Goal: Transaction & Acquisition: Obtain resource

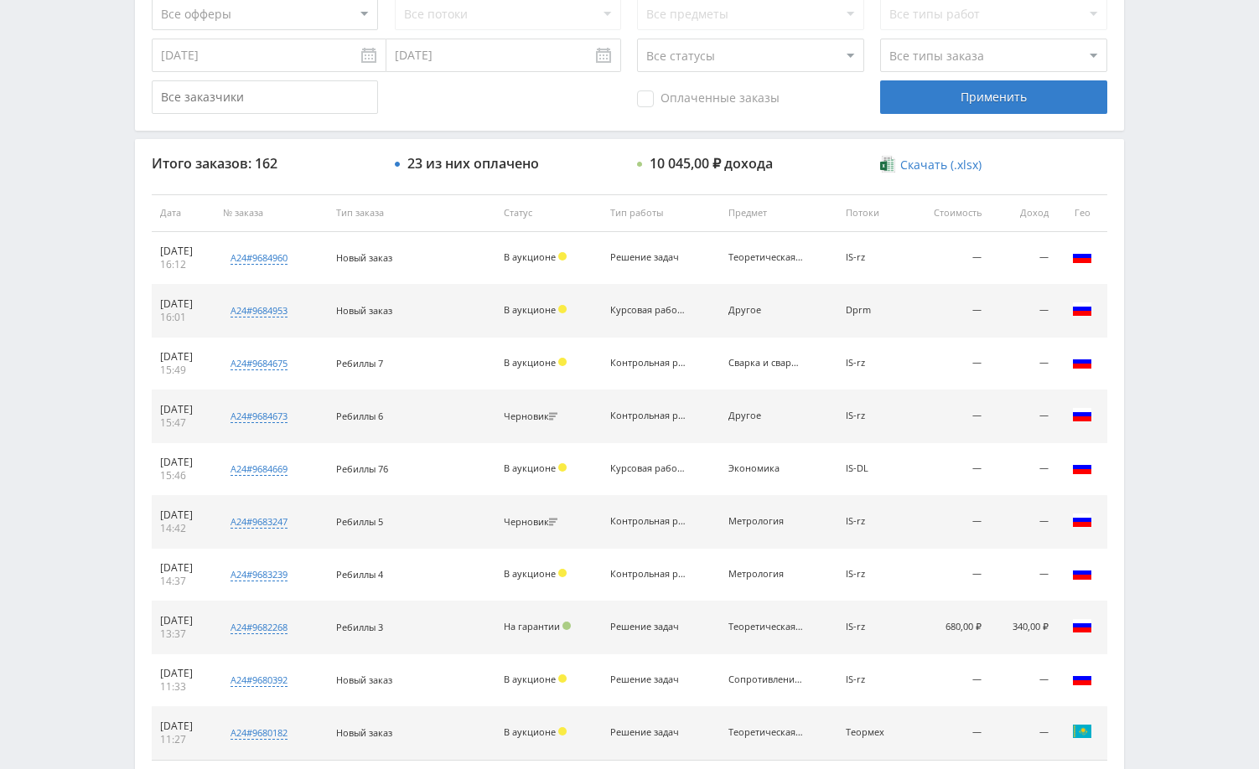
scroll to position [638, 0]
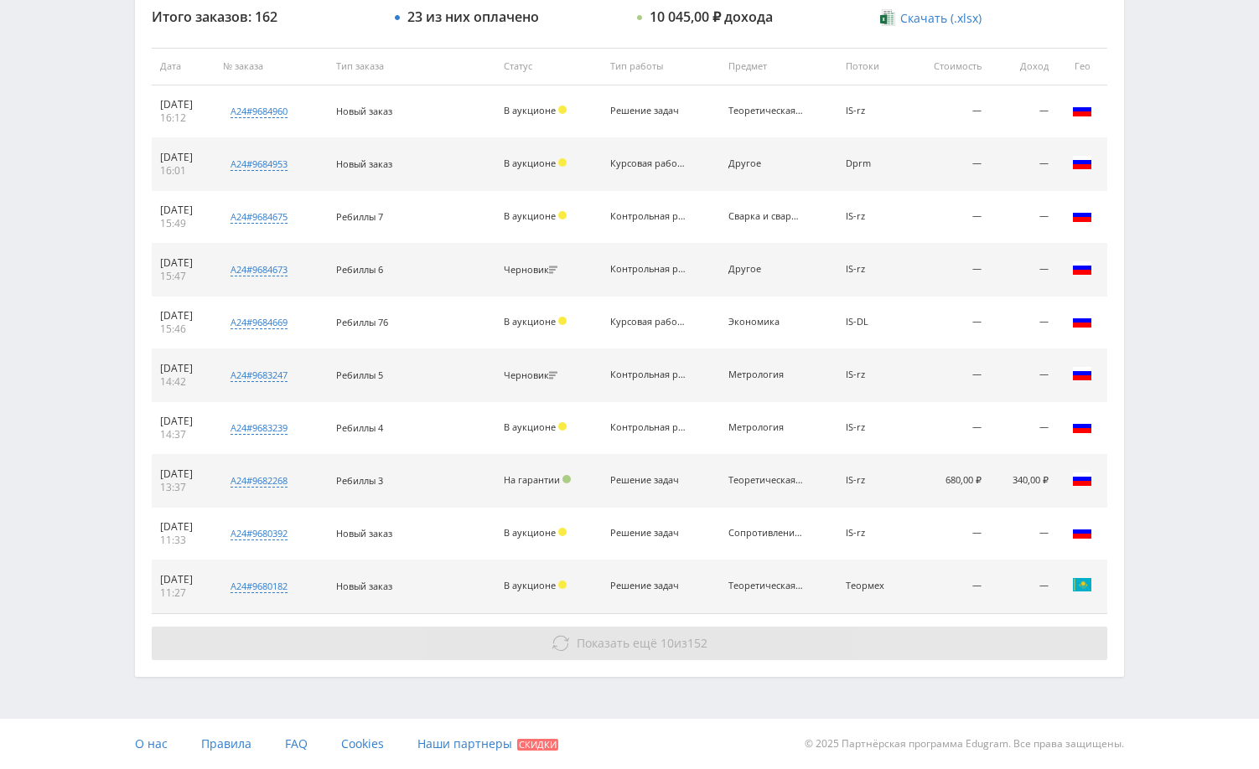
click at [950, 649] on button "Показать ещё 10 из 152" at bounding box center [629, 644] width 955 height 34
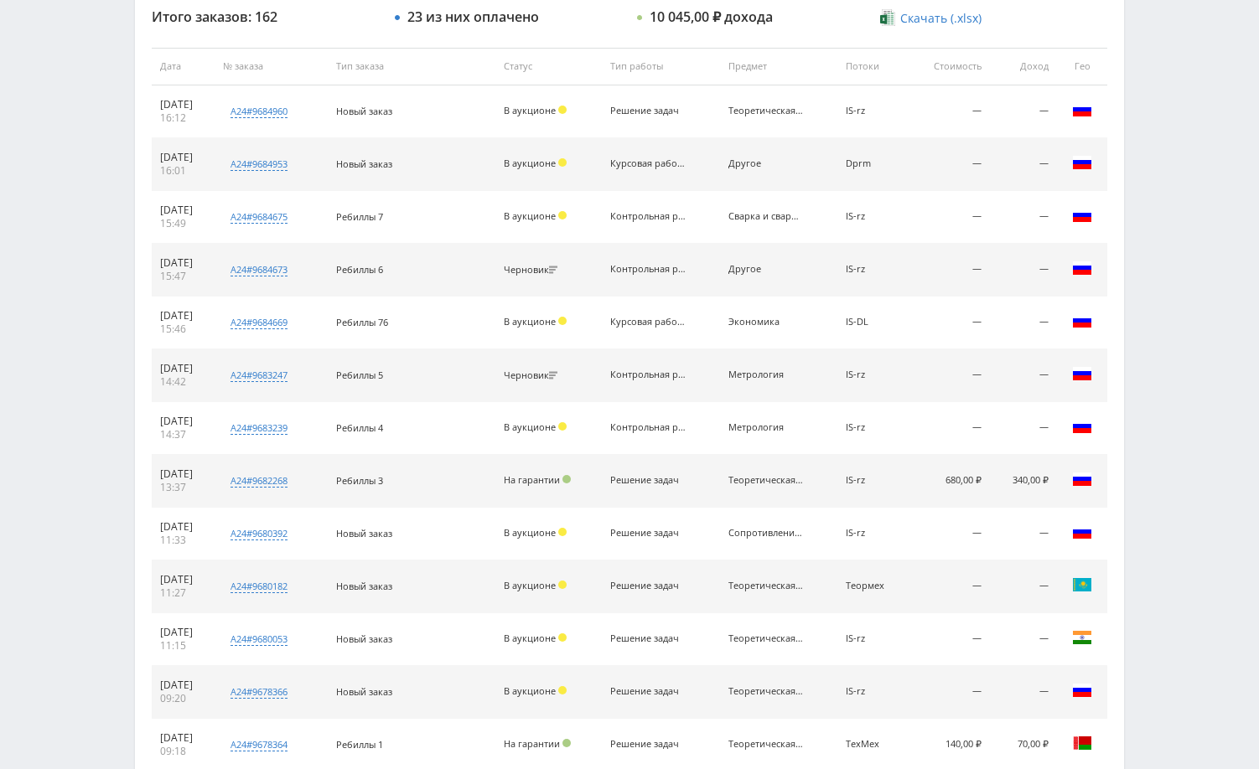
click at [1185, 217] on div "Telegram-канал Инструменты База знаний Ваш менеджер: [PERSON_NAME] Online @edug…" at bounding box center [629, 329] width 1259 height 1935
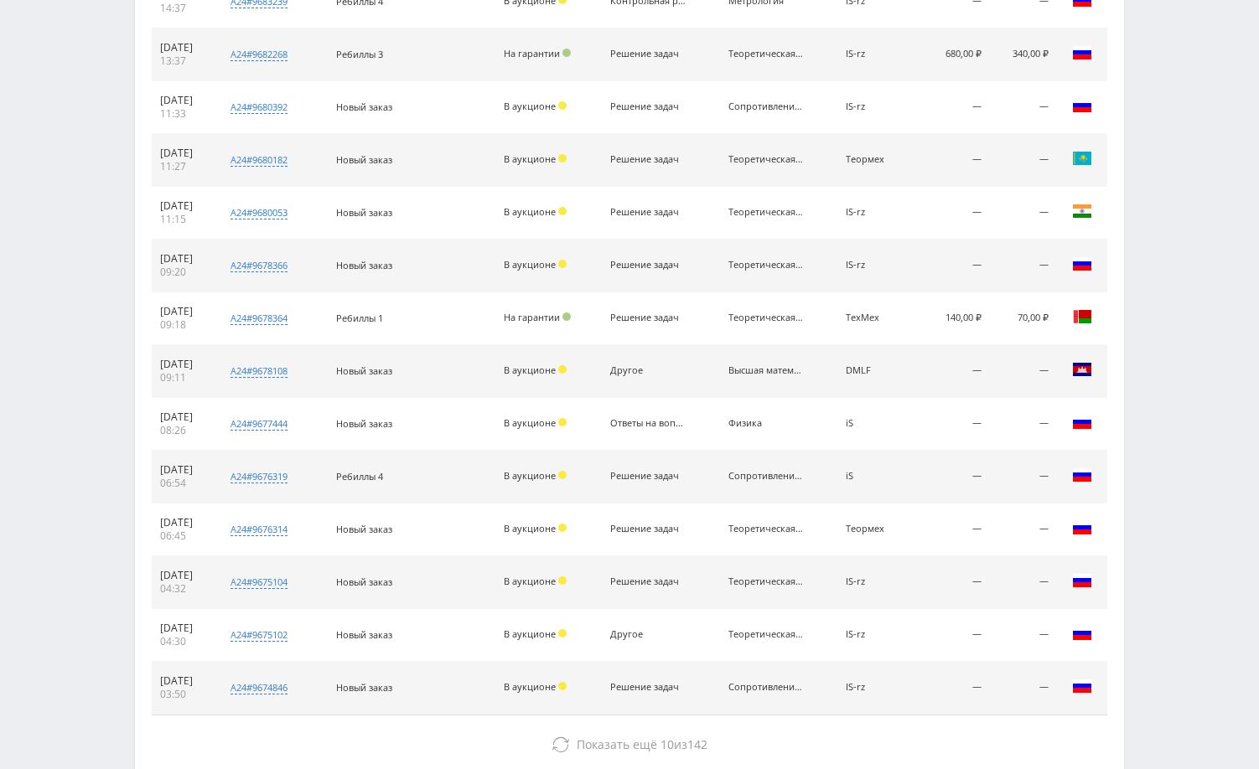
scroll to position [1166, 0]
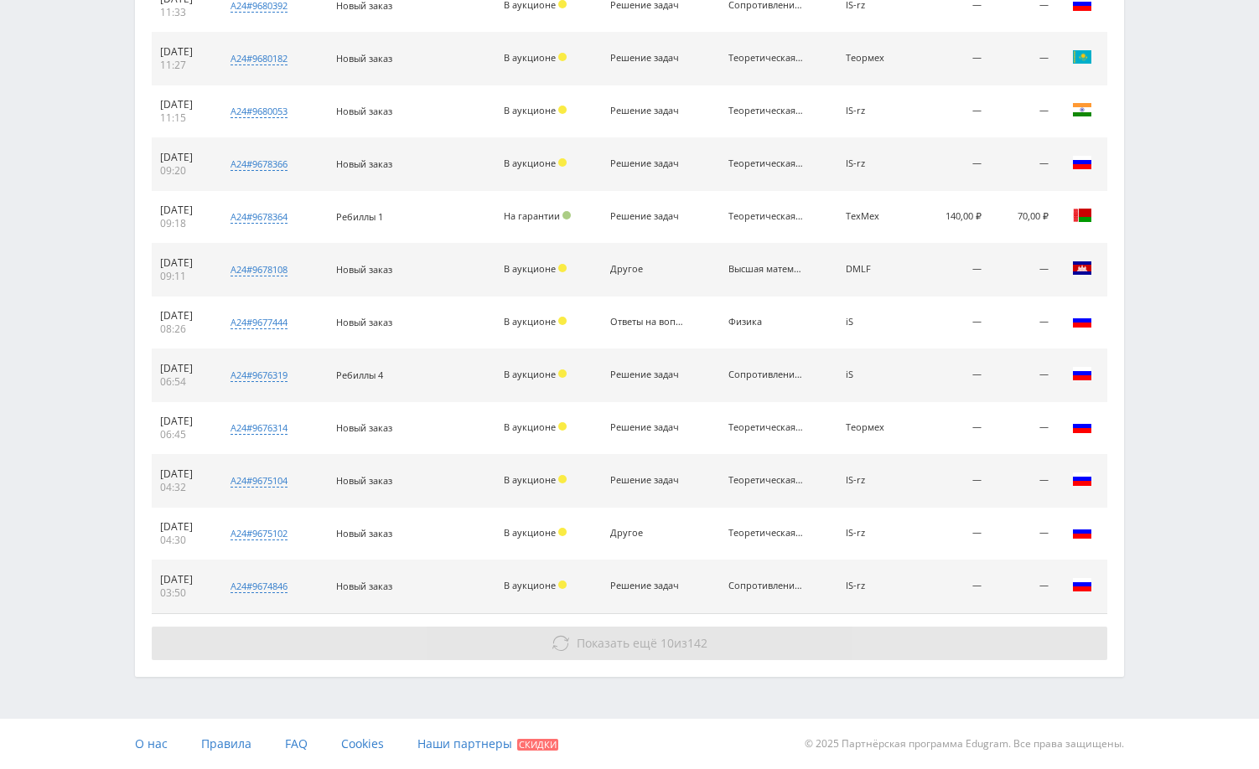
click at [979, 650] on button "Показать ещё 10 из 142" at bounding box center [629, 644] width 955 height 34
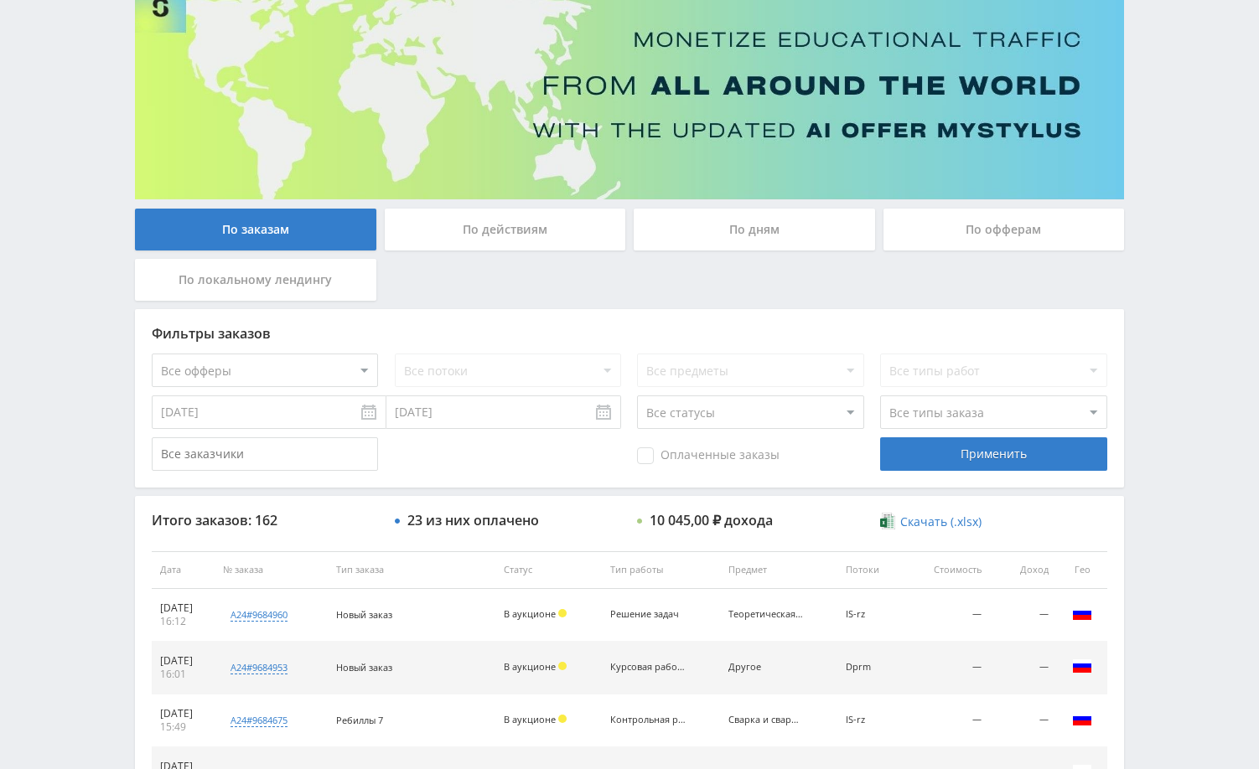
scroll to position [0, 0]
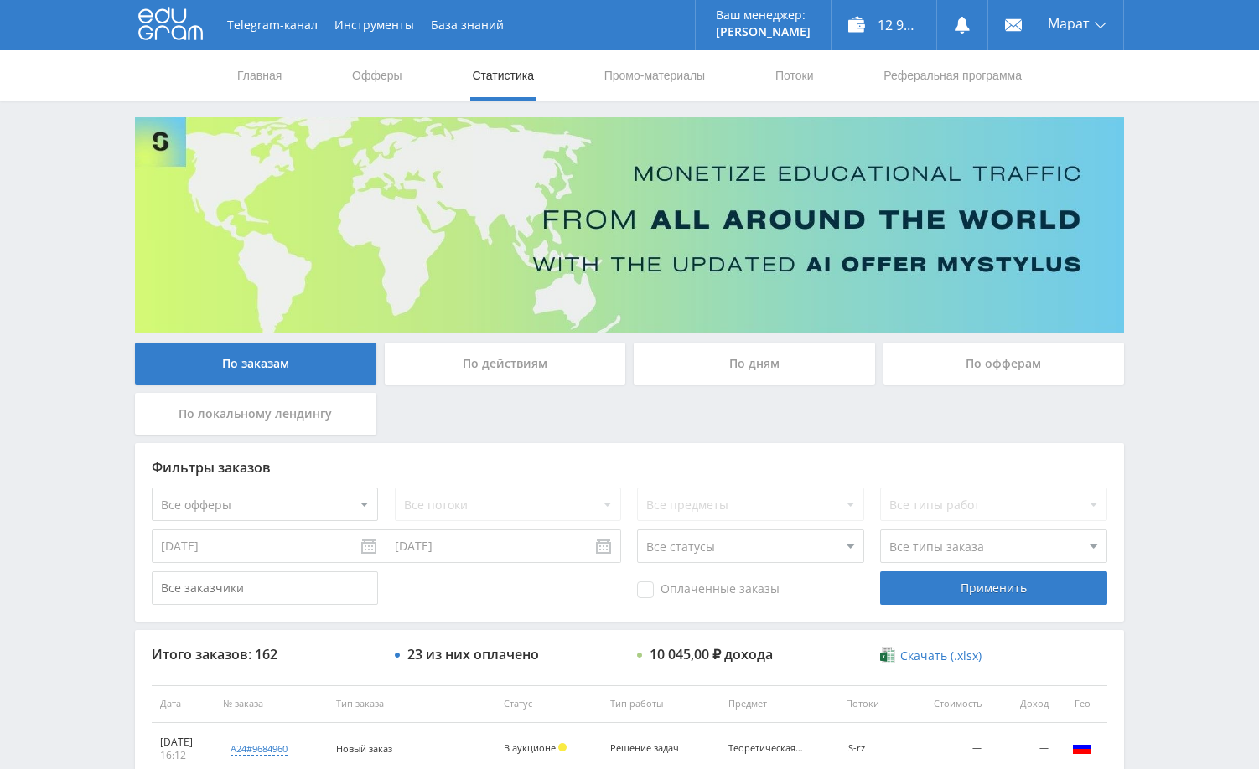
click at [1153, 297] on div "Telegram-канал Инструменты База знаний Ваш менеджер: [PERSON_NAME] Online @edug…" at bounding box center [629, 703] width 1259 height 1407
click at [1196, 434] on div "Telegram-канал Инструменты База знаний Ваш менеджер: [PERSON_NAME] Online @edug…" at bounding box center [629, 703] width 1259 height 1407
click at [1129, 218] on div "По заказам По действиям По дням По офферам По локальному лендингу Фильтры заказ…" at bounding box center [630, 716] width 1006 height 1198
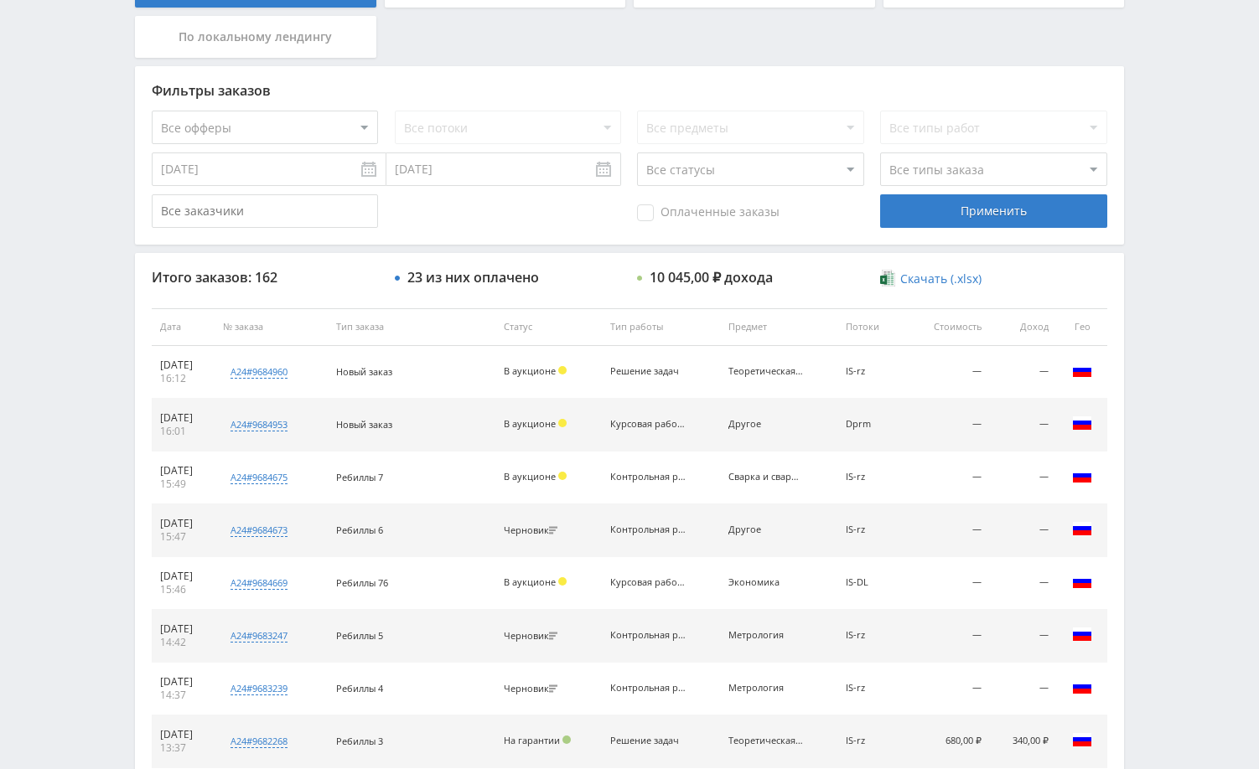
scroll to position [419, 0]
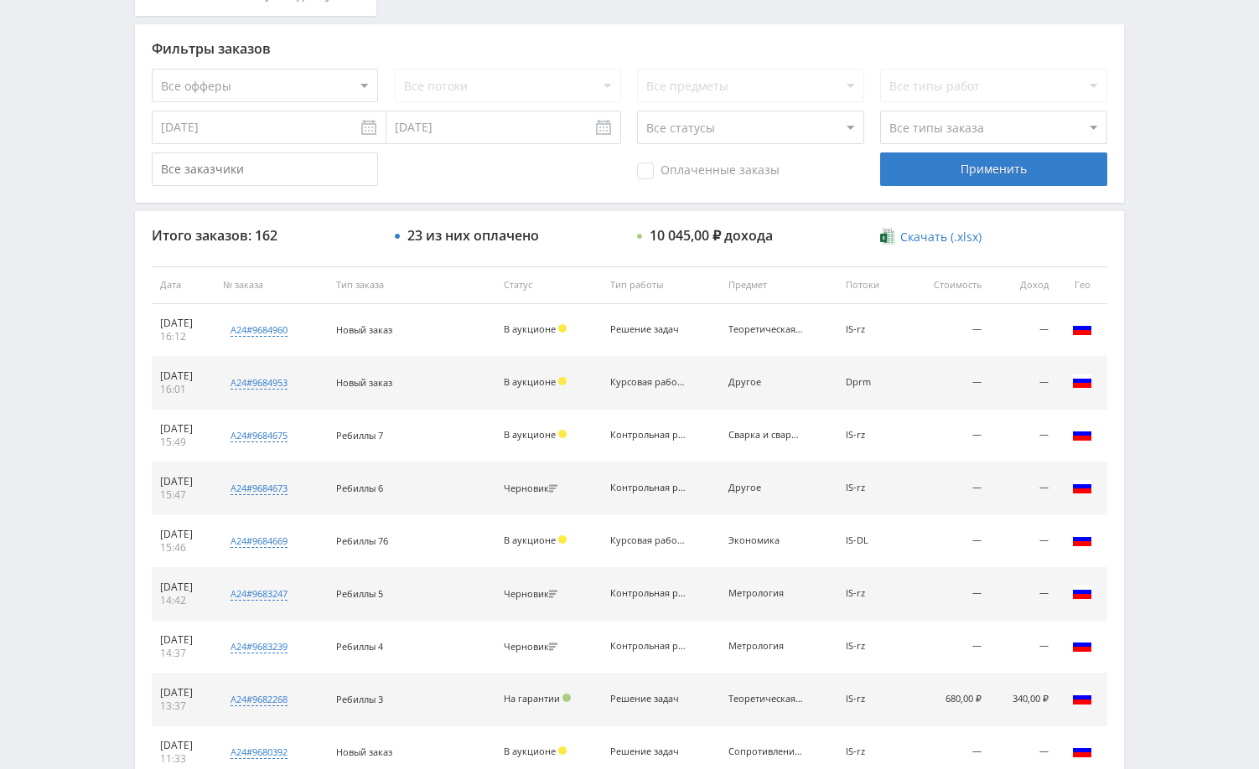
click at [1144, 397] on div "Telegram-канал Инструменты База знаний Ваш менеджер: [PERSON_NAME] Online @edug…" at bounding box center [629, 284] width 1259 height 1407
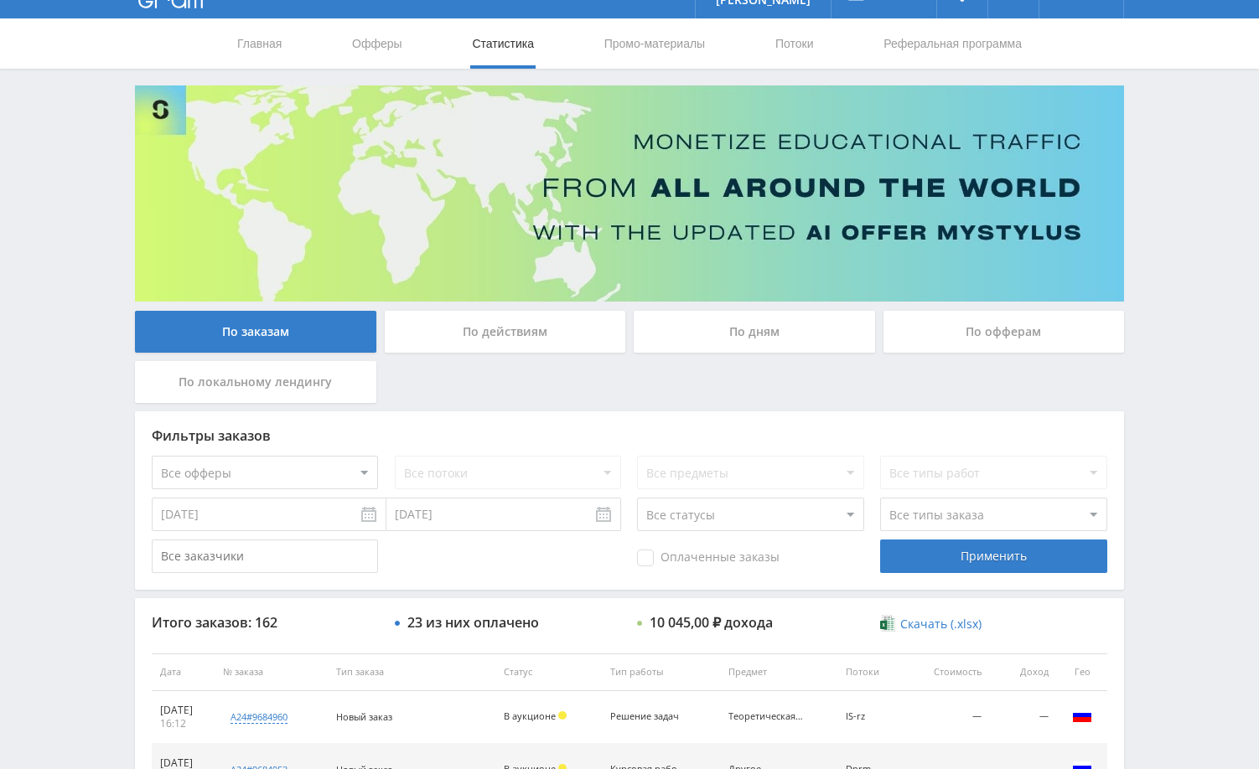
scroll to position [0, 0]
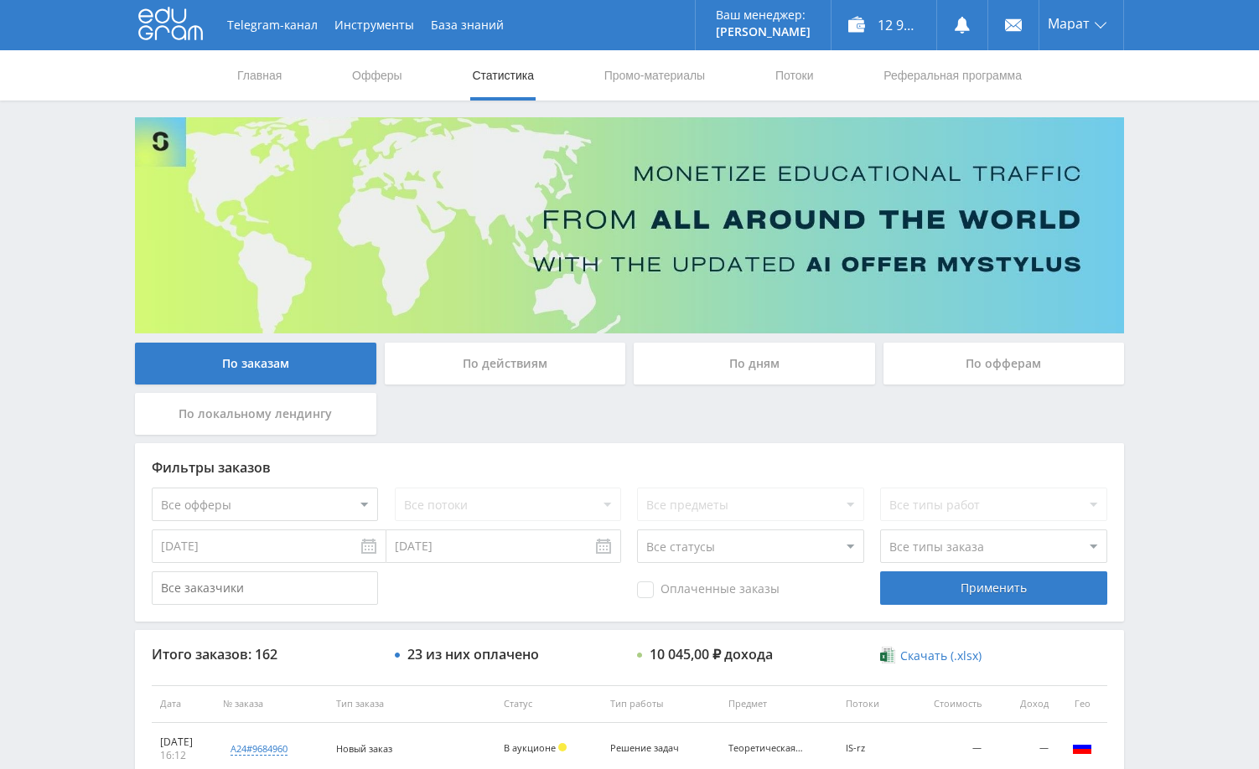
click at [1160, 387] on div "Telegram-канал Инструменты База знаний Ваш менеджер: [PERSON_NAME] Online @edug…" at bounding box center [629, 703] width 1259 height 1407
click at [1169, 380] on div "Telegram-канал Инструменты База знаний Ваш менеджер: [PERSON_NAME] Online @edug…" at bounding box center [629, 703] width 1259 height 1407
click at [973, 28] on link at bounding box center [962, 25] width 50 height 50
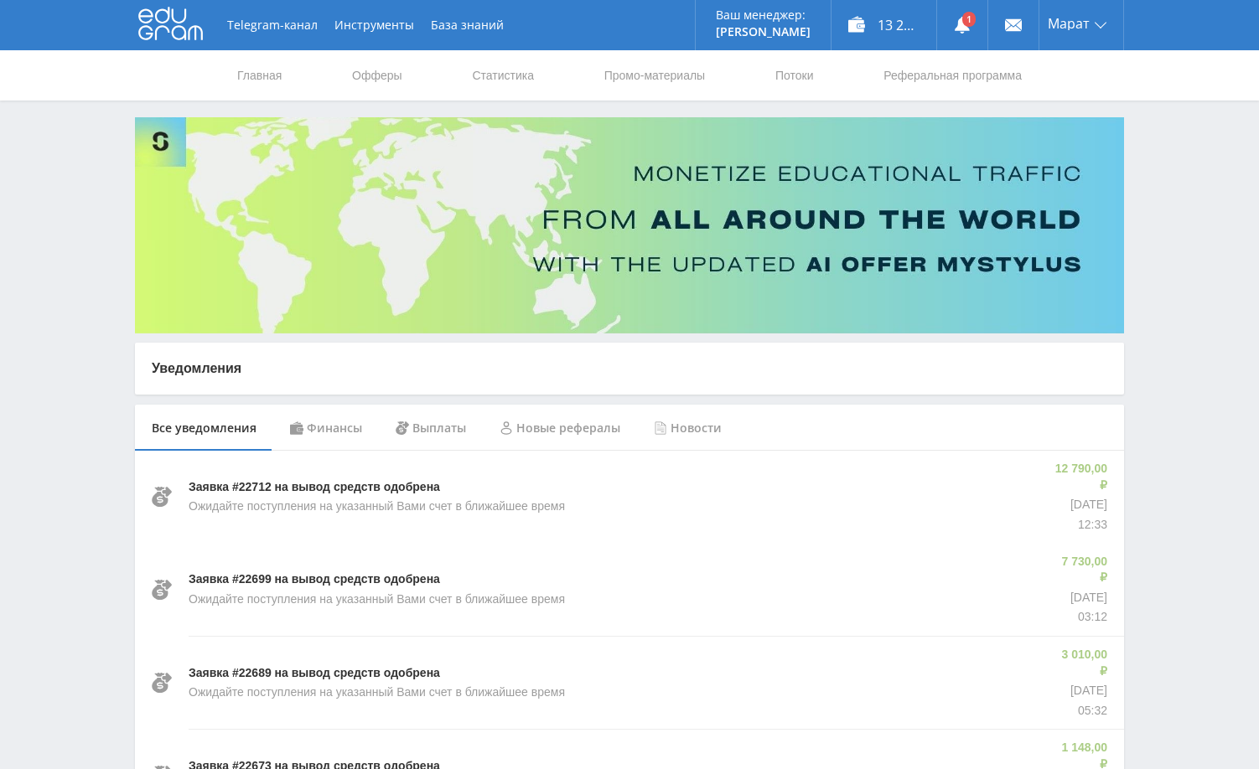
click at [311, 422] on div "Финансы" at bounding box center [326, 428] width 106 height 47
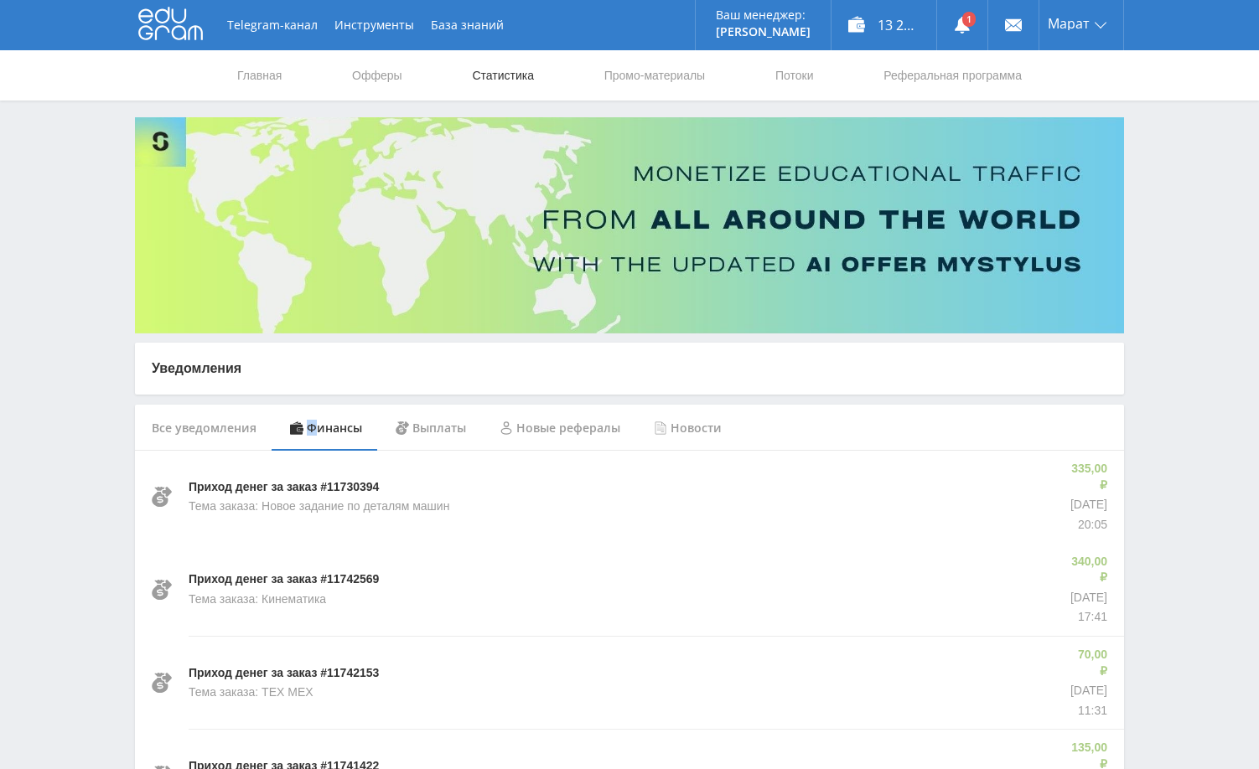
click at [510, 75] on link "Статистика" at bounding box center [502, 75] width 65 height 50
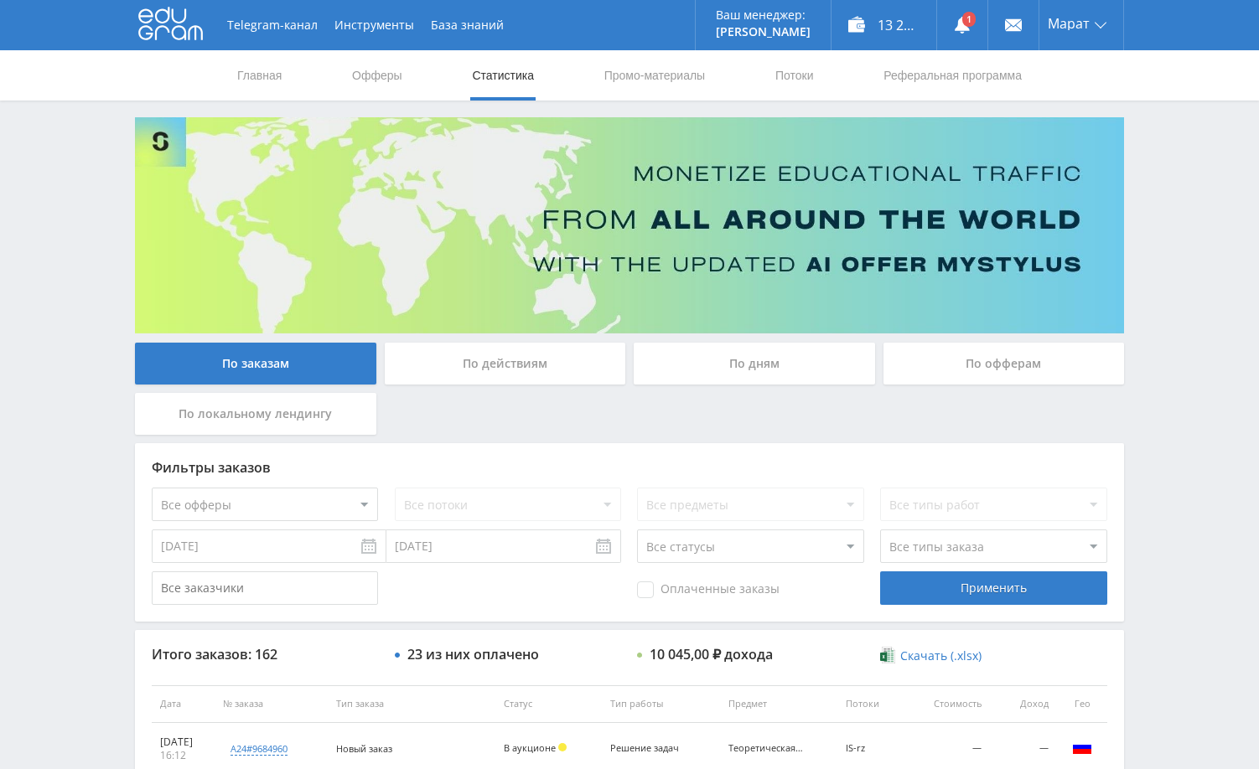
click at [745, 367] on div "По дням" at bounding box center [754, 364] width 241 height 42
click at [0, 0] on input "По дням" at bounding box center [0, 0] width 0 height 0
click at [1198, 325] on div "Telegram-канал Инструменты База знаний Ваш менеджер: [PERSON_NAME] Online @edug…" at bounding box center [629, 703] width 1259 height 1407
click at [1152, 346] on div "Telegram-канал Инструменты База знаний Ваш менеджер: [PERSON_NAME] Online @edug…" at bounding box center [629, 703] width 1259 height 1407
click at [1172, 312] on div "Telegram-канал Инструменты База знаний Ваш менеджер: [PERSON_NAME] Online @edug…" at bounding box center [629, 703] width 1259 height 1407
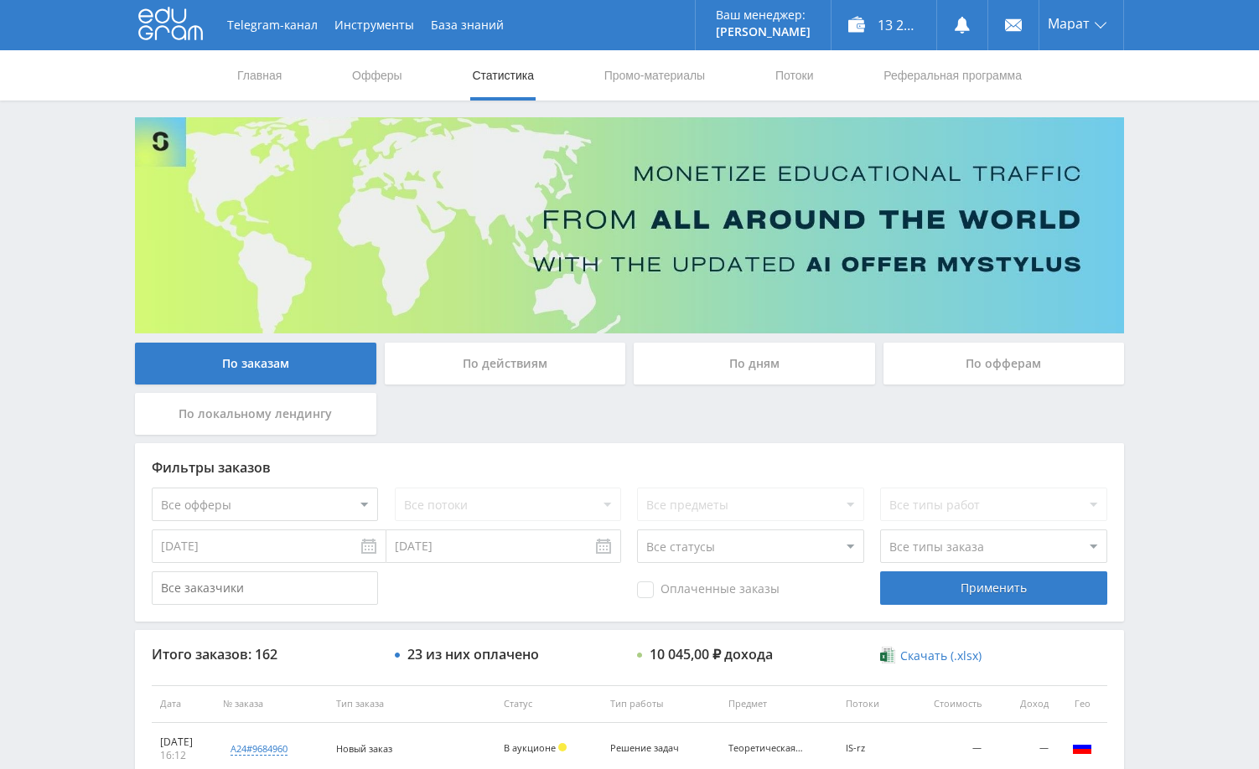
click at [1164, 380] on div "Telegram-канал Инструменты База знаний Ваш менеджер: Alex Alex Online @edugram_…" at bounding box center [629, 703] width 1259 height 1407
click at [1197, 298] on div "Telegram-канал Инструменты База знаний Ваш менеджер: [PERSON_NAME] Online @edug…" at bounding box center [629, 703] width 1259 height 1407
click at [1163, 185] on div "Telegram-канал Инструменты База знаний Ваш менеджер: [PERSON_NAME] Online @edug…" at bounding box center [629, 703] width 1259 height 1407
click at [1156, 408] on div "Telegram-канал Инструменты База знаний Ваш менеджер: [PERSON_NAME] Online @edug…" at bounding box center [629, 703] width 1259 height 1407
click at [1204, 184] on div "Telegram-канал Инструменты База знаний Ваш менеджер: [PERSON_NAME] Online @edug…" at bounding box center [629, 703] width 1259 height 1407
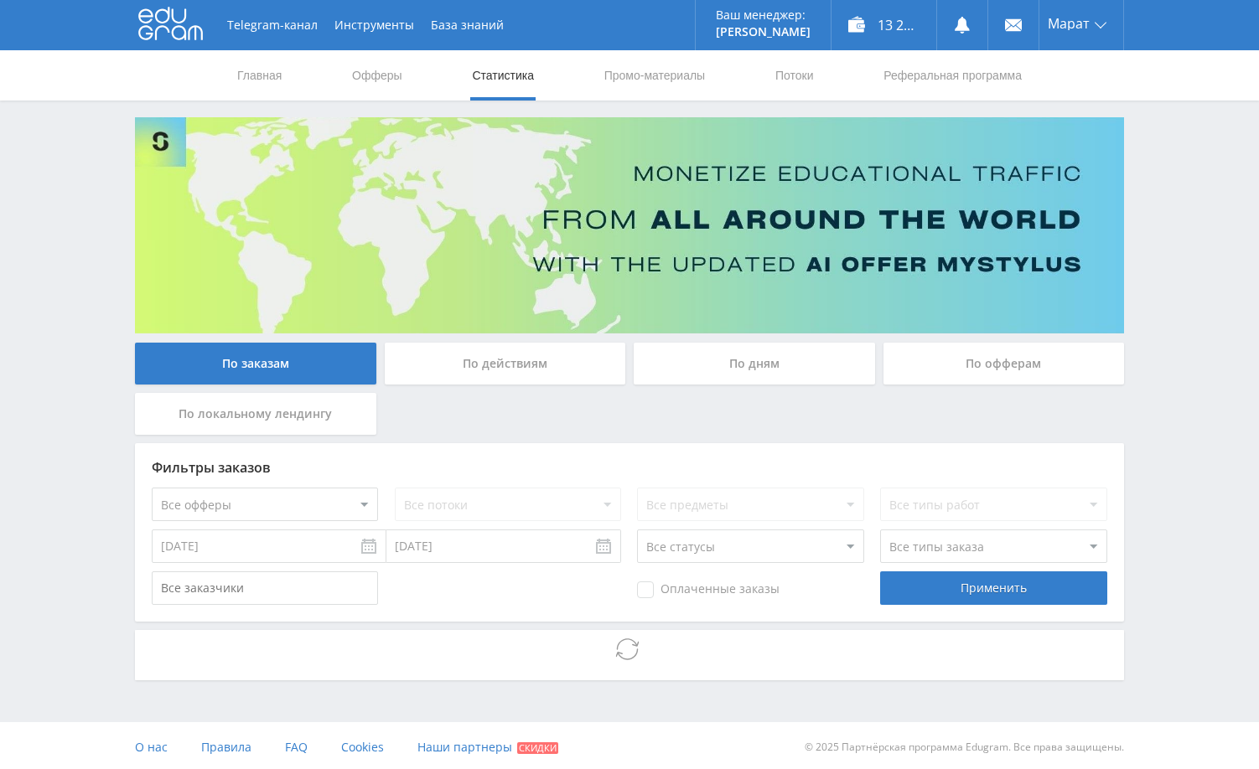
click at [1187, 360] on div "Telegram-канал Инструменты База знаний Ваш менеджер: [PERSON_NAME] Online @edug…" at bounding box center [629, 386] width 1259 height 773
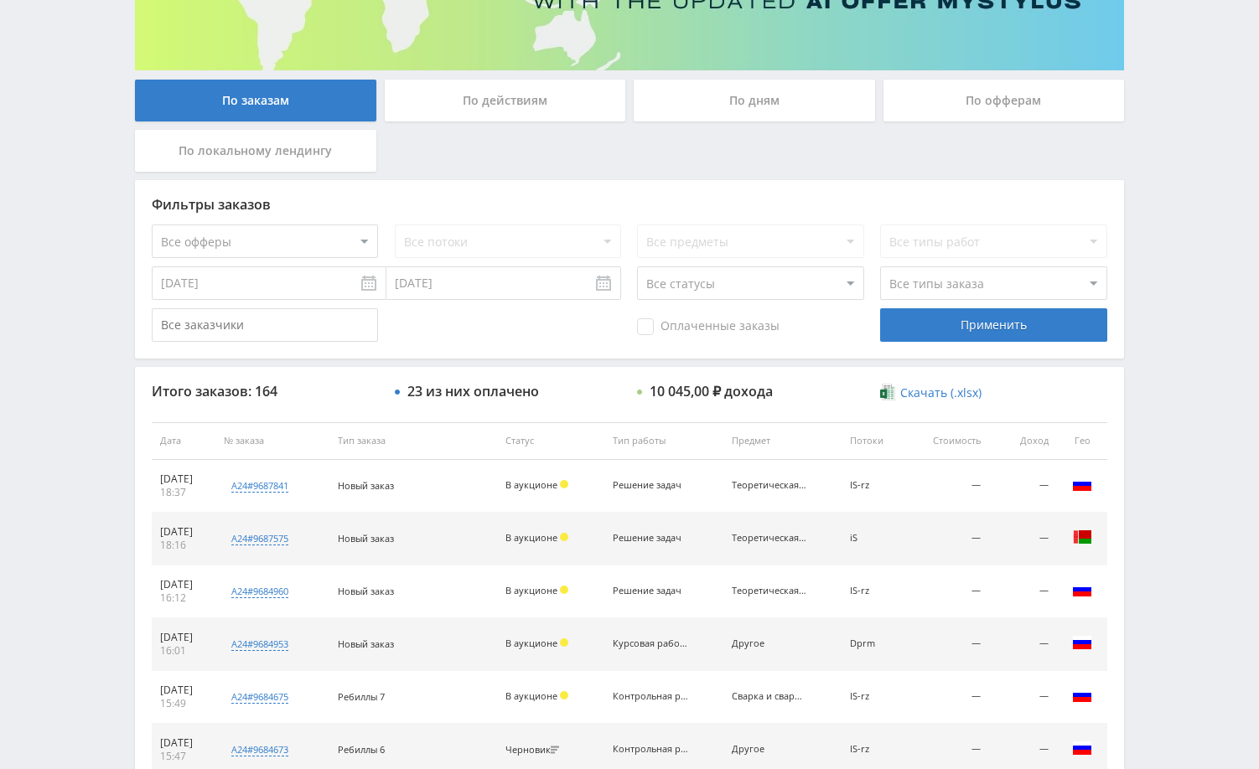
scroll to position [339, 0]
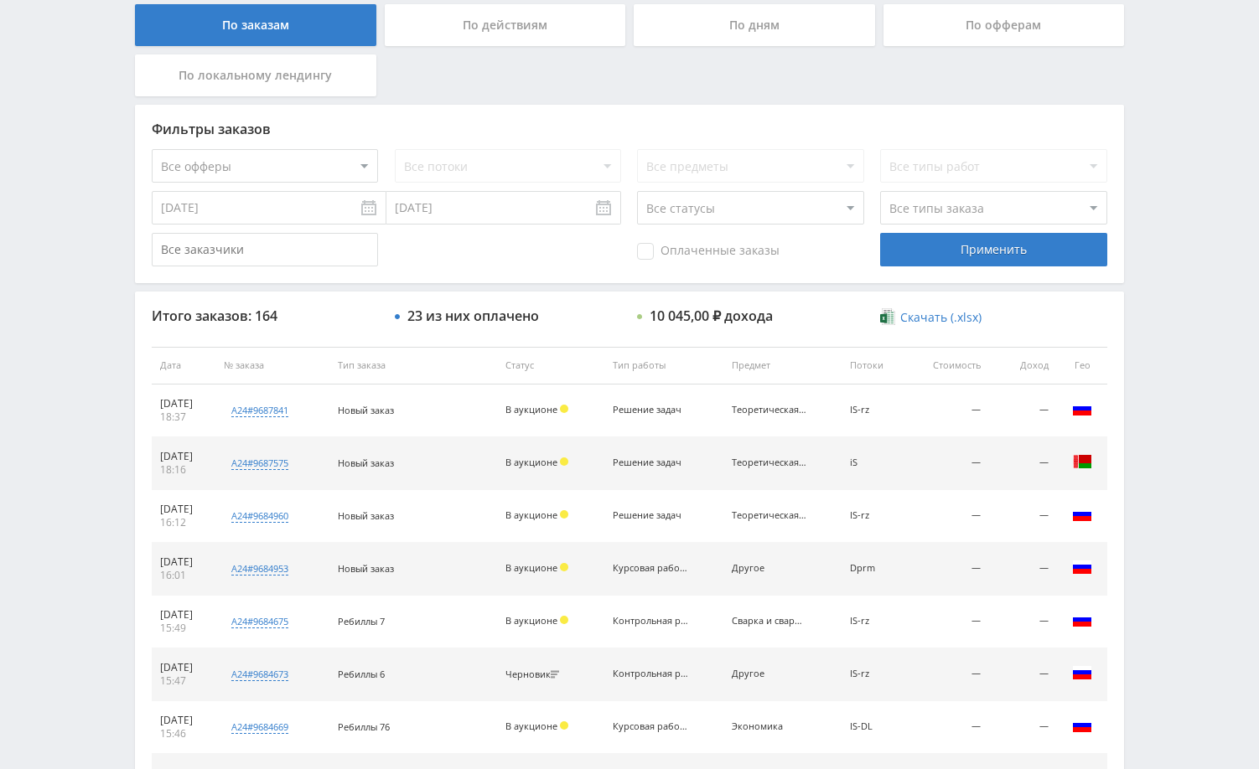
click at [1198, 204] on div "Telegram-канал Инструменты База знаний Ваш менеджер: [PERSON_NAME] Online @edug…" at bounding box center [629, 364] width 1259 height 1407
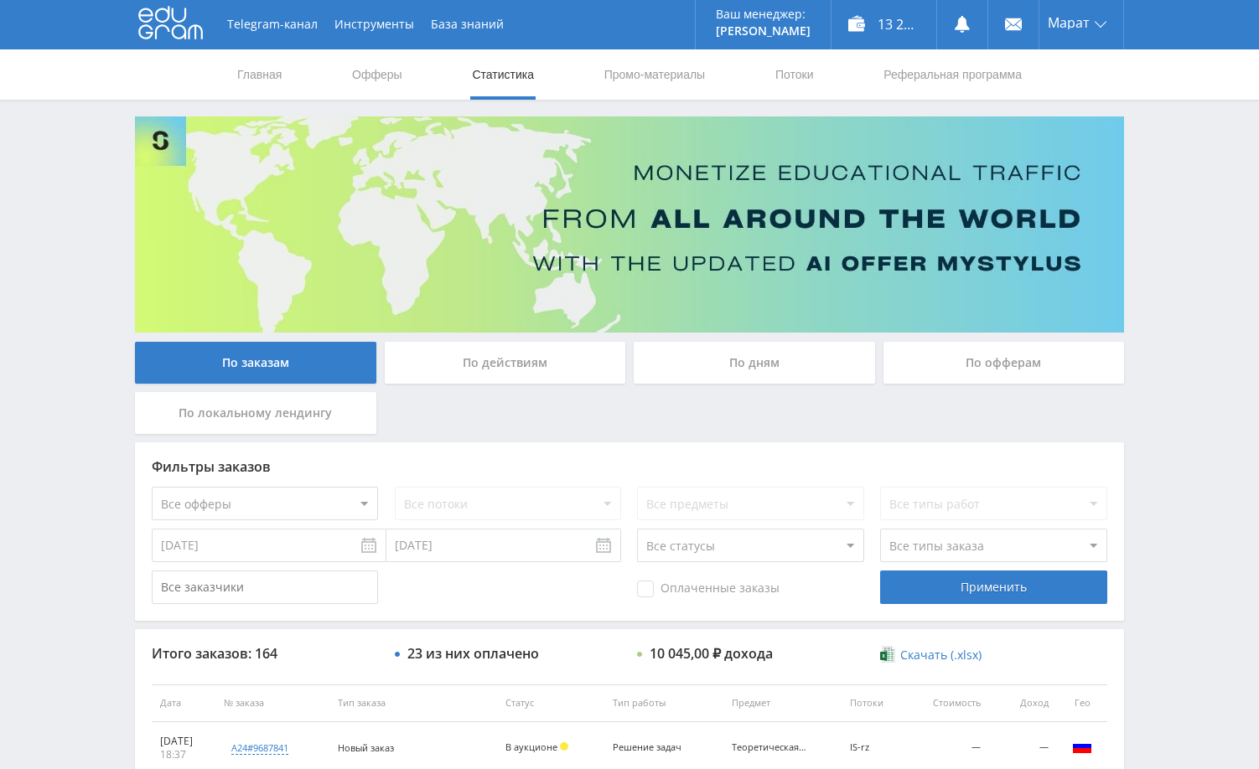
scroll to position [0, 0]
click at [1167, 201] on div "Telegram-канал Инструменты База знаний Ваш менеджер: Alex Alex Online @edugram_…" at bounding box center [629, 703] width 1259 height 1407
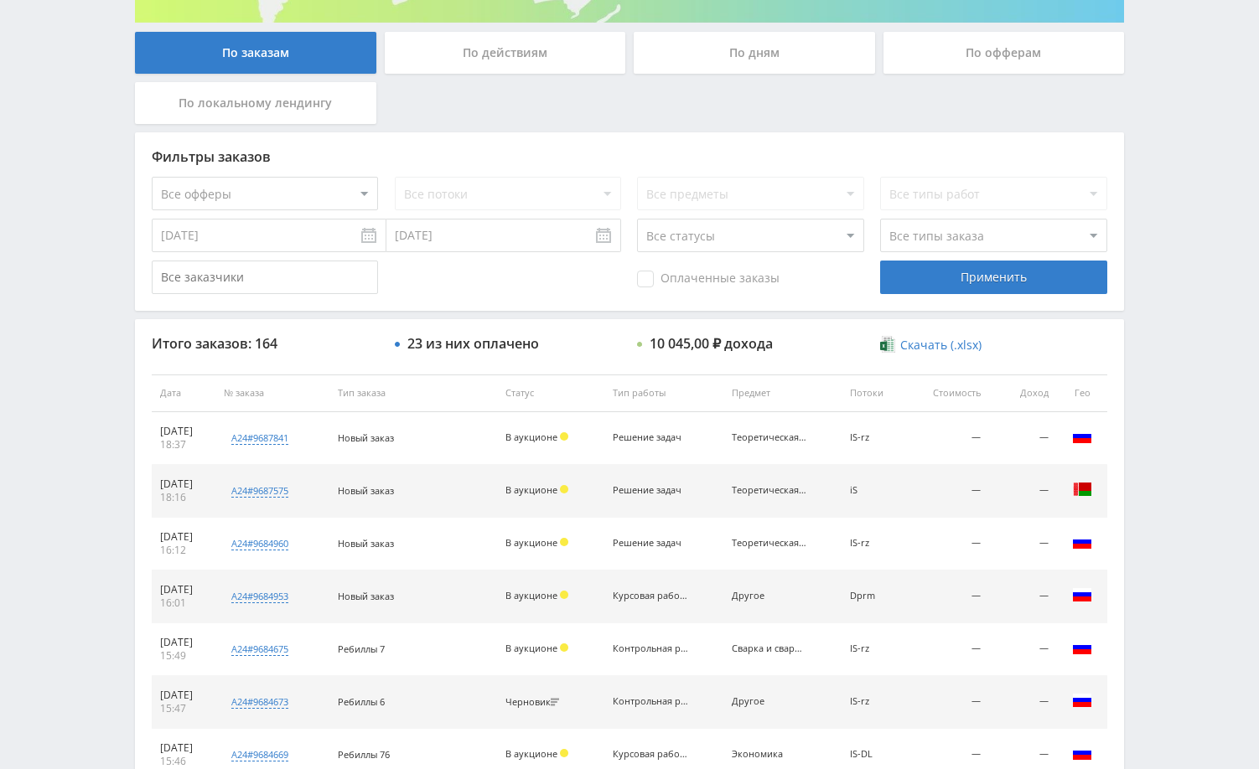
scroll to position [503, 0]
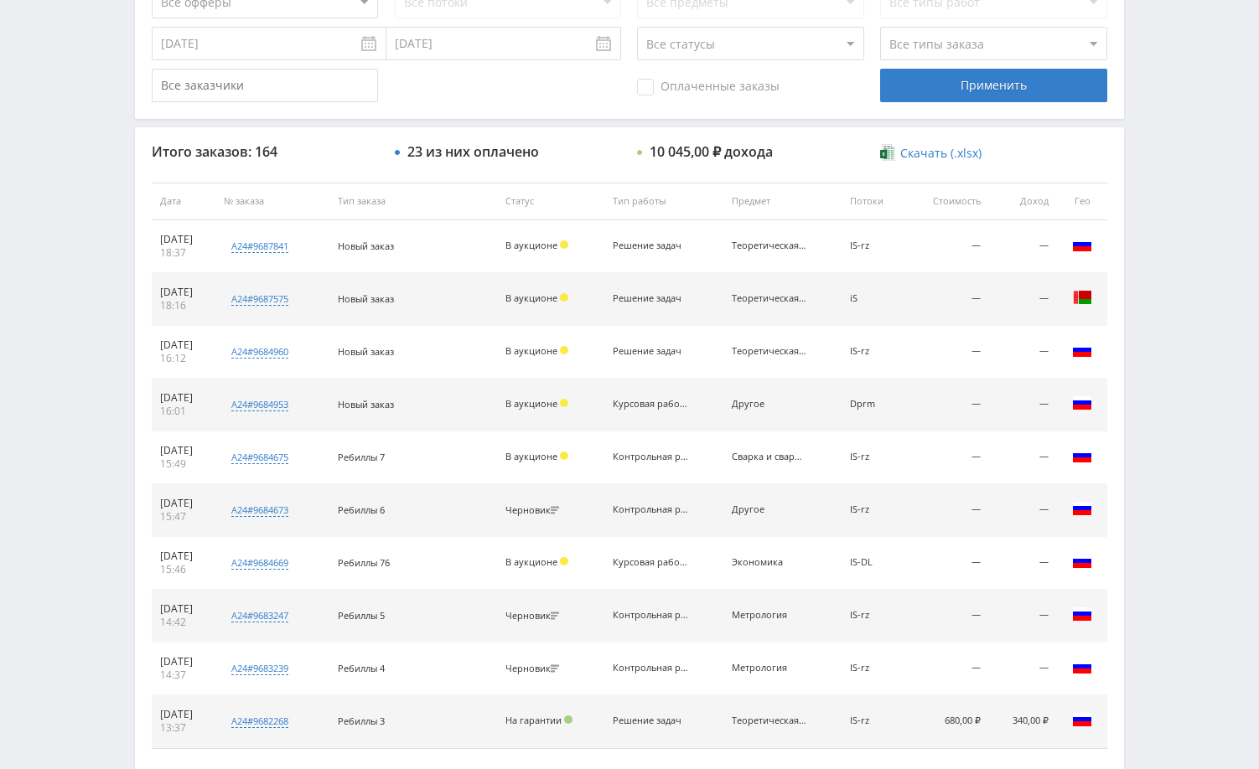
click at [1161, 402] on div "Telegram-канал Инструменты База знаний Ваш менеджер: Alex Alex Online @edugram_…" at bounding box center [629, 200] width 1259 height 1407
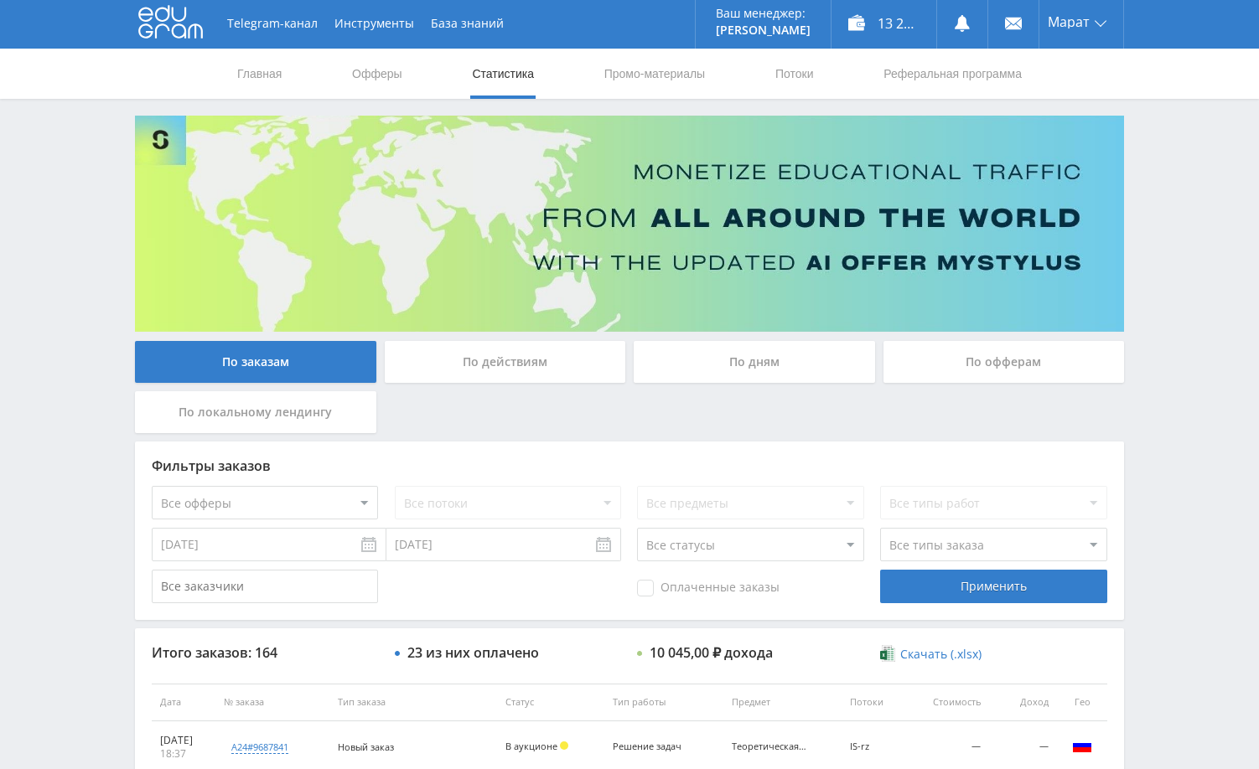
scroll to position [0, 0]
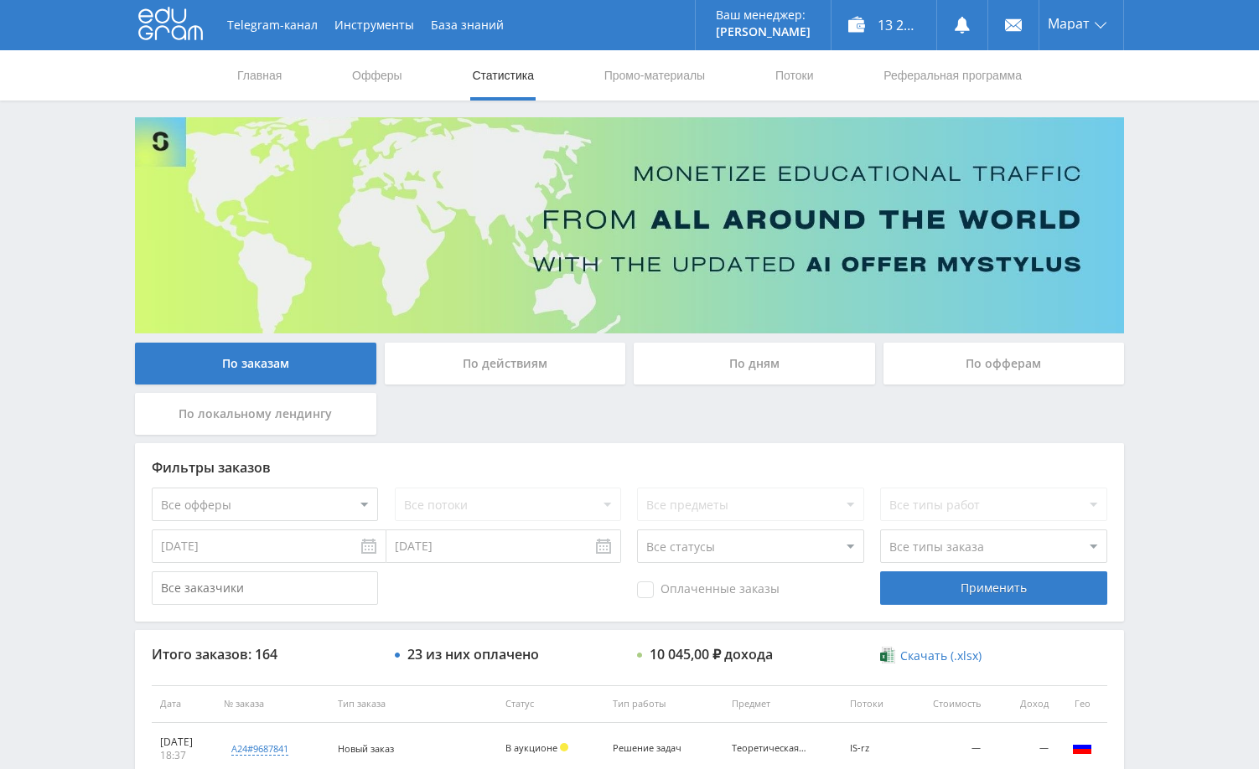
click at [1178, 412] on div "Telegram-канал Инструменты База знаний Ваш менеджер: Alex Alex Online @edugram_…" at bounding box center [629, 703] width 1259 height 1407
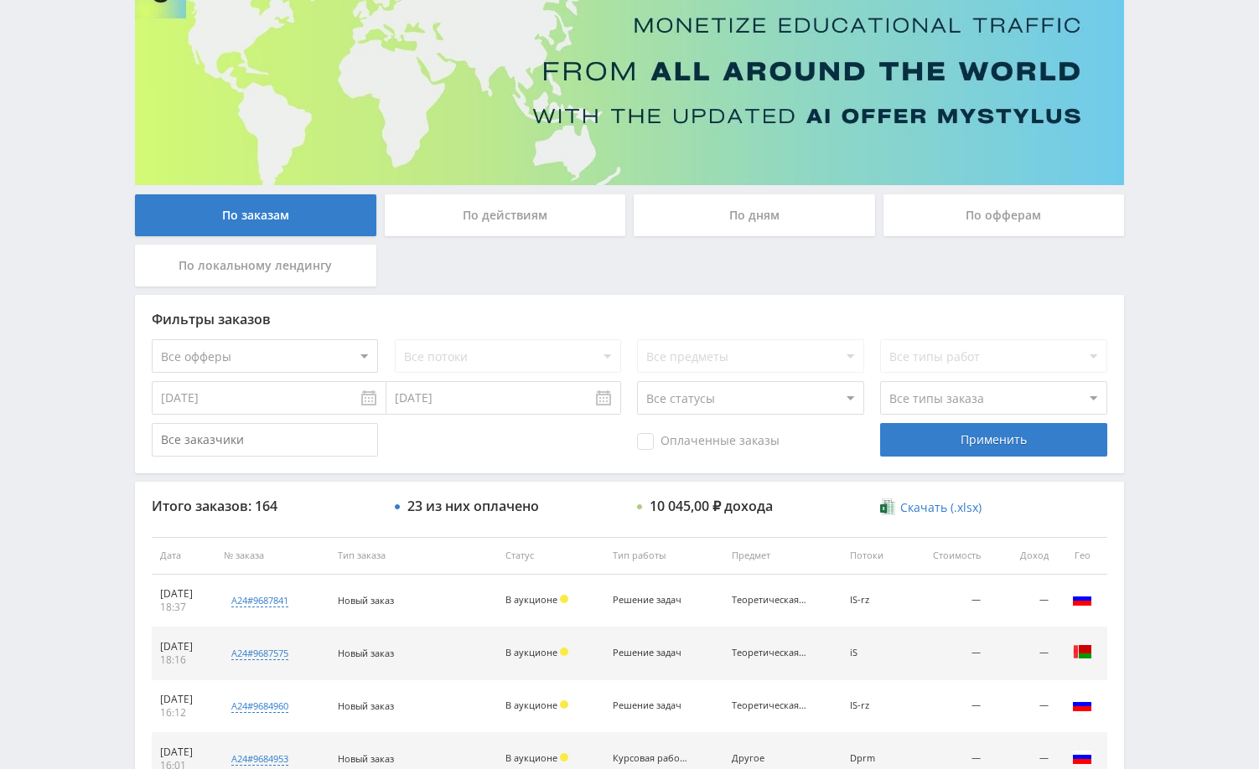
scroll to position [168, 0]
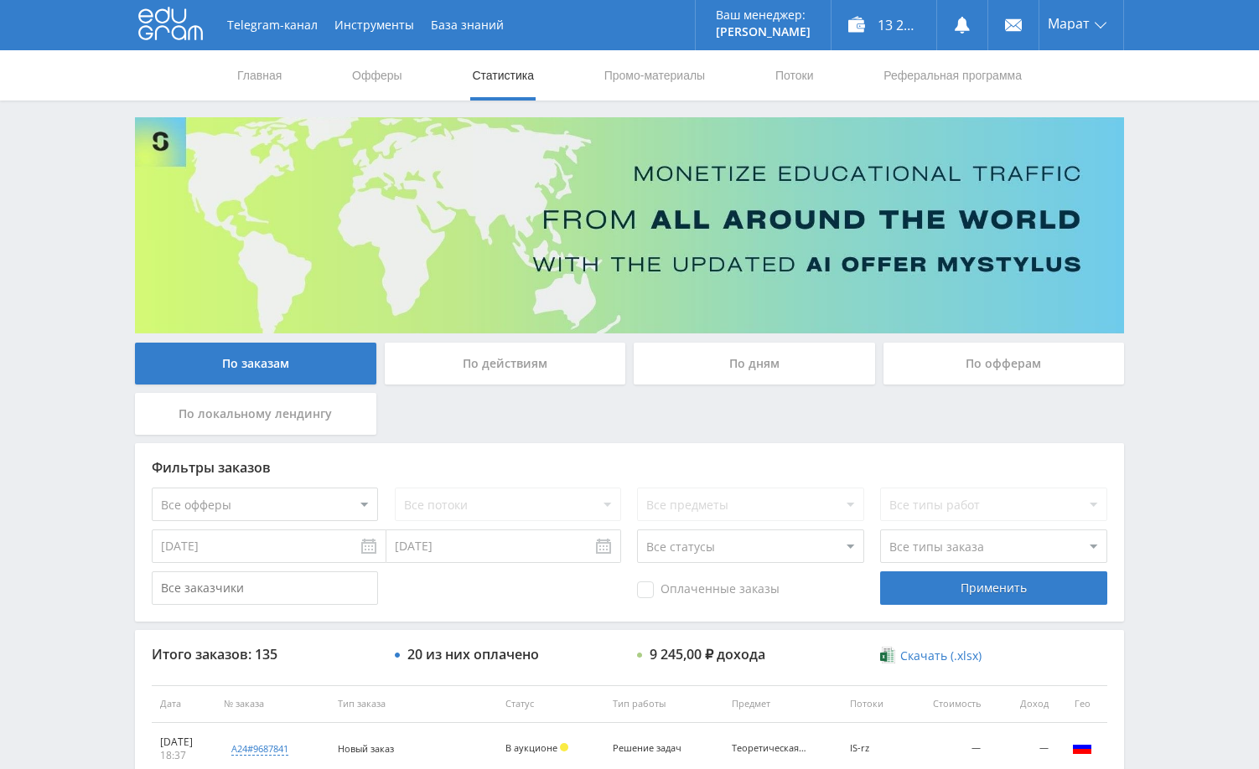
click at [1165, 281] on div "Telegram-канал Инструменты База знаний Ваш менеджер: [PERSON_NAME] Online @edug…" at bounding box center [629, 703] width 1259 height 1407
click at [902, 32] on div "13 285,70 ₽" at bounding box center [883, 25] width 105 height 50
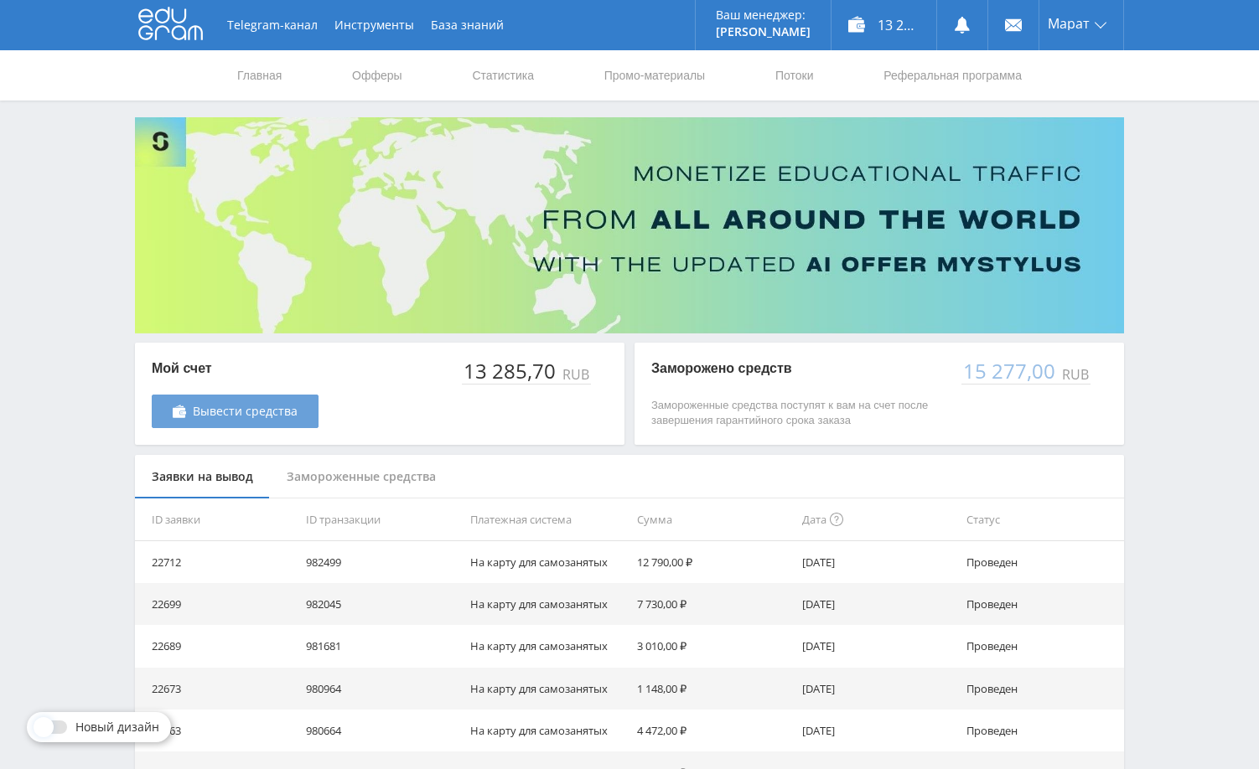
click at [236, 410] on span "Вывести средства" at bounding box center [245, 411] width 105 height 13
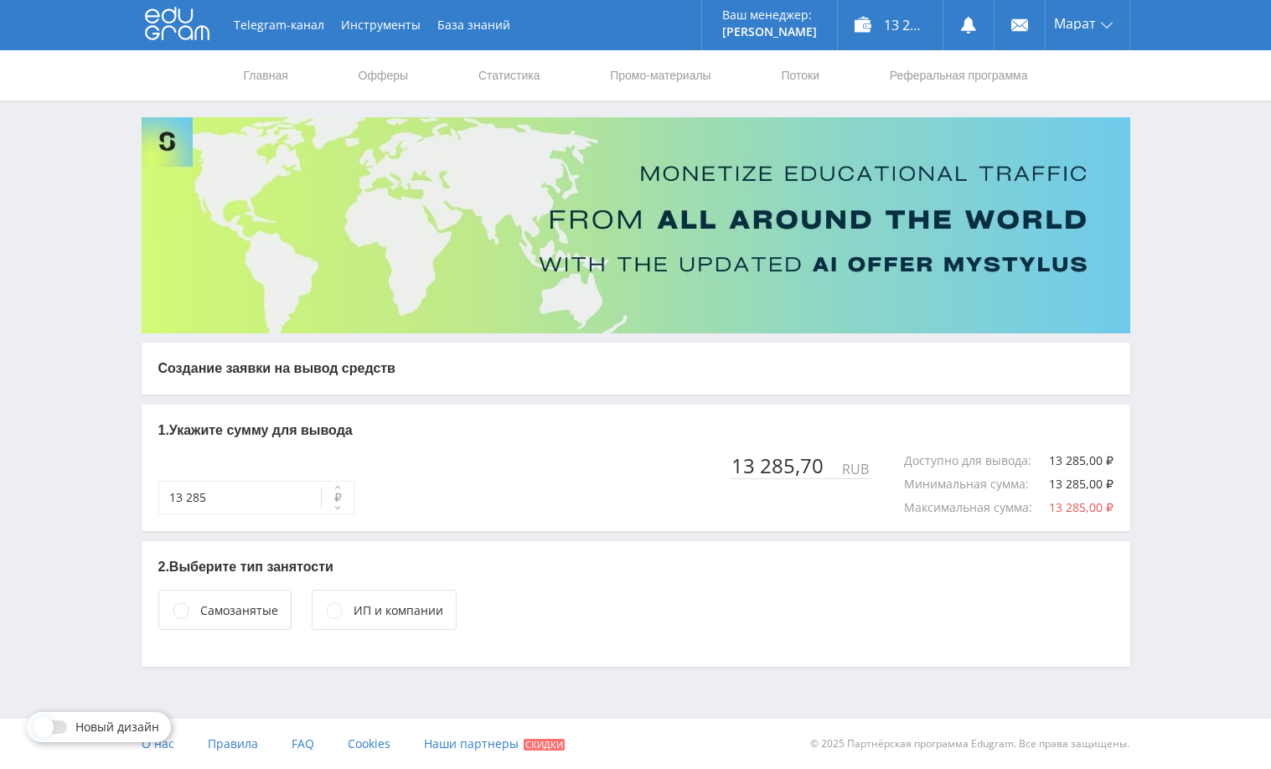
click at [228, 615] on div "Самозанятые" at bounding box center [239, 611] width 78 height 18
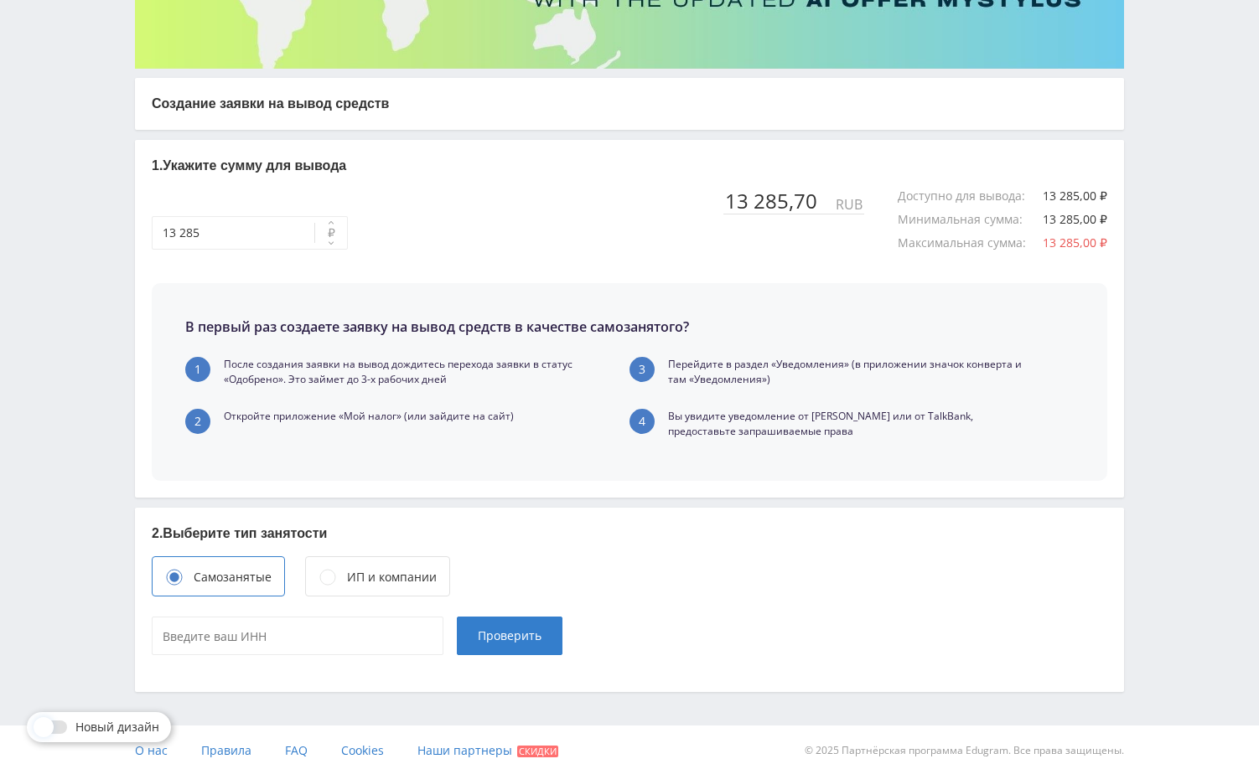
scroll to position [272, 0]
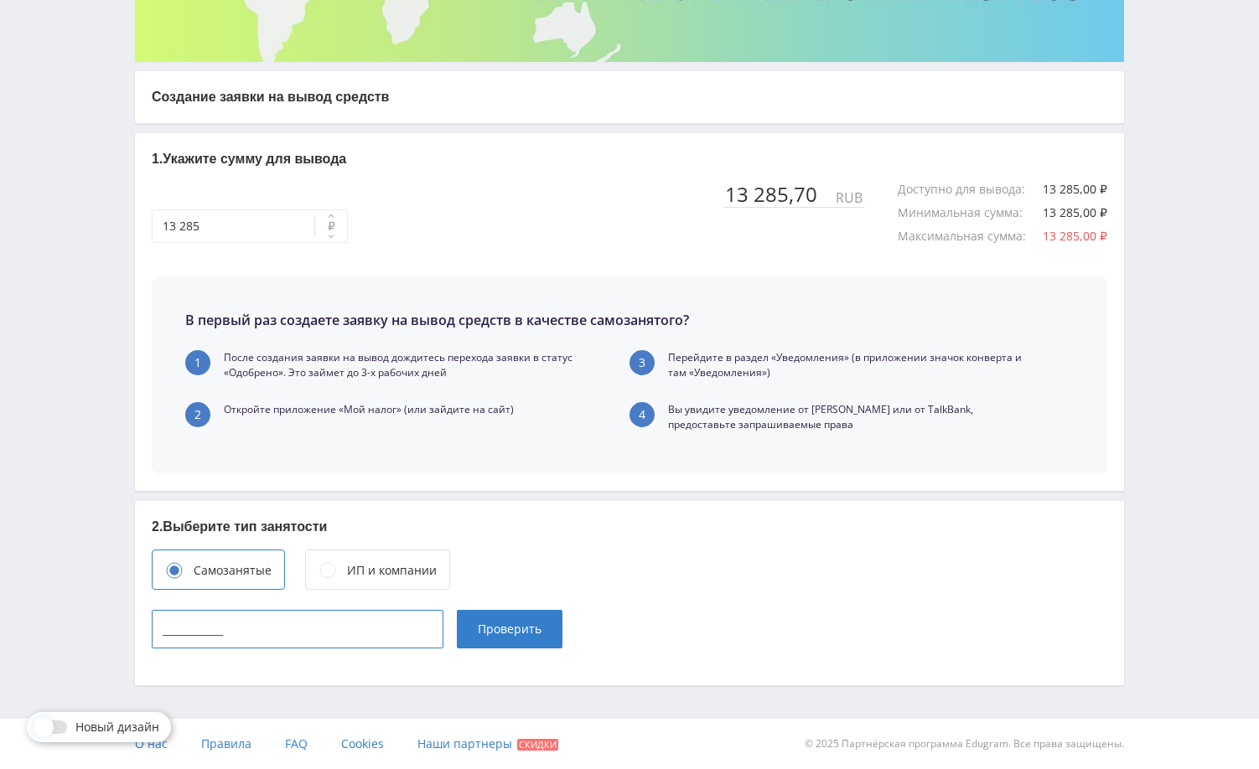
click at [288, 624] on input "____________" at bounding box center [298, 629] width 292 height 39
paste input "027310784791"
type input "027310784791"
click at [508, 638] on button "Проверить" at bounding box center [510, 629] width 106 height 39
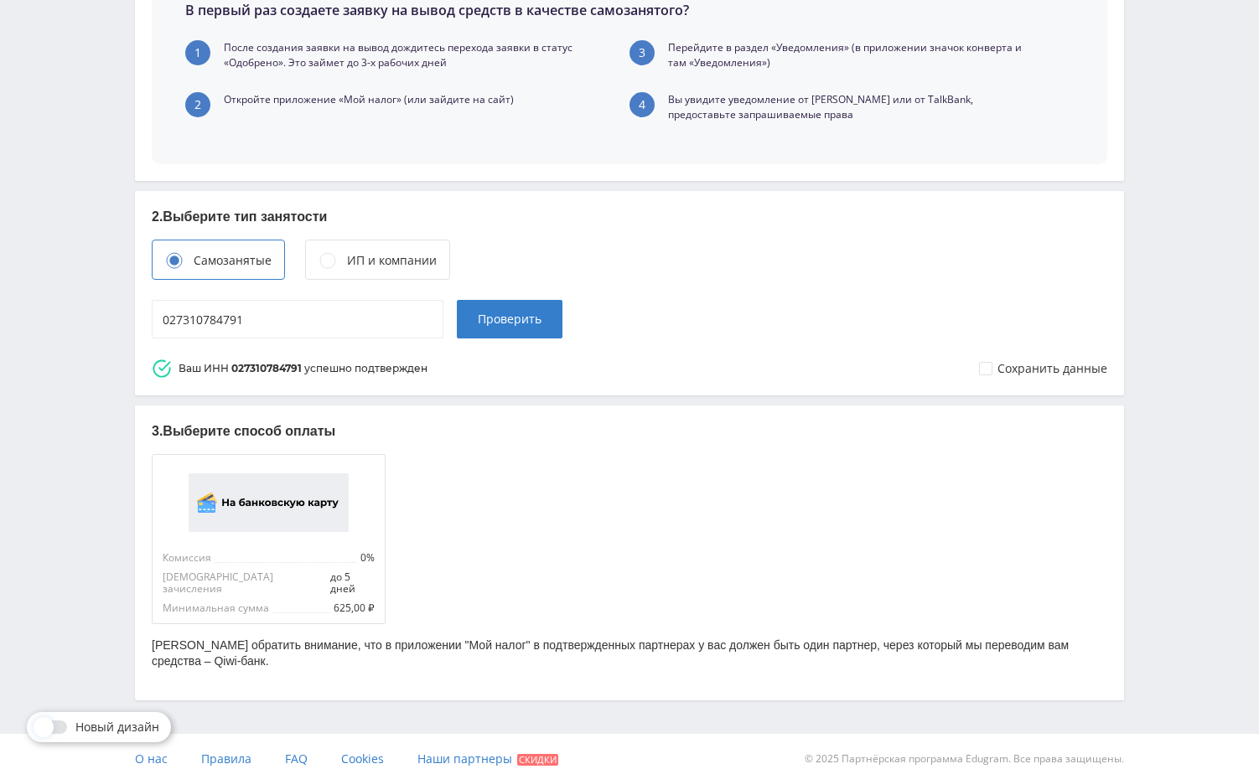
scroll to position [585, 0]
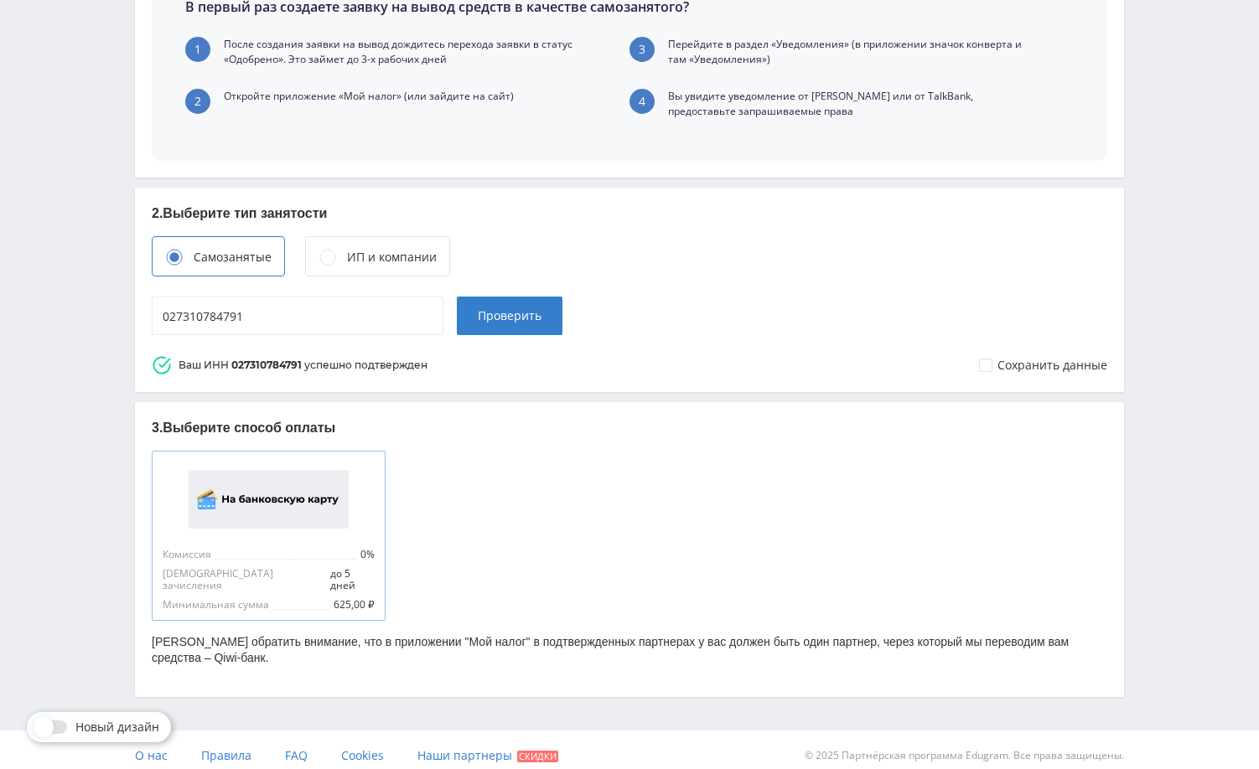
click at [337, 503] on img at bounding box center [269, 499] width 160 height 59
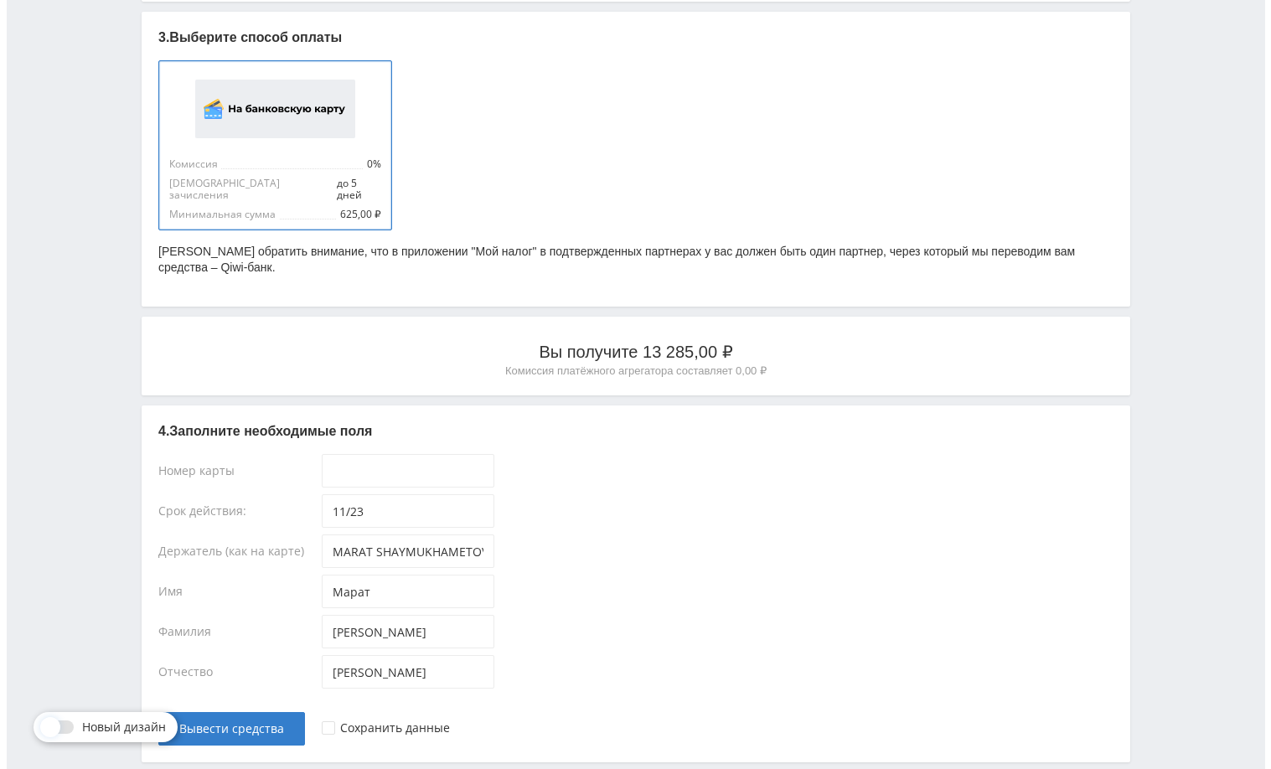
scroll to position [1042, 0]
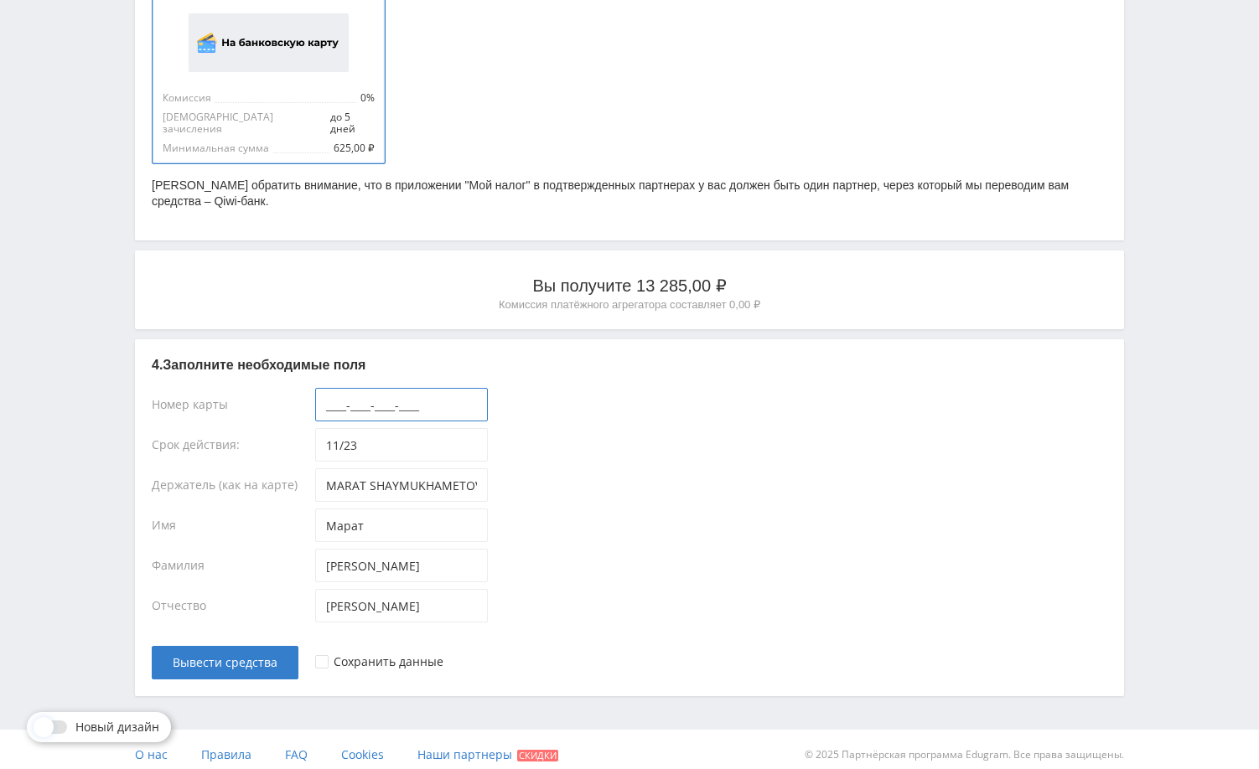
click at [422, 391] on input "____-____-____-____" at bounding box center [401, 405] width 173 height 34
paste input "4584-4328-1588-8020"
type input "4584-4328-1588-8020"
click at [315, 657] on div at bounding box center [321, 661] width 13 height 13
click at [240, 656] on span "Вывести средства" at bounding box center [225, 662] width 105 height 13
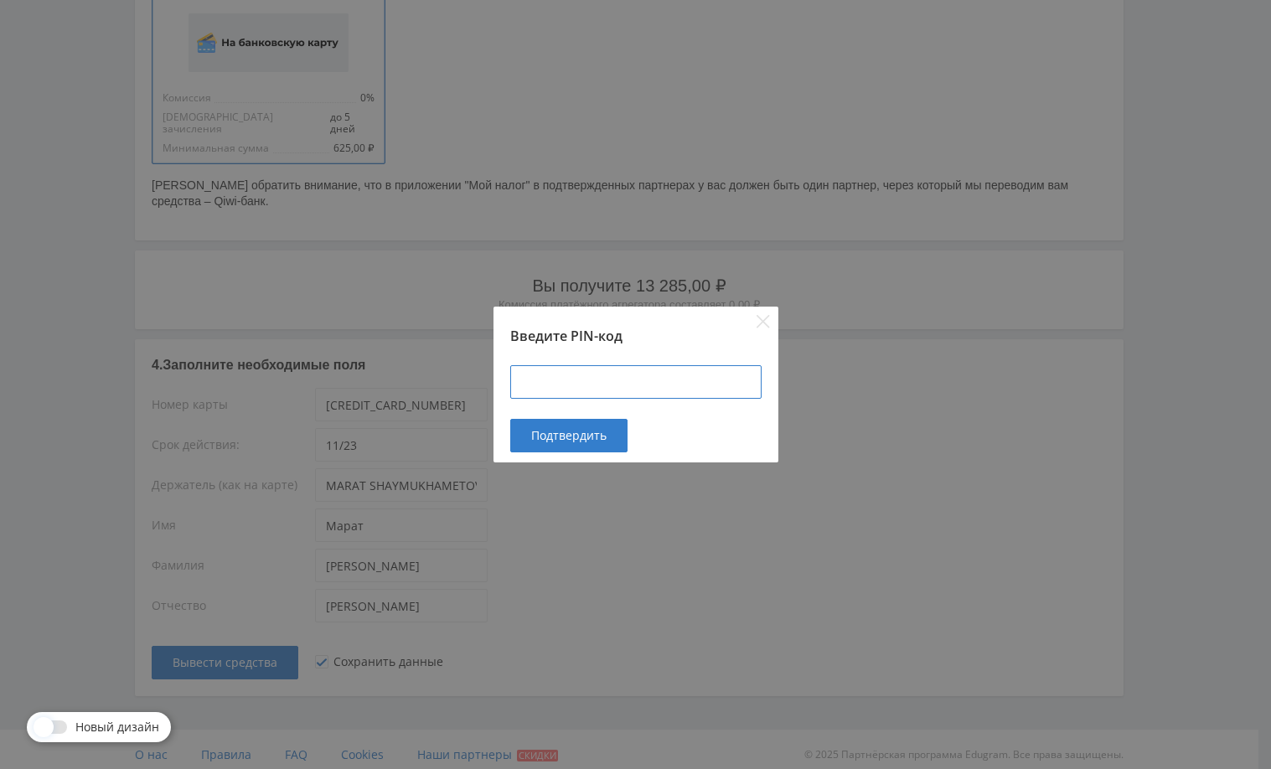
click at [570, 383] on input at bounding box center [635, 382] width 251 height 34
type input "101101"
click at [578, 424] on button "Подтвердить" at bounding box center [568, 436] width 117 height 34
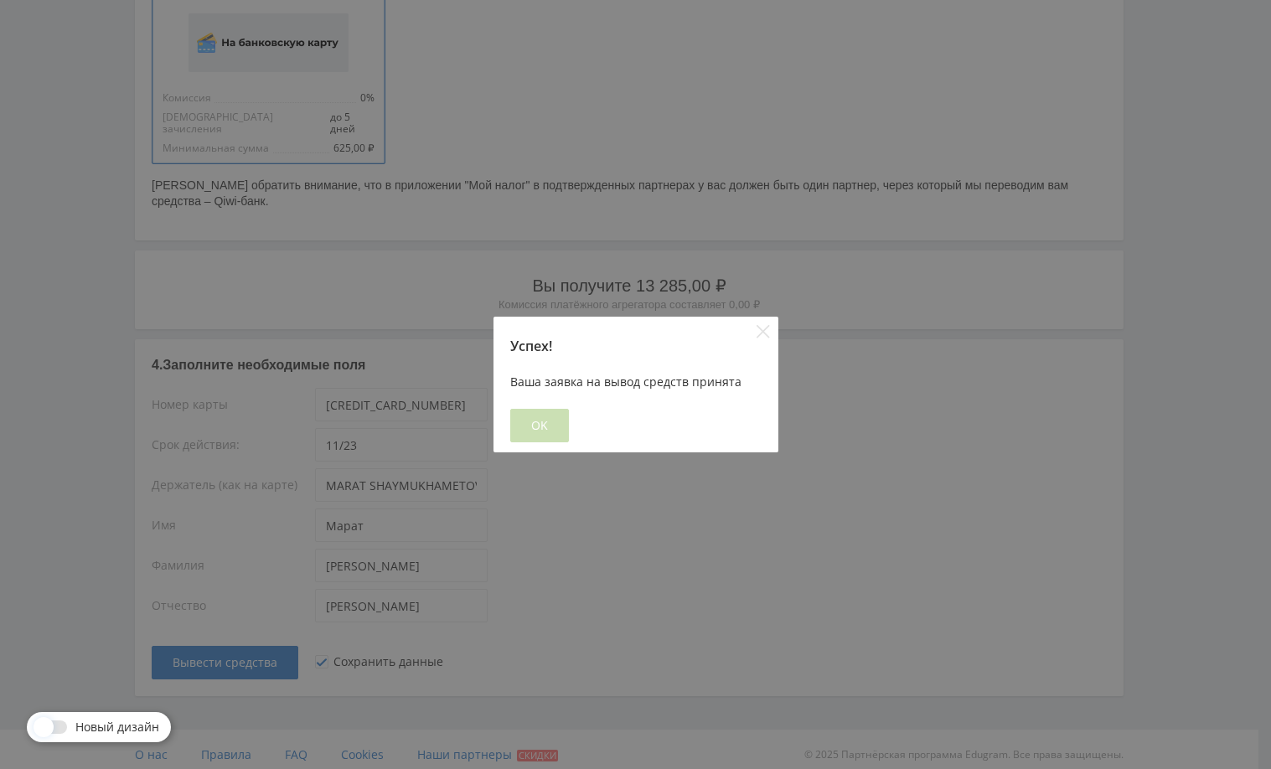
click at [556, 431] on button "OK" at bounding box center [539, 426] width 59 height 34
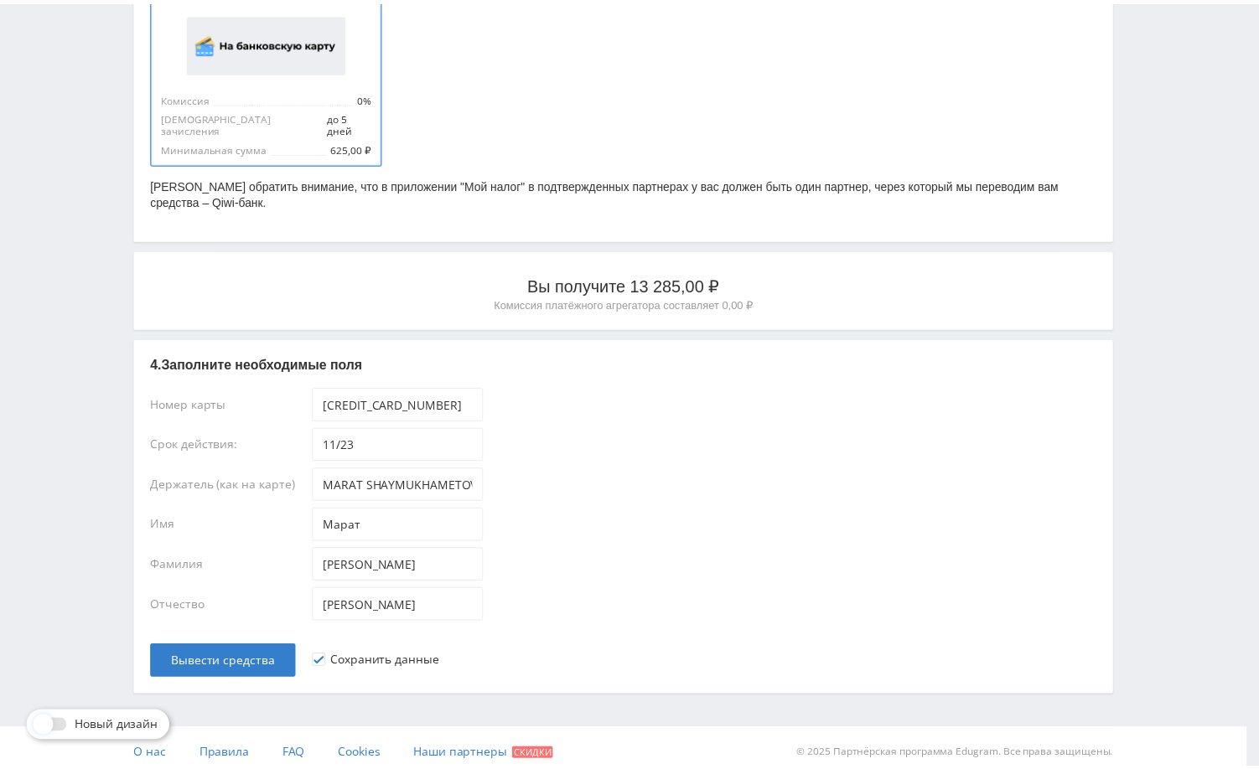
scroll to position [0, 0]
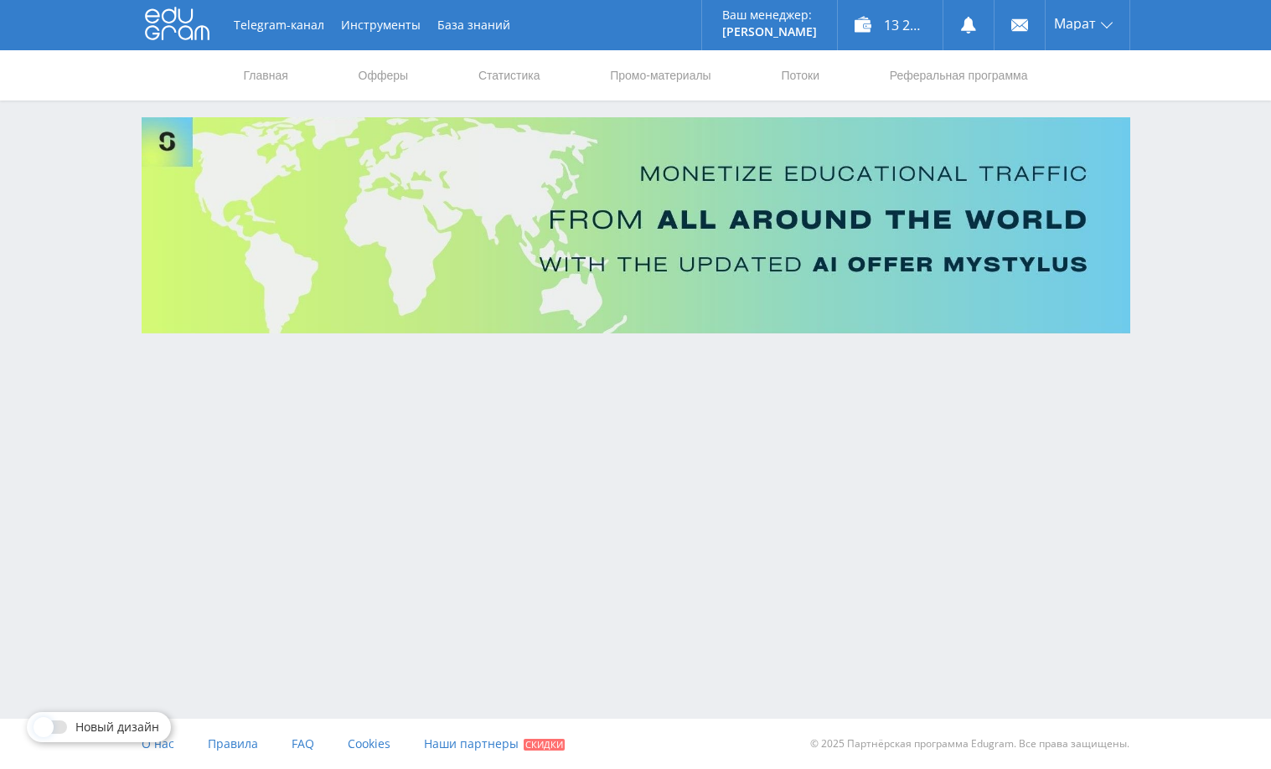
click at [1153, 420] on div "Telegram-канал Инструменты База знаний Ваш менеджер: Alex Alex Online @edugram_…" at bounding box center [635, 213] width 1271 height 427
click at [500, 74] on link "Статистика" at bounding box center [509, 75] width 65 height 50
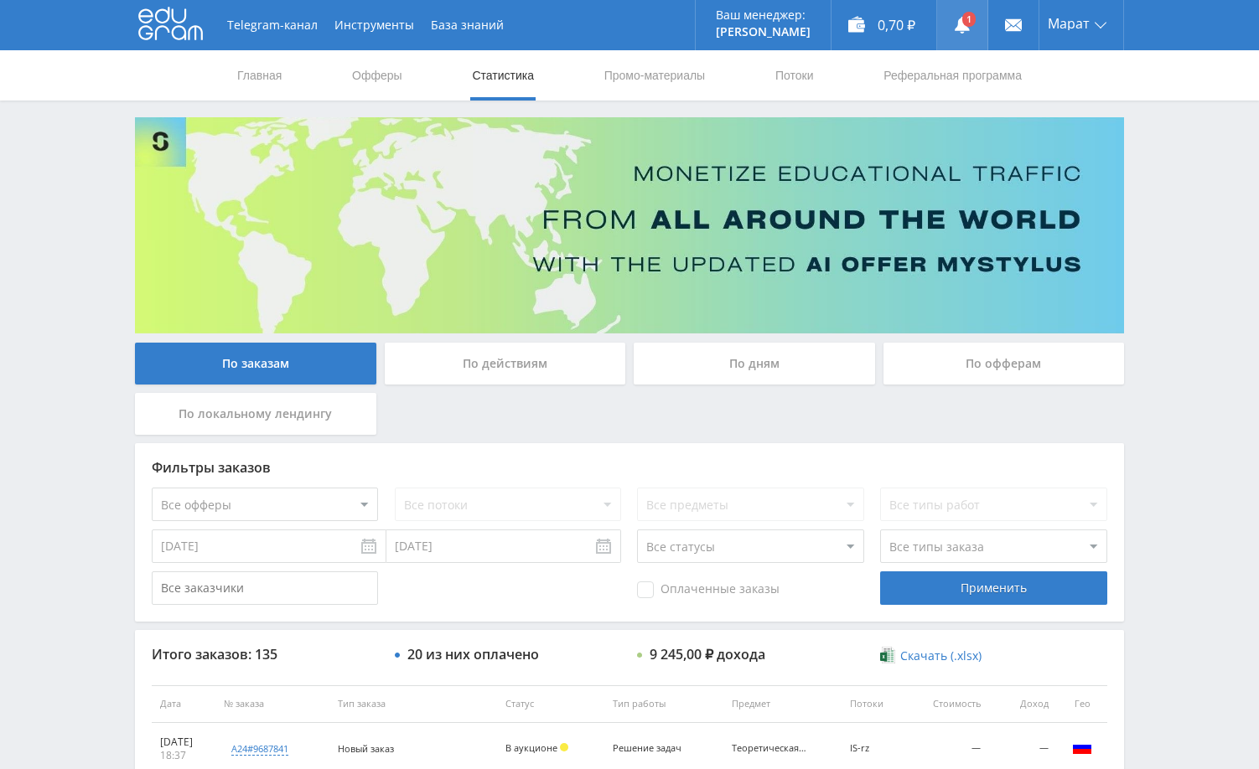
click at [968, 38] on link at bounding box center [962, 25] width 50 height 50
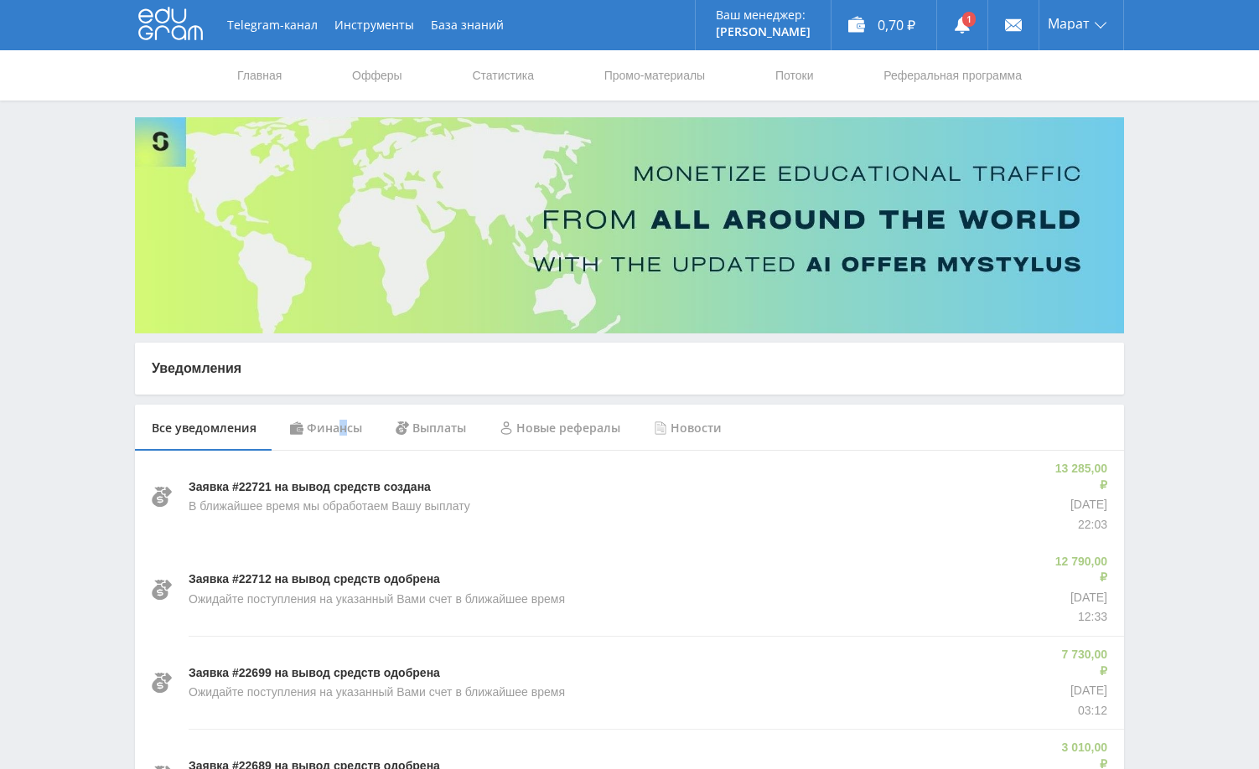
click at [343, 428] on div "Финансы" at bounding box center [326, 428] width 106 height 47
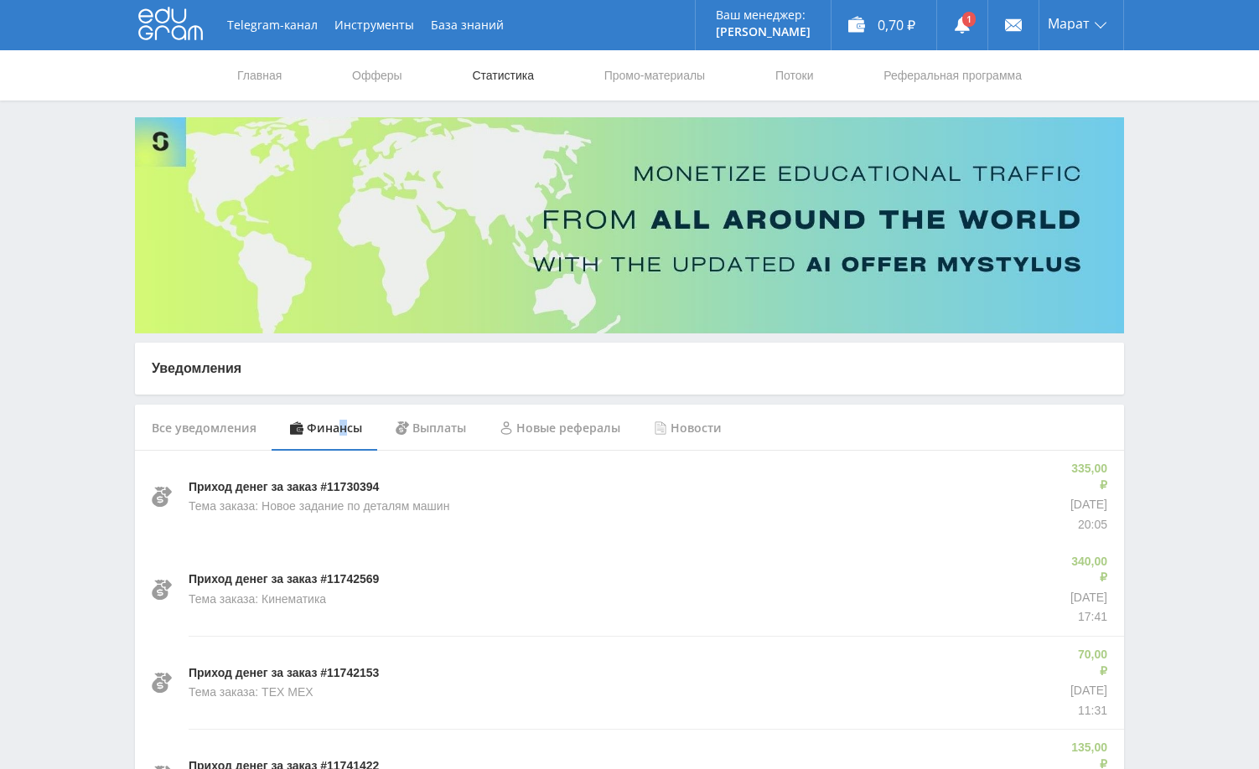
click at [513, 76] on link "Статистика" at bounding box center [502, 75] width 65 height 50
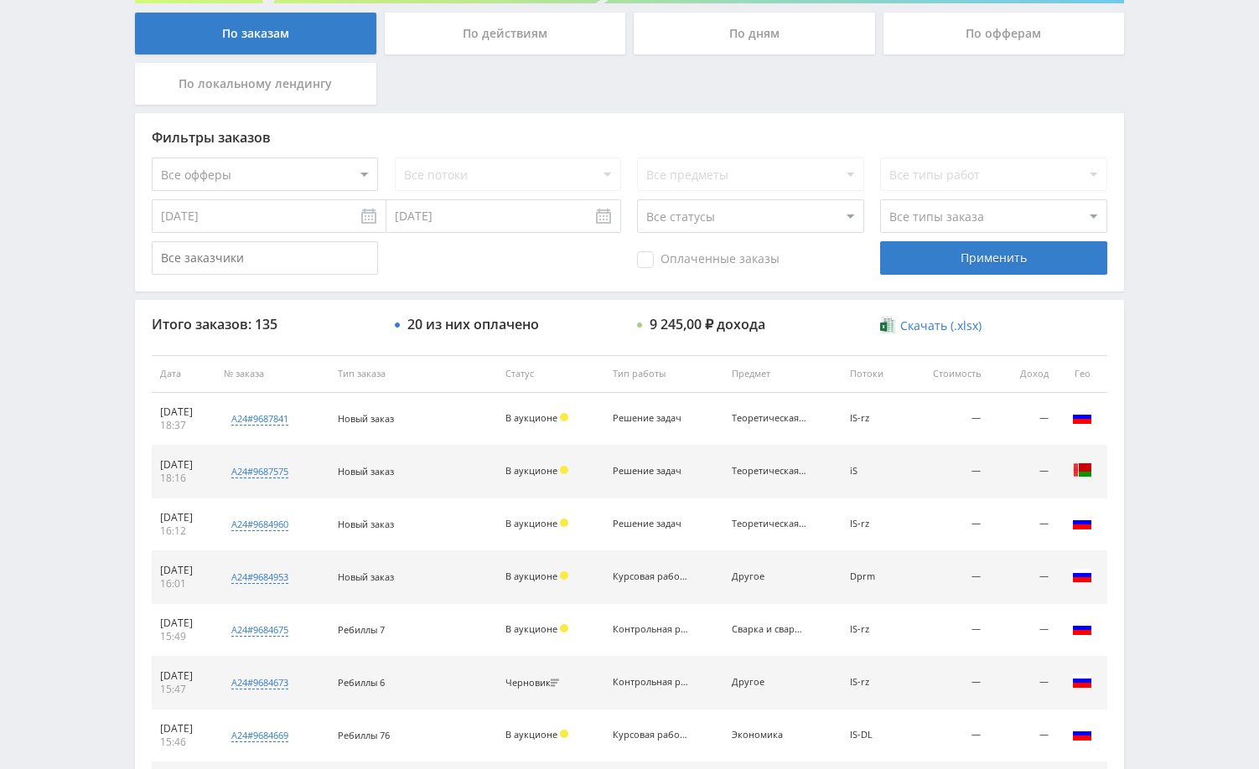
scroll to position [335, 0]
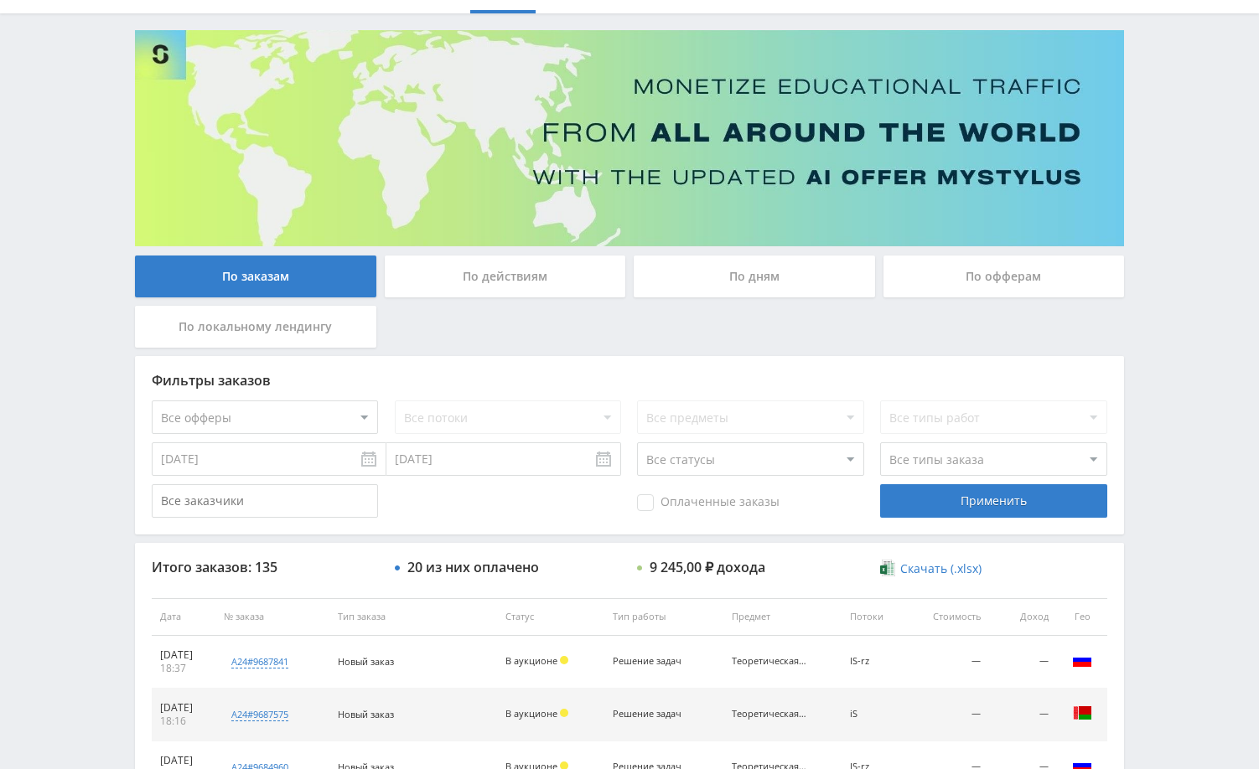
scroll to position [84, 0]
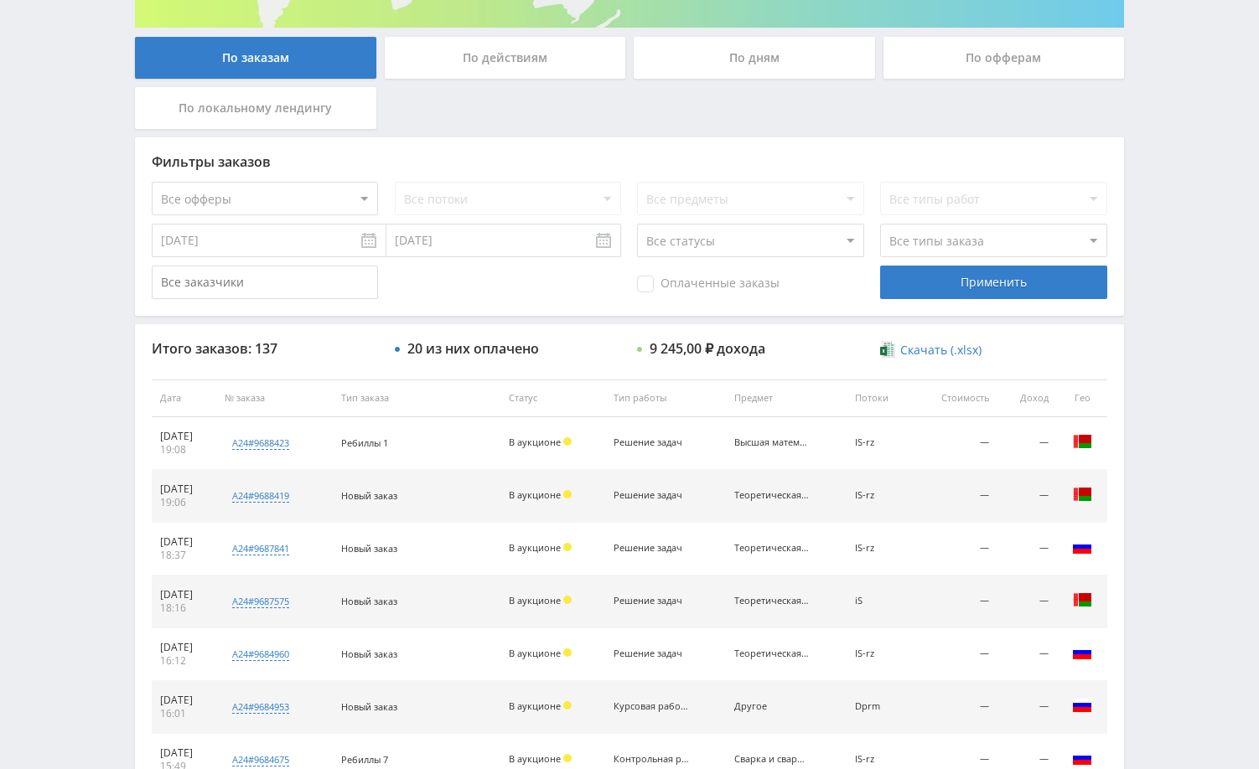
scroll to position [335, 0]
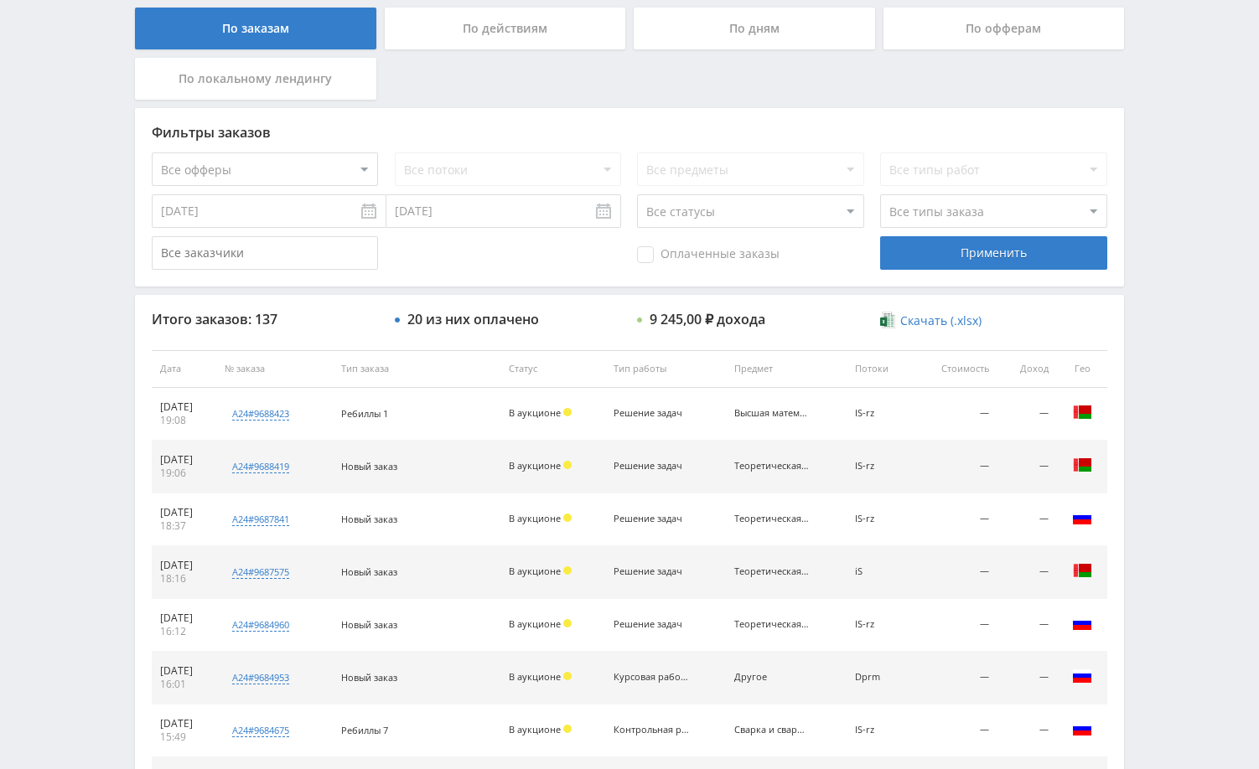
click at [1169, 268] on div "Telegram-канал Инструменты База знаний Ваш менеджер: [PERSON_NAME] Online @edug…" at bounding box center [629, 368] width 1259 height 1407
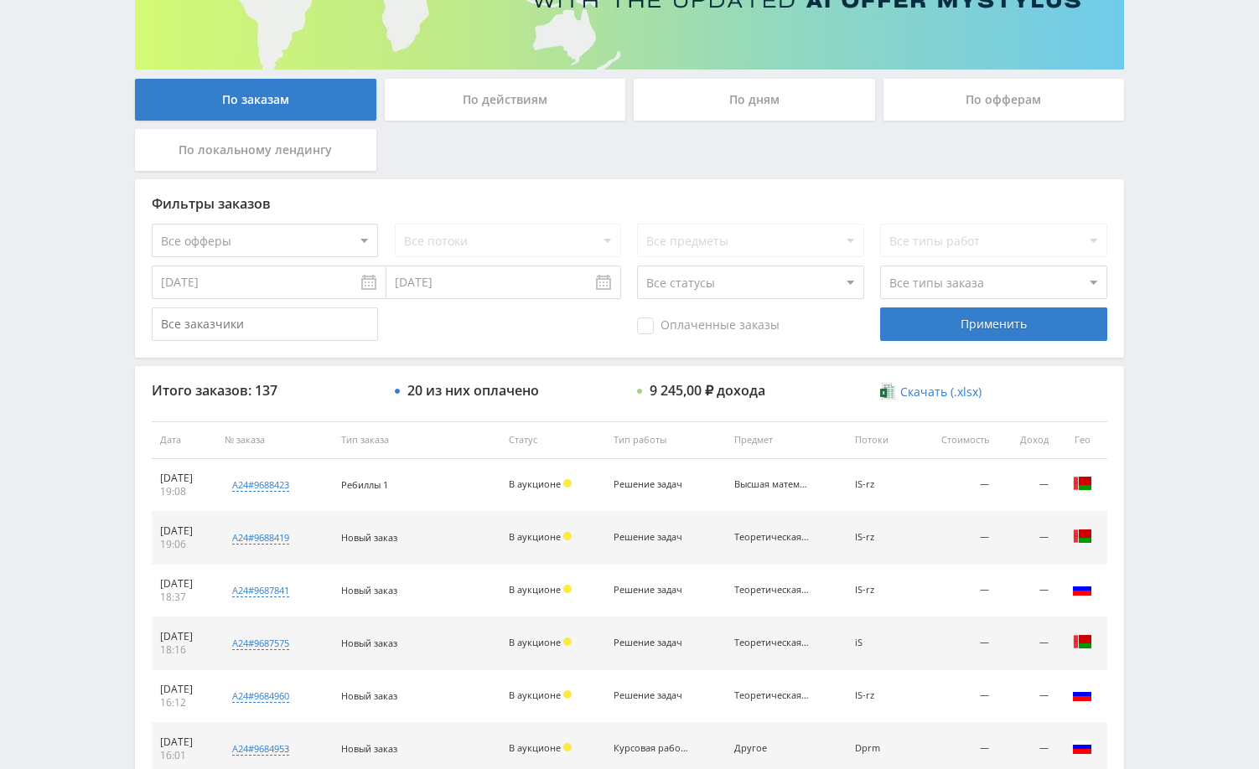
scroll to position [0, 0]
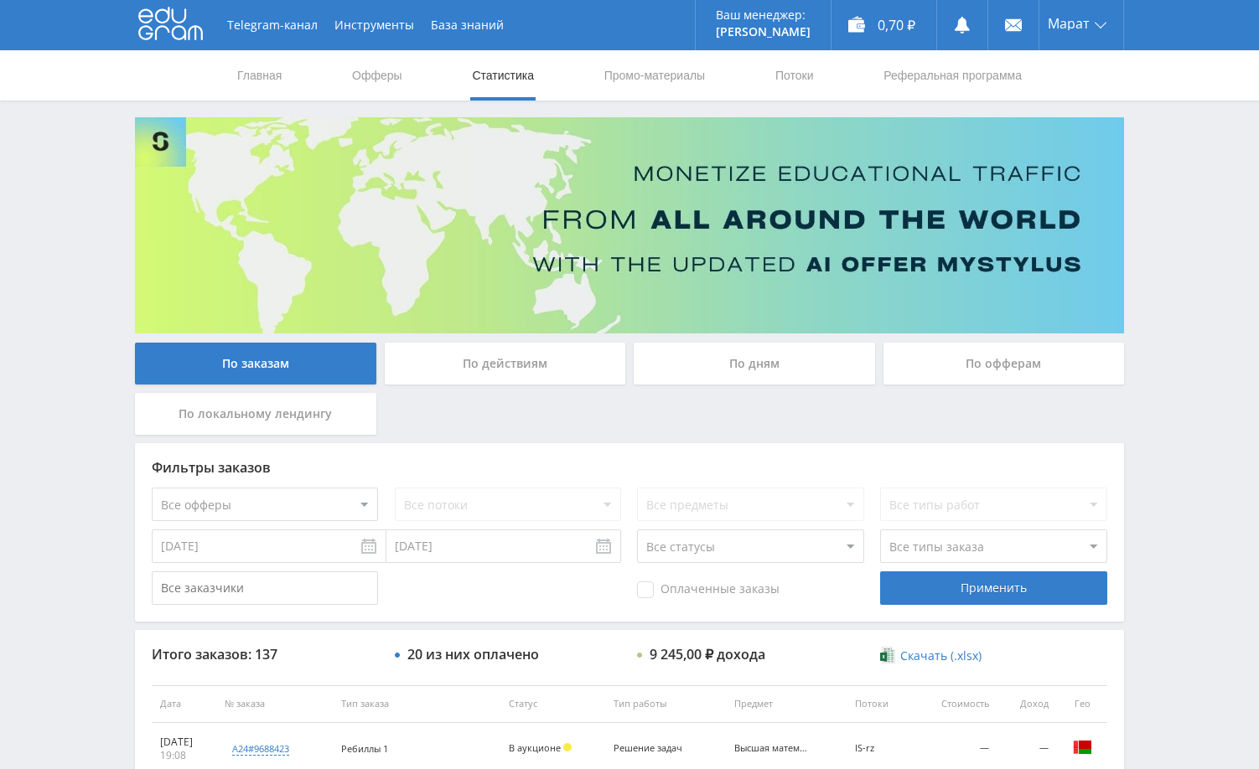
click at [1139, 246] on div "Telegram-канал Инструменты База знаний Ваш менеджер: [PERSON_NAME] Online @edug…" at bounding box center [629, 703] width 1259 height 1407
click at [1144, 126] on div "Telegram-канал Инструменты База знаний Ваш менеджер: [PERSON_NAME] Online @edug…" at bounding box center [629, 703] width 1259 height 1407
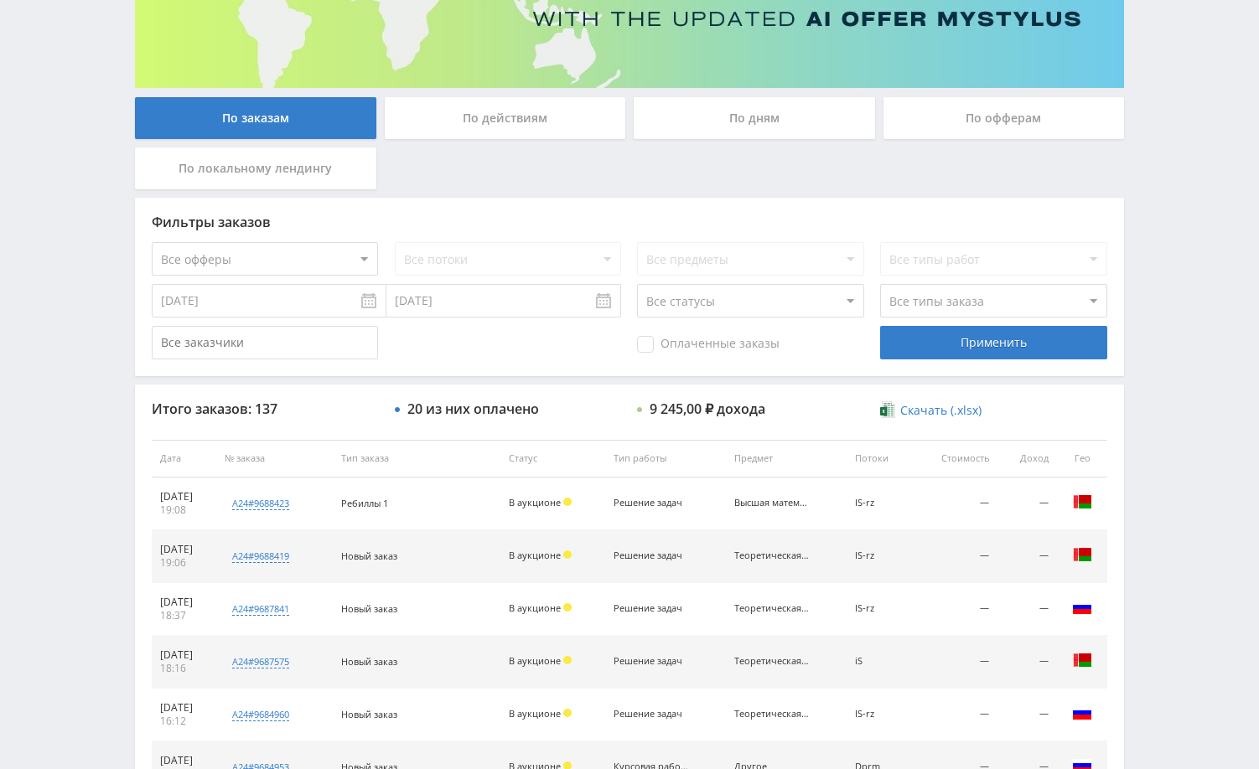
scroll to position [251, 0]
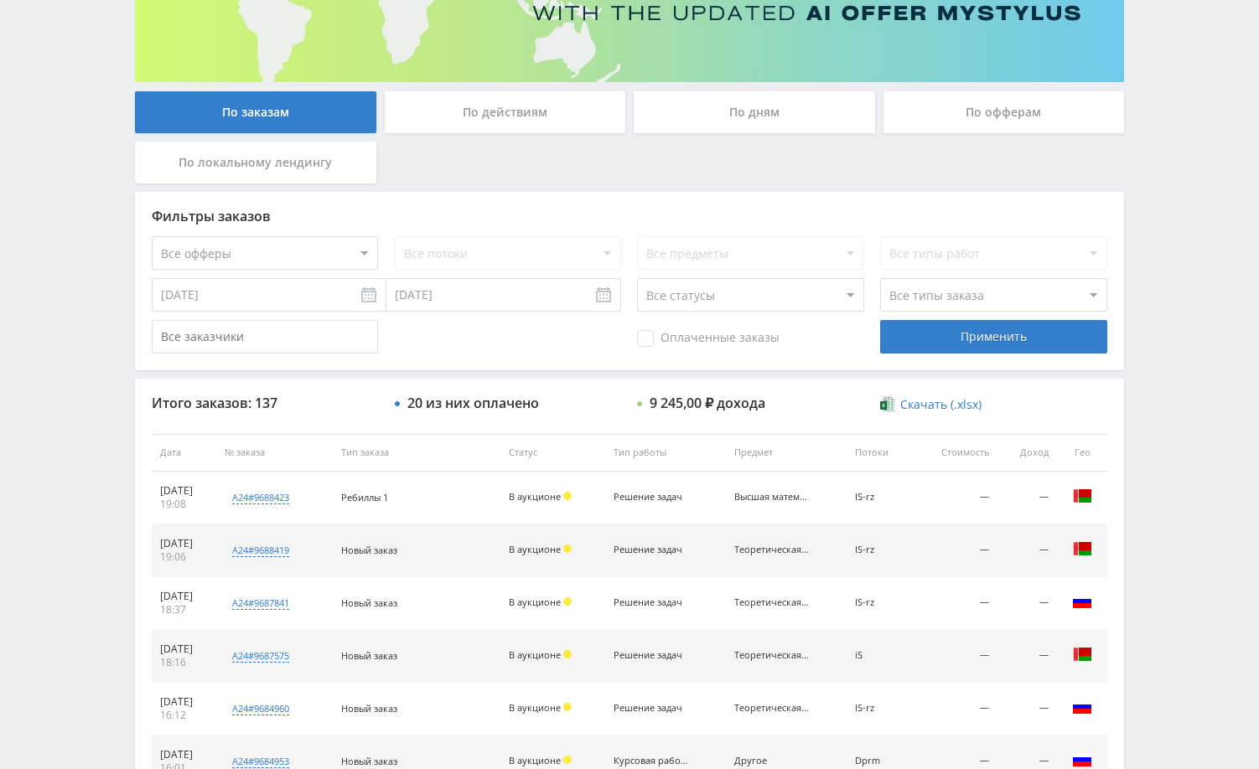
click at [290, 261] on select "Все офферы MyStylus MyStylus - Revshare Кэмп Studybay Автор24 Studybay Brazil А…" at bounding box center [265, 253] width 226 height 34
select select "1"
click at [479, 254] on select "Все потоки DMLF default iS z iS RT17 Math rt17ru default vk vk-iS iS-1 test Dpr…" at bounding box center [508, 253] width 226 height 34
select select "2173057"
click at [395, 236] on select "Все потоки DMLF default iS z iS RT17 Math rt17ru default vk vk-iS iS-1 test Dpr…" at bounding box center [508, 253] width 226 height 34
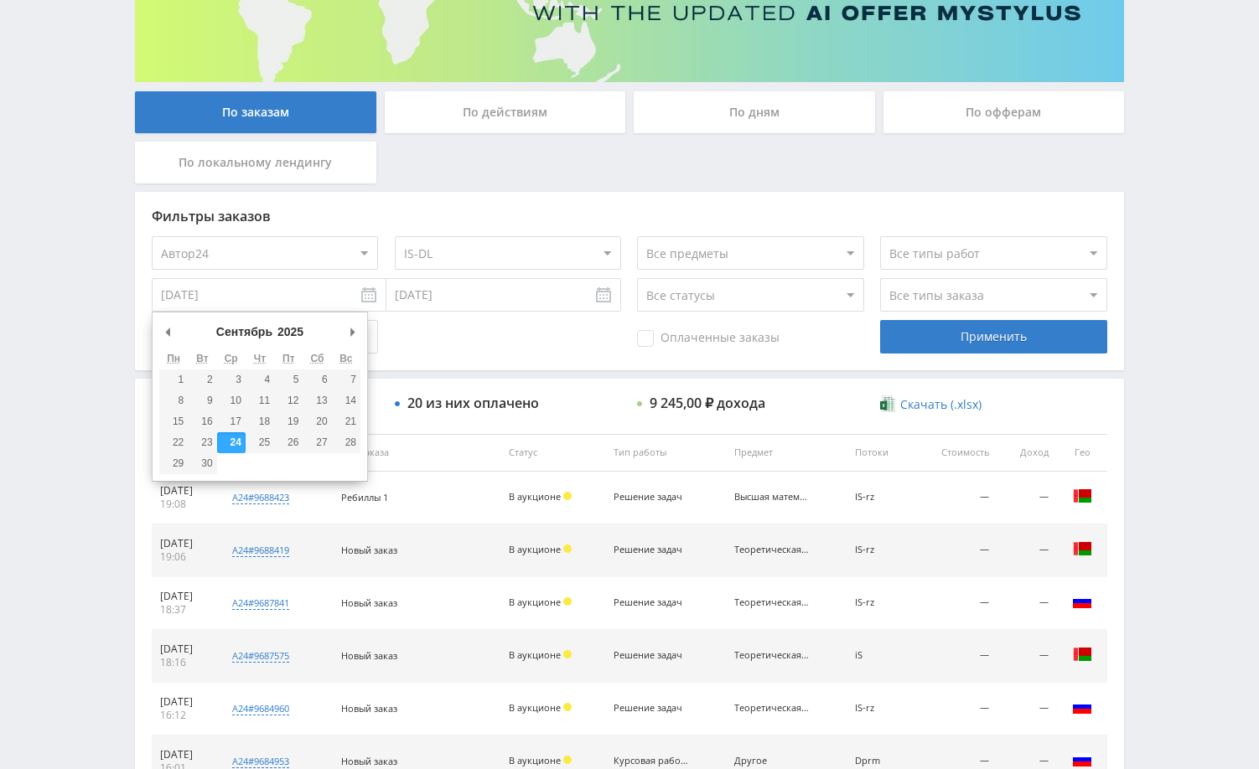
click at [307, 298] on input "[DATE]" at bounding box center [269, 295] width 235 height 34
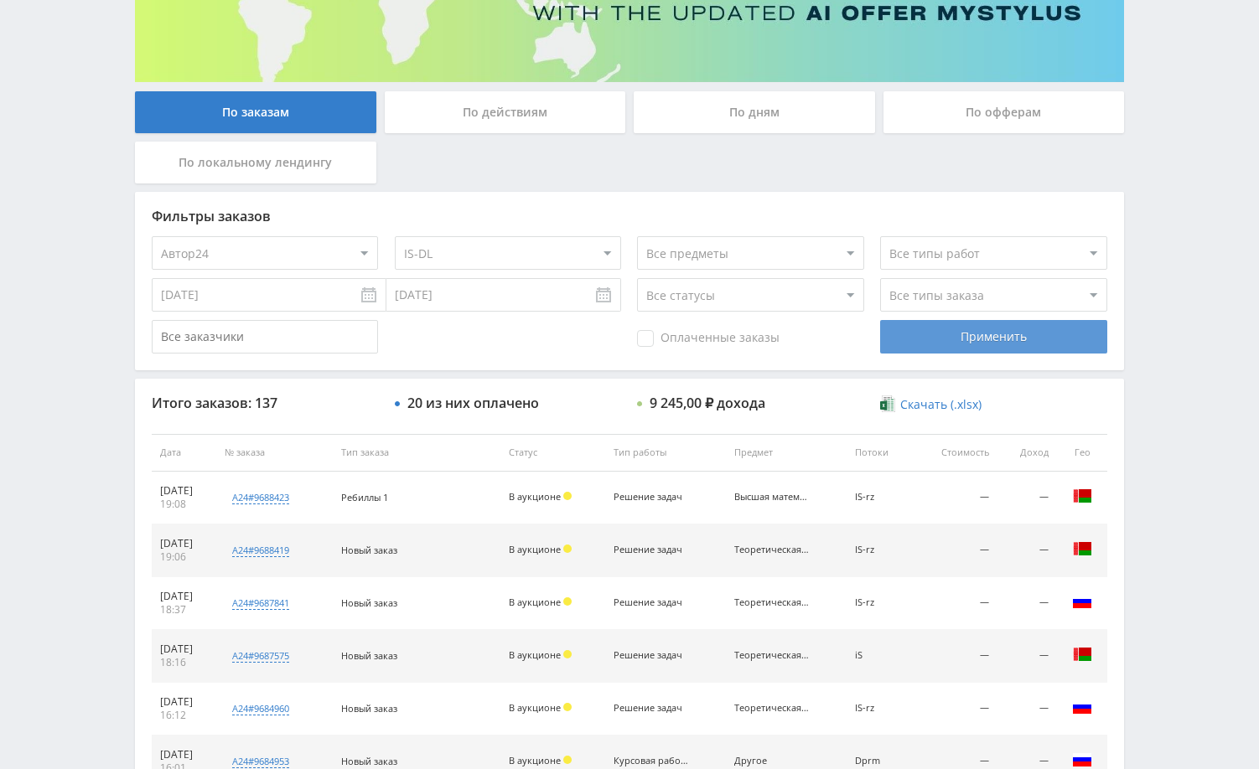
click at [1025, 339] on div "Применить" at bounding box center [993, 337] width 226 height 34
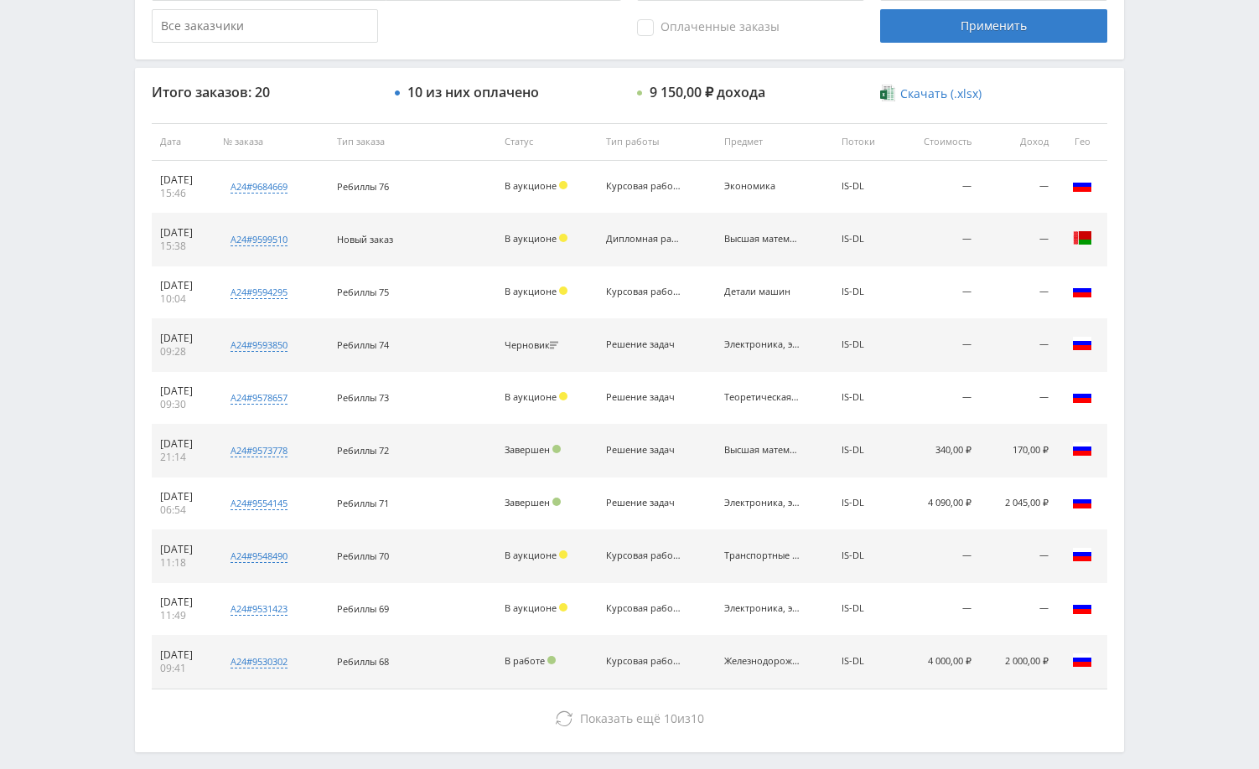
scroll to position [587, 0]
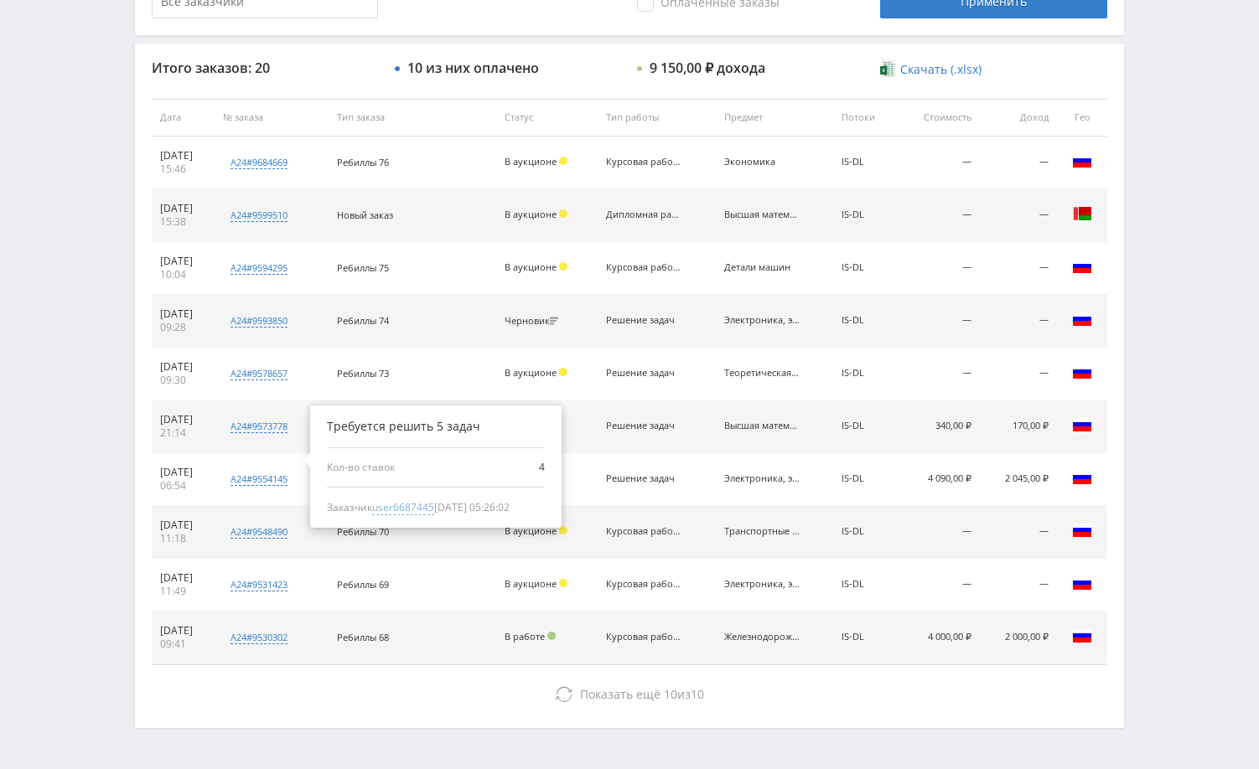
click at [434, 506] on span "user6687445" at bounding box center [403, 507] width 62 height 15
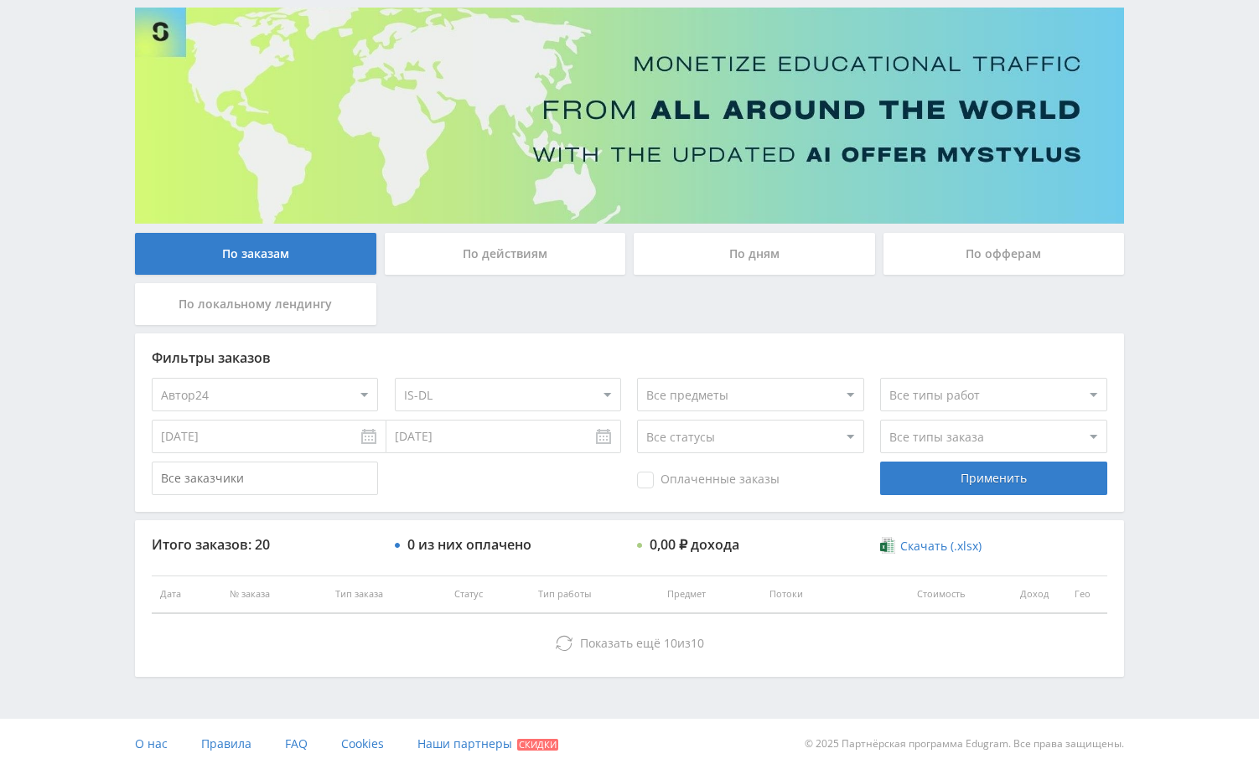
type input "01.09.2024"
type input "user6687445"
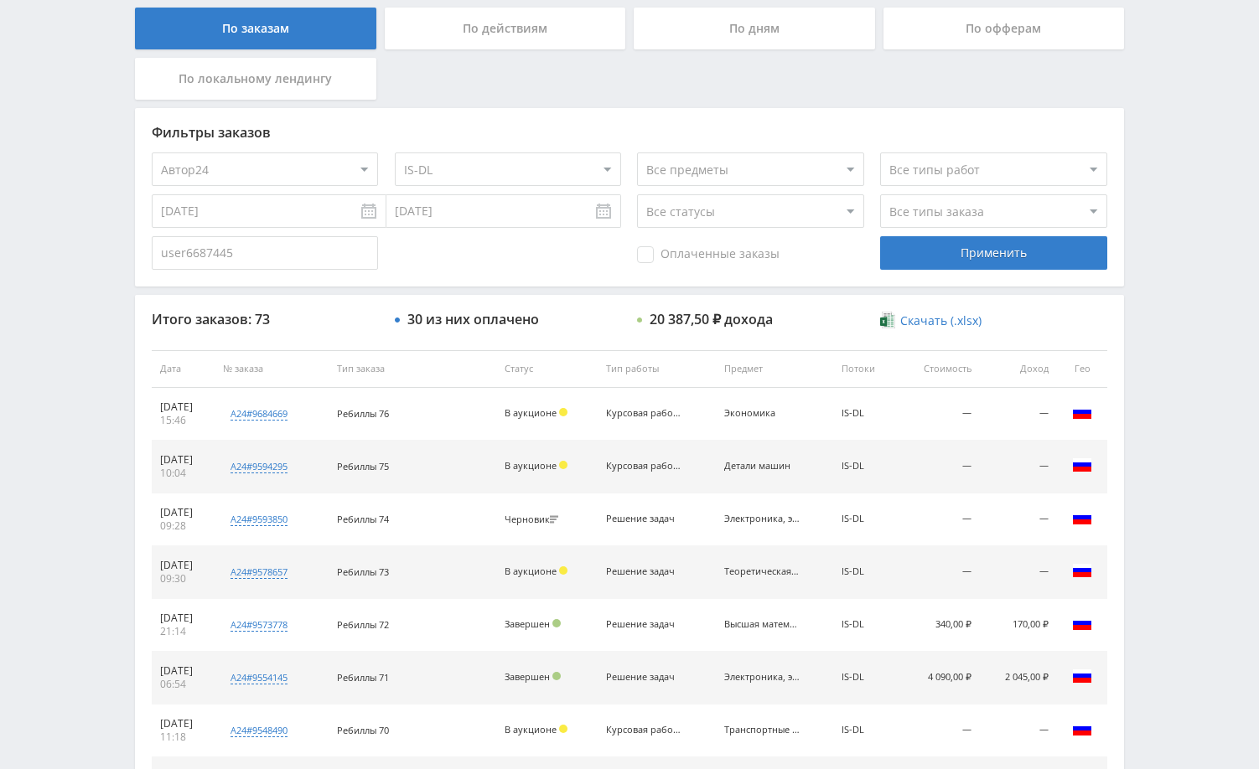
scroll to position [419, 0]
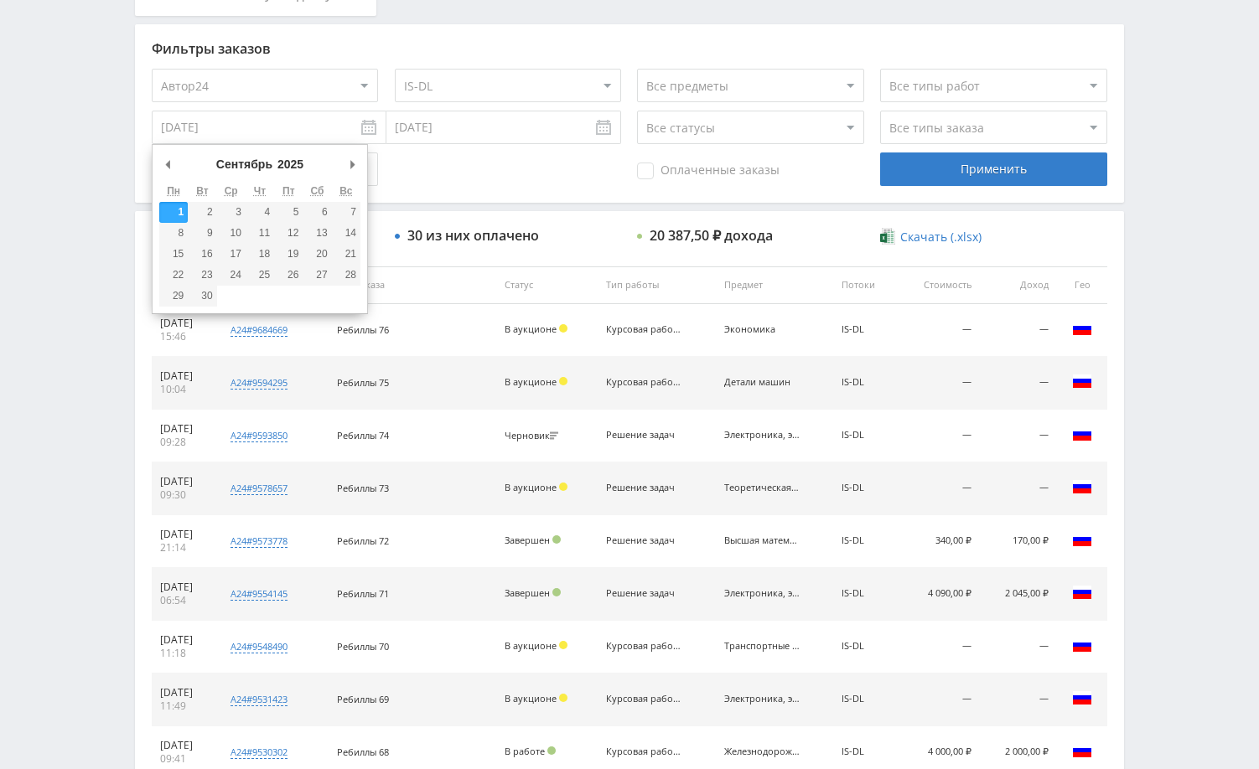
click at [258, 130] on input "01.09.2024" at bounding box center [269, 128] width 235 height 34
type input "01.09.2025"
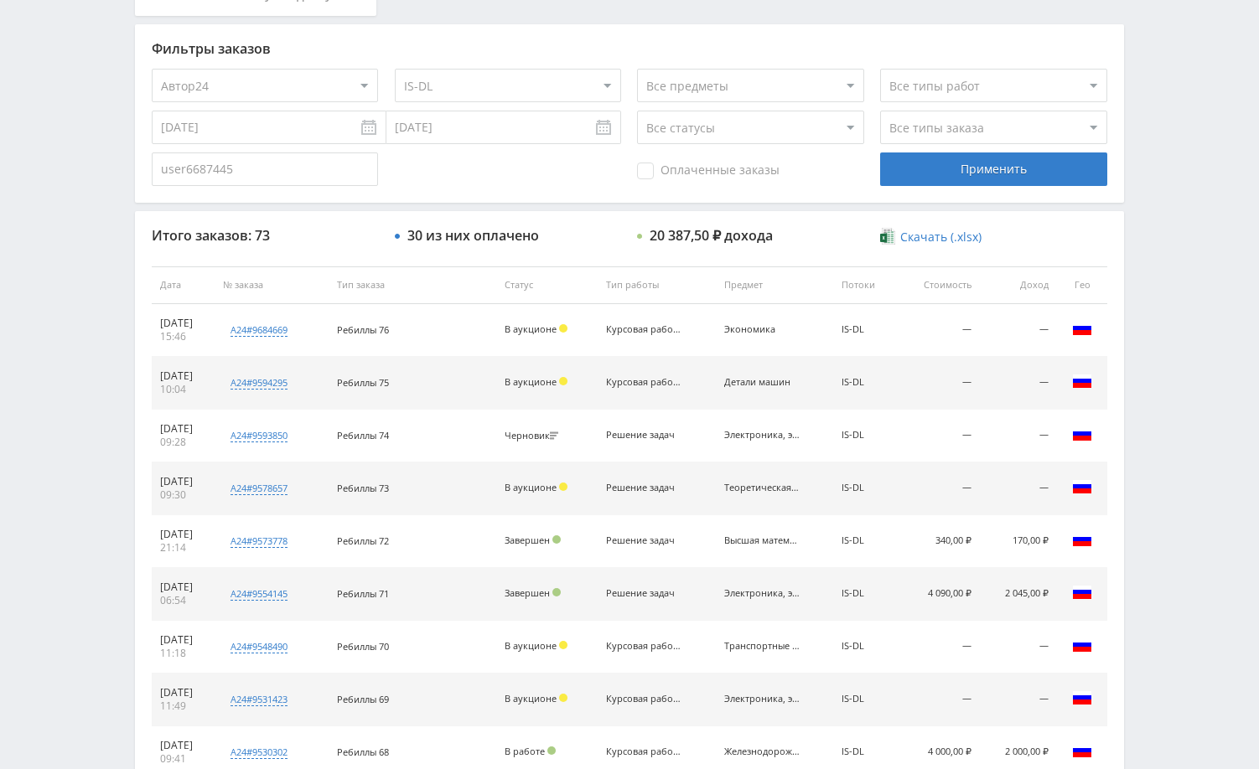
click at [449, 124] on input "[DATE]" at bounding box center [503, 128] width 235 height 34
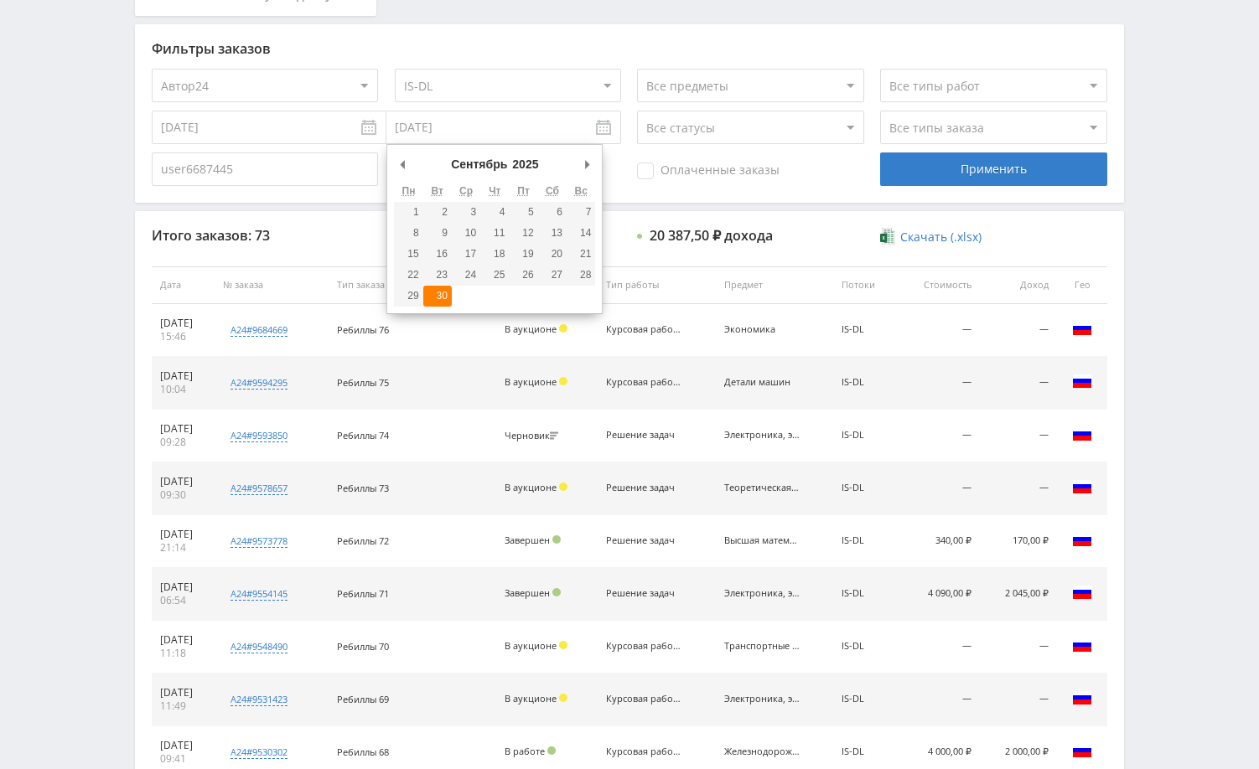
type input "[DATE]"
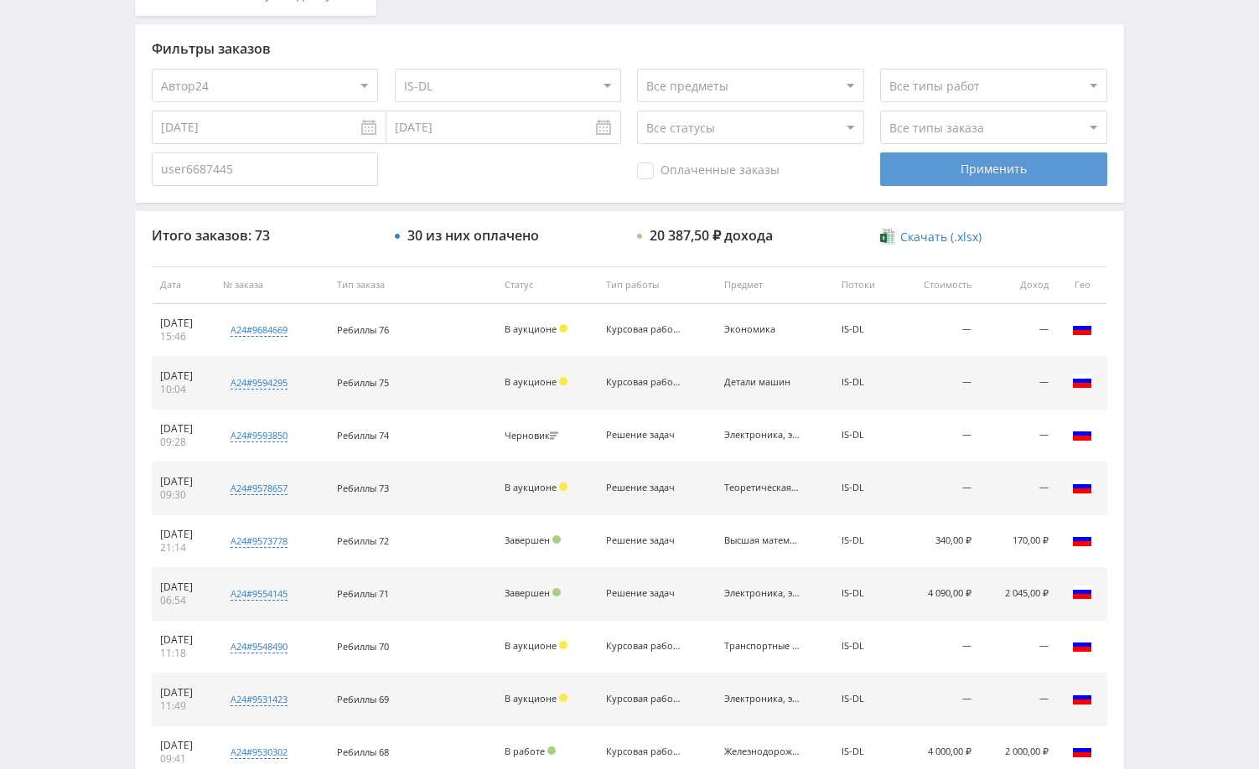
click at [966, 168] on div "Применить" at bounding box center [993, 170] width 226 height 34
click at [1157, 344] on div "Telegram-канал Инструменты База знаний Ваш менеджер: Alex Alex Online @edugram_…" at bounding box center [629, 284] width 1259 height 1407
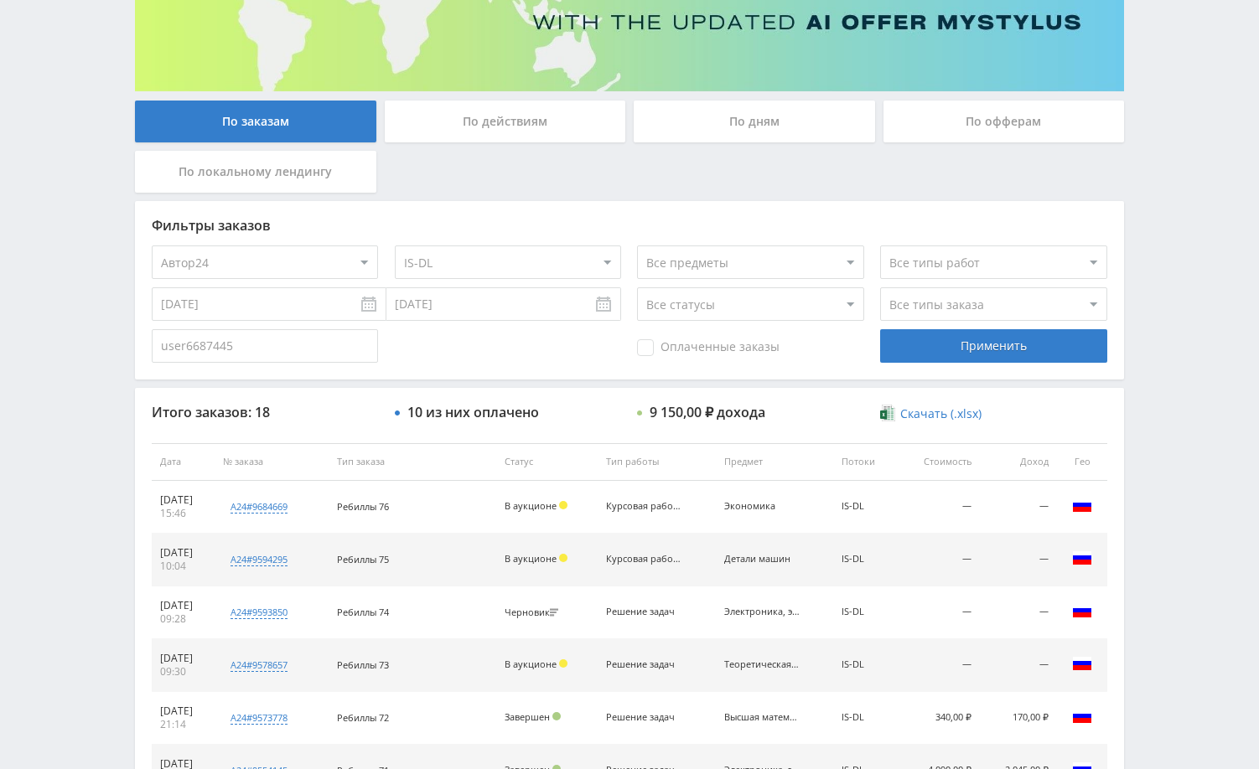
scroll to position [219, 0]
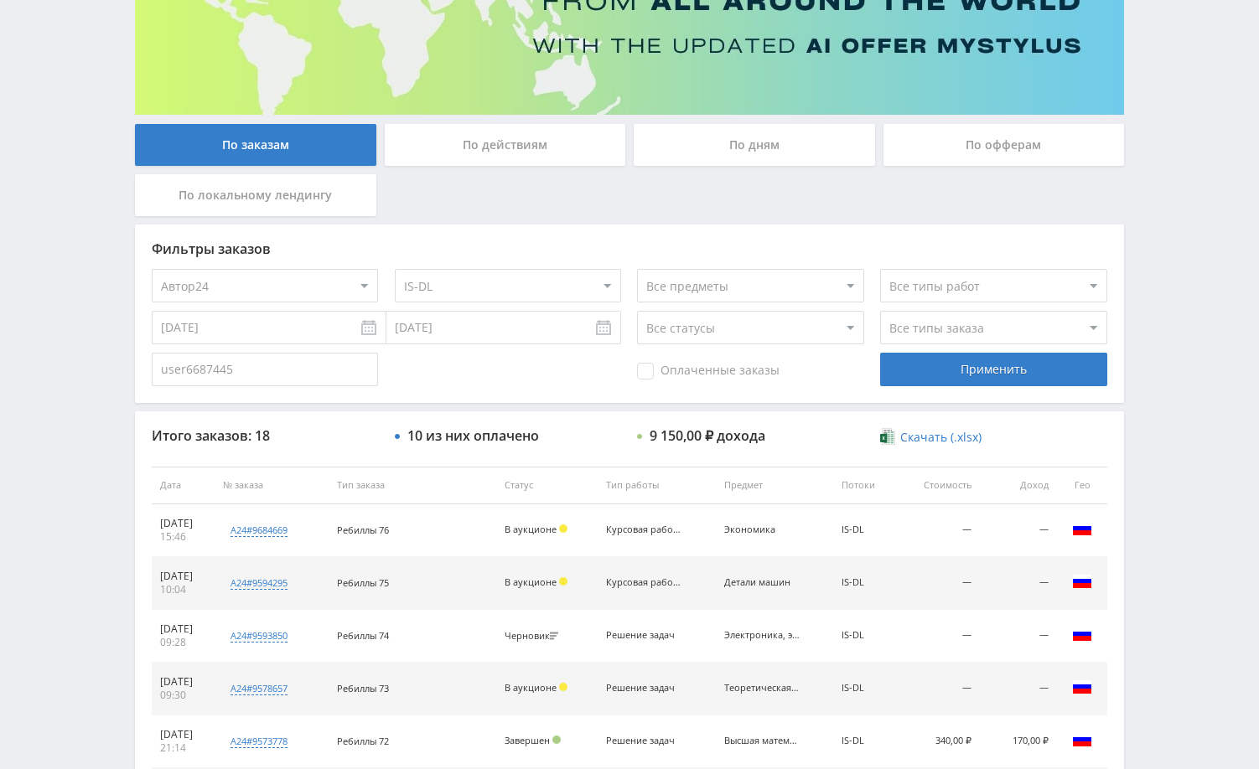
click at [1177, 260] on div "Telegram-канал Инструменты База знаний Ваш менеджер: Alex Alex Online @edugram_…" at bounding box center [629, 484] width 1259 height 1407
click at [1192, 446] on div "Telegram-канал Инструменты База знаний Ваш менеджер: Alex Alex Online @edugram_…" at bounding box center [629, 484] width 1259 height 1407
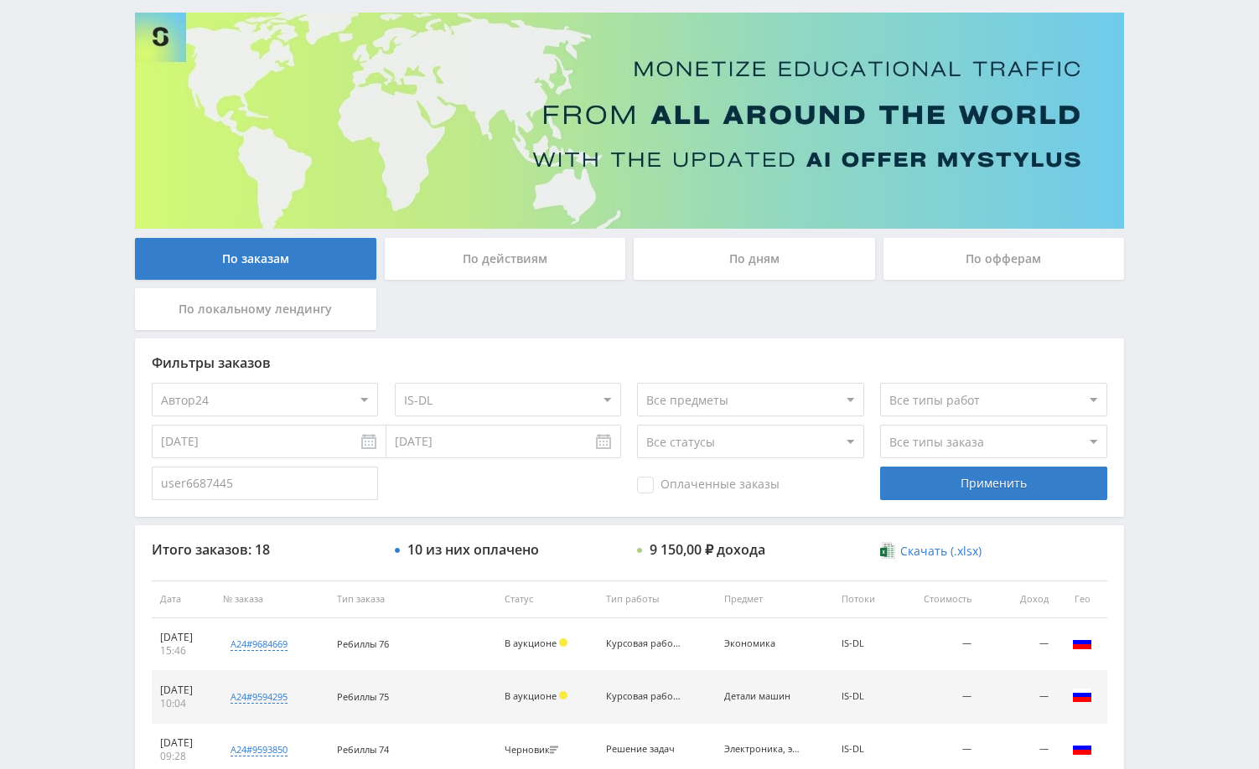
scroll to position [0, 0]
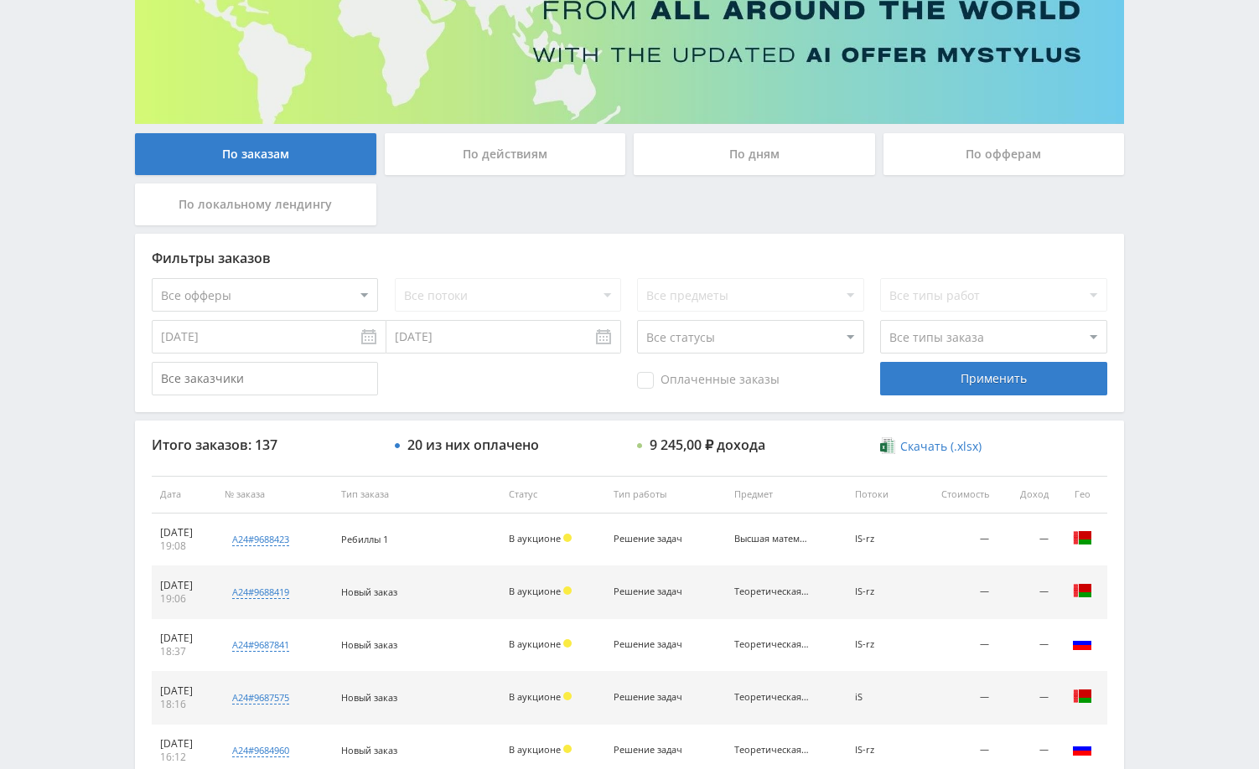
scroll to position [251, 0]
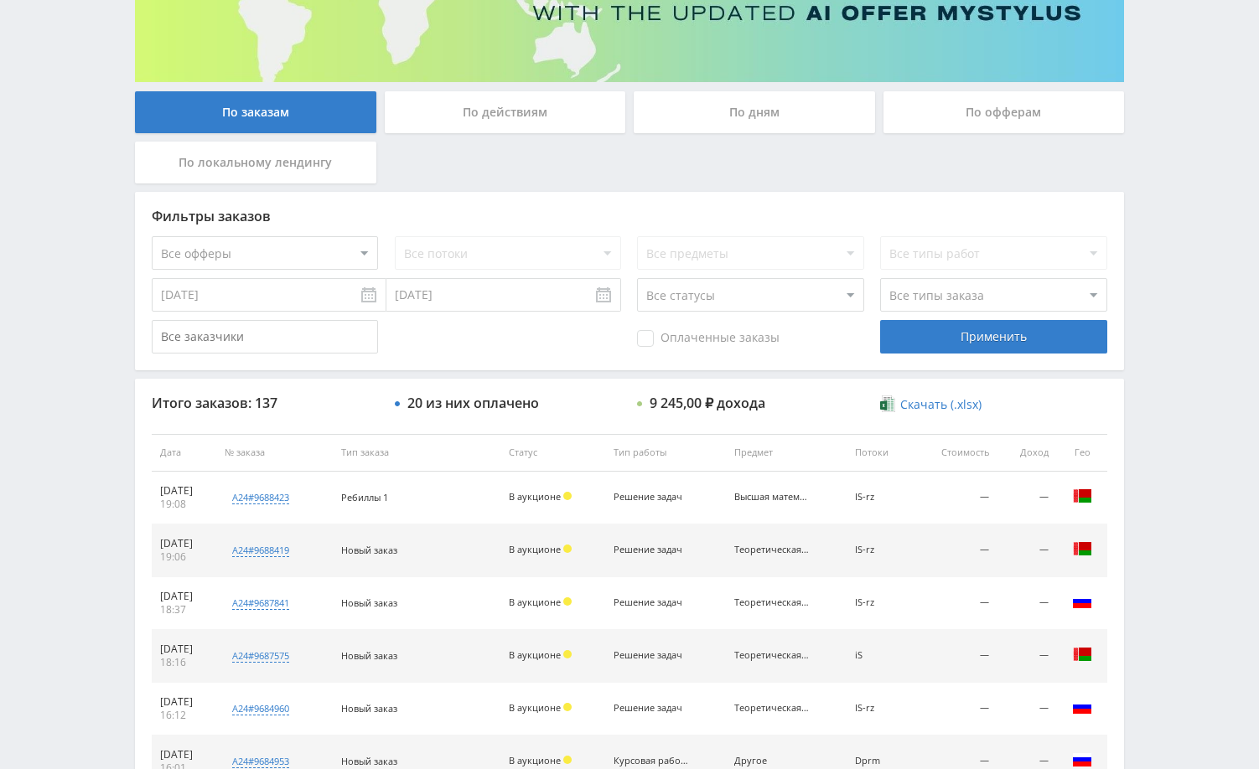
click at [301, 296] on input "[DATE]" at bounding box center [269, 295] width 235 height 34
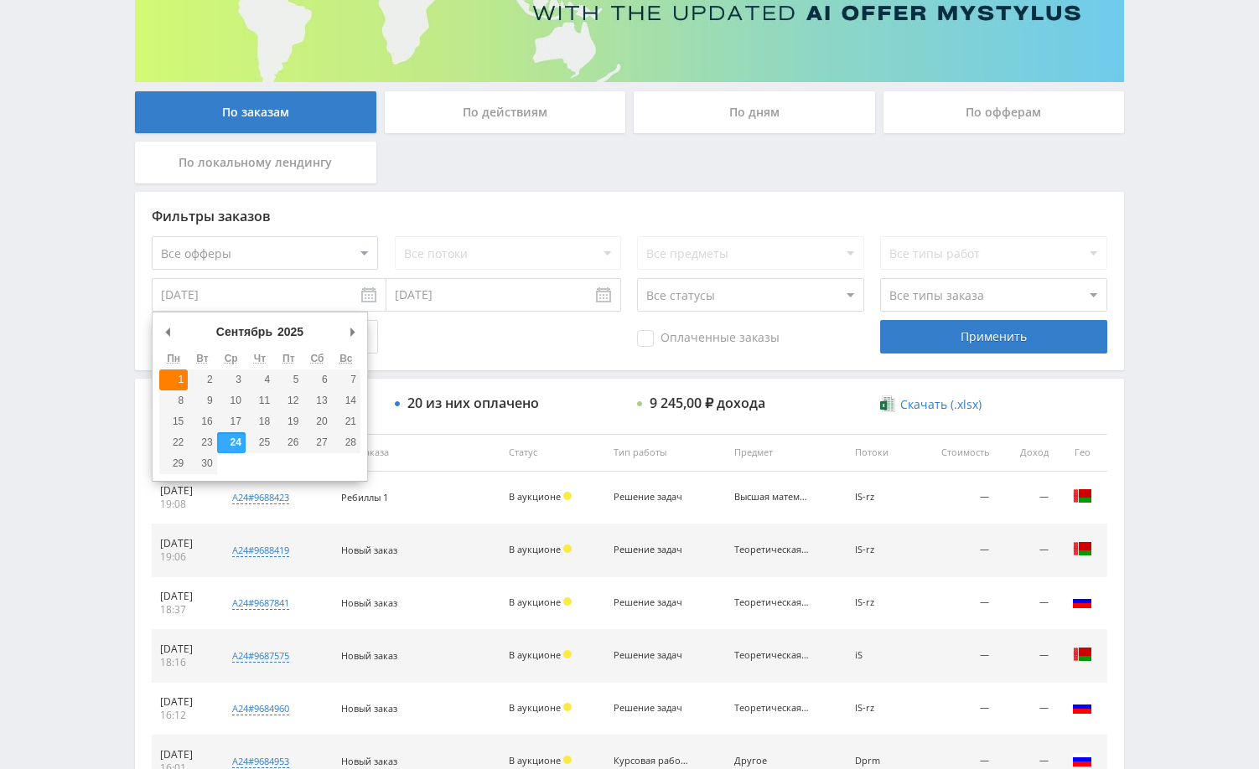
type input "01.09.2025"
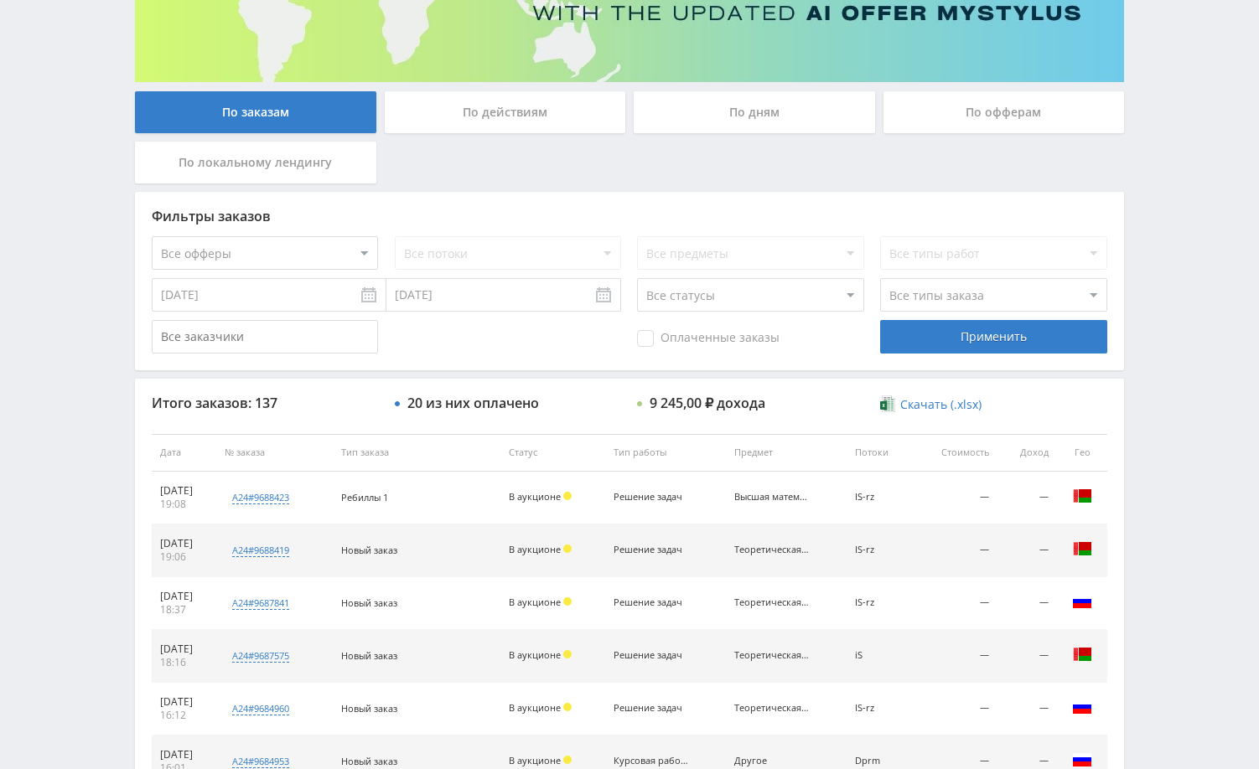
click at [518, 291] on input "[DATE]" at bounding box center [503, 295] width 235 height 34
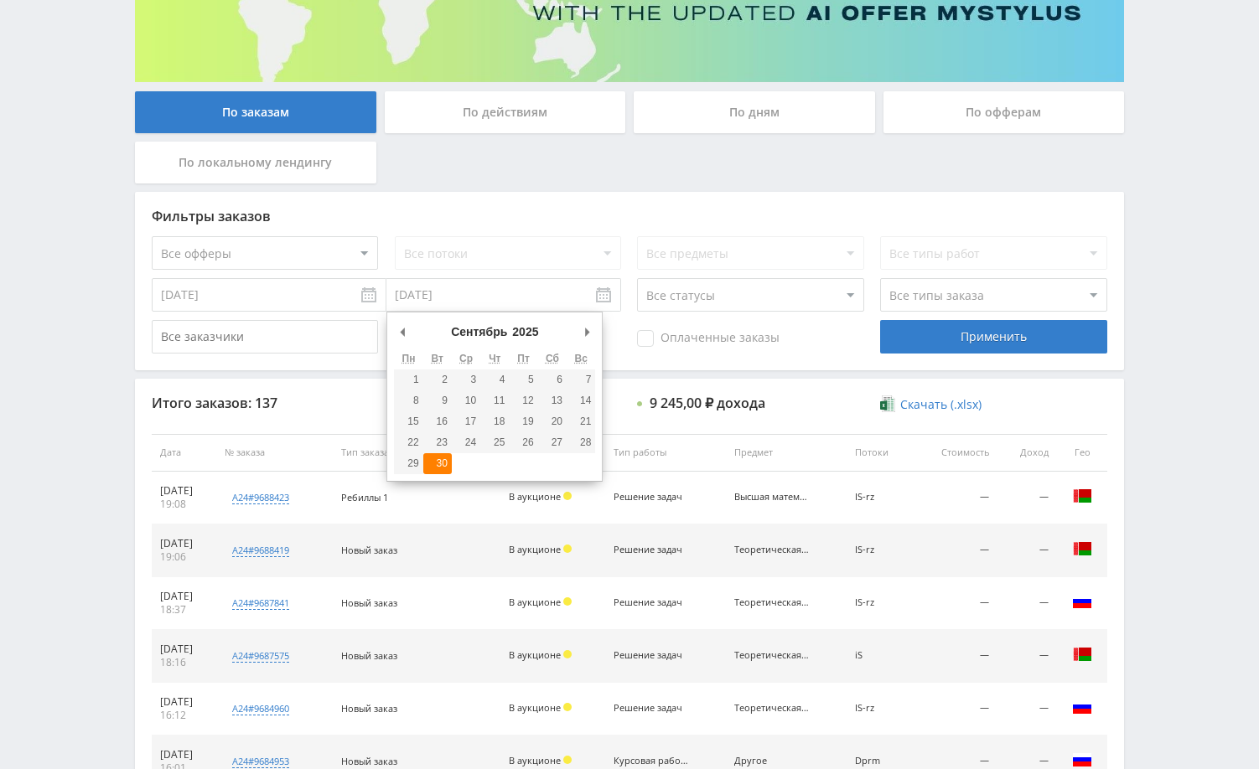
type input "[DATE]"
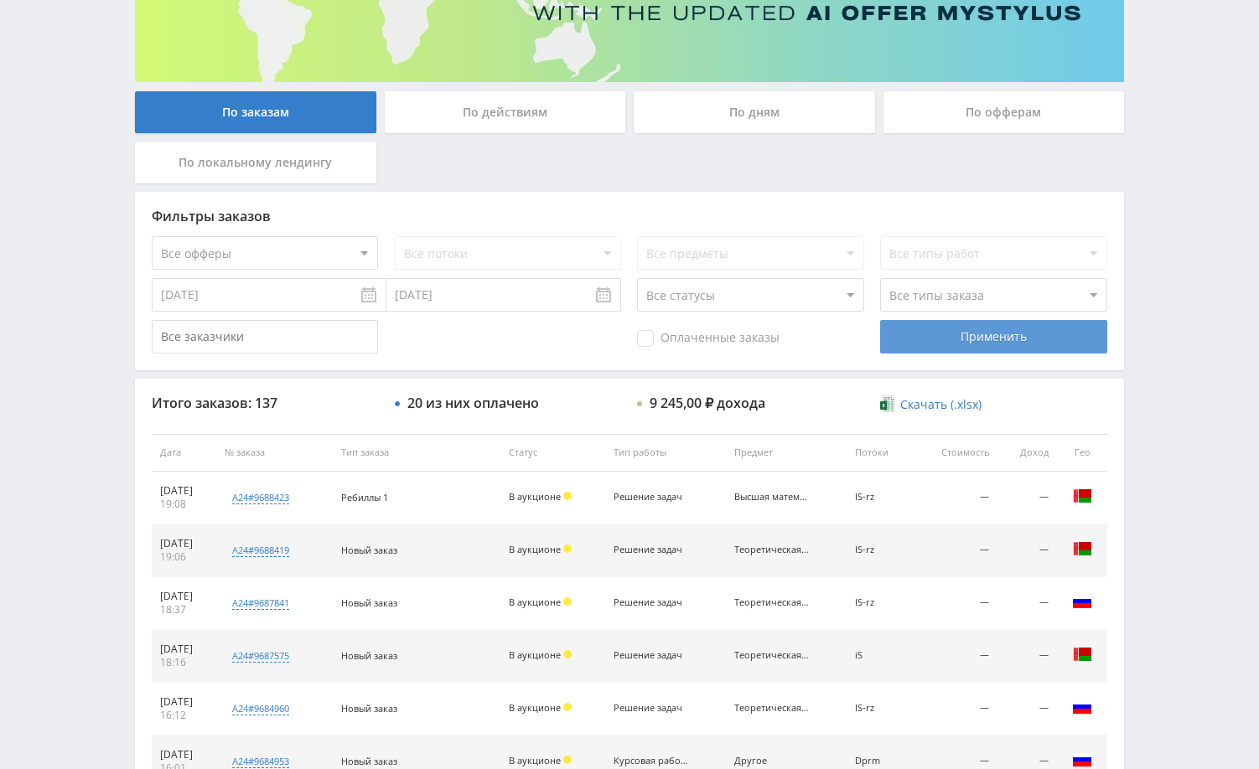
click at [946, 333] on div "Применить" at bounding box center [993, 337] width 226 height 34
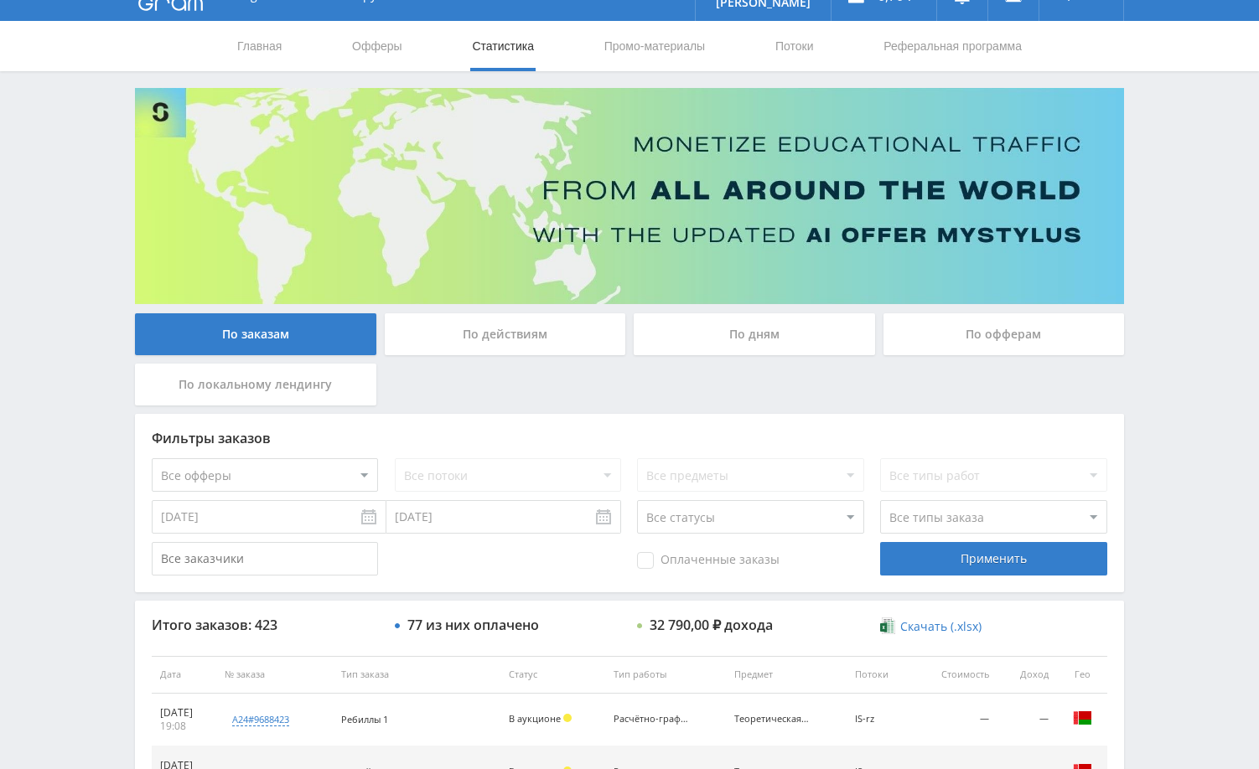
scroll to position [0, 0]
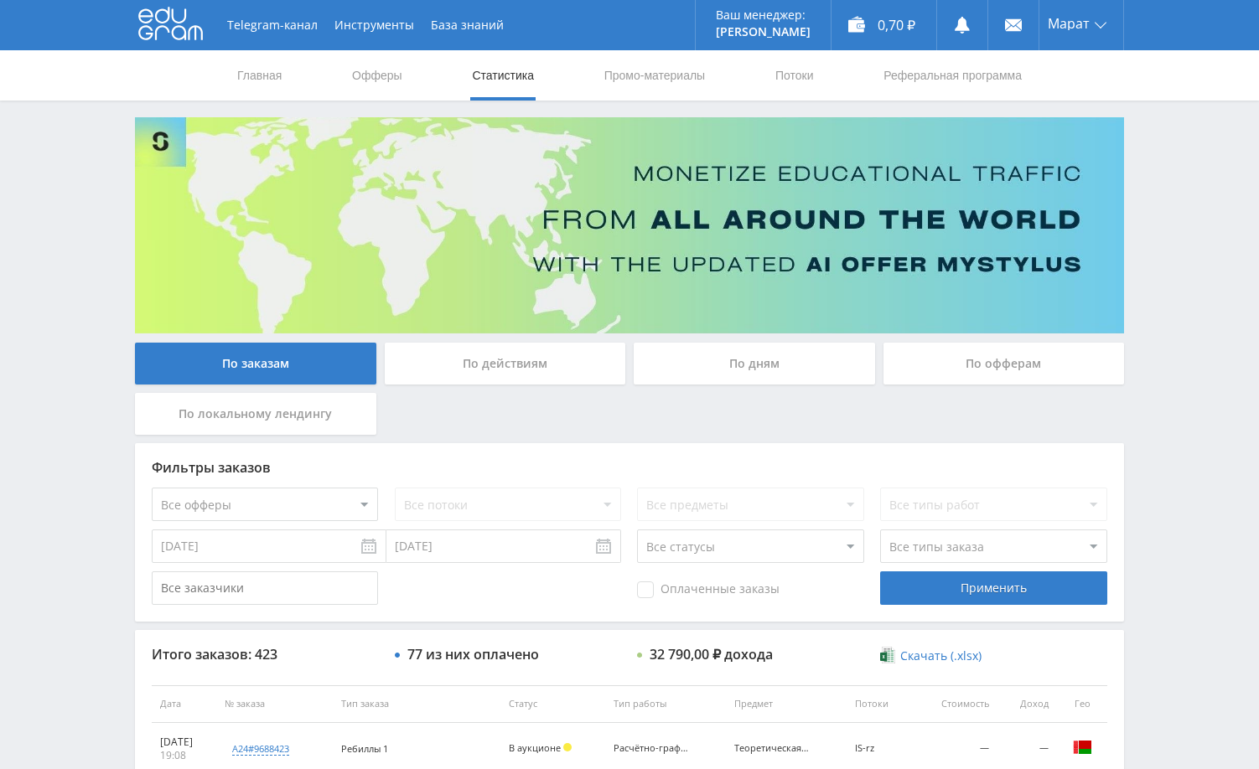
click at [1160, 499] on div "Telegram-канал Инструменты База знаний Ваш менеджер: Alex Alex Online @edugram_…" at bounding box center [629, 703] width 1259 height 1407
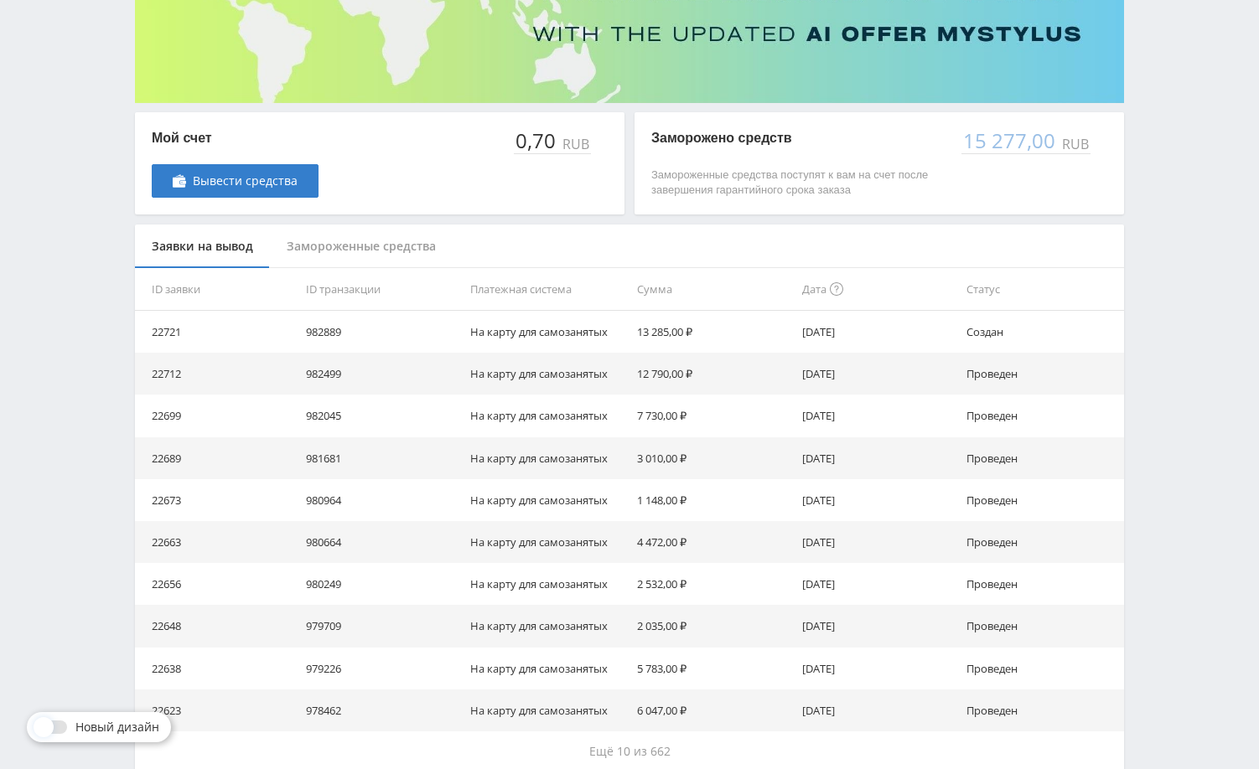
scroll to position [251, 0]
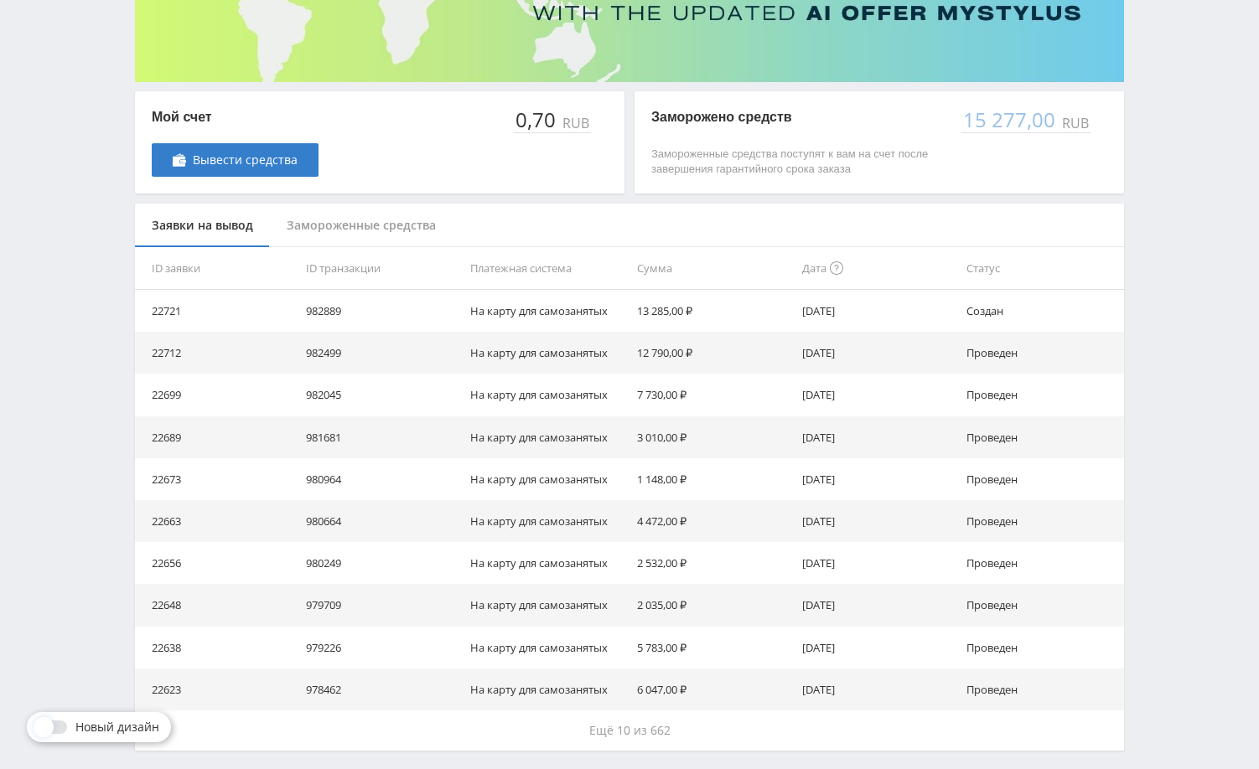
click at [1202, 349] on div "Telegram-канал Инструменты База знаний Ваш менеджер: [PERSON_NAME] Online @edug…" at bounding box center [629, 292] width 1259 height 1086
click at [1159, 320] on div "Telegram-канал Инструменты База знаний Ваш менеджер: [PERSON_NAME] Online @edug…" at bounding box center [629, 292] width 1259 height 1086
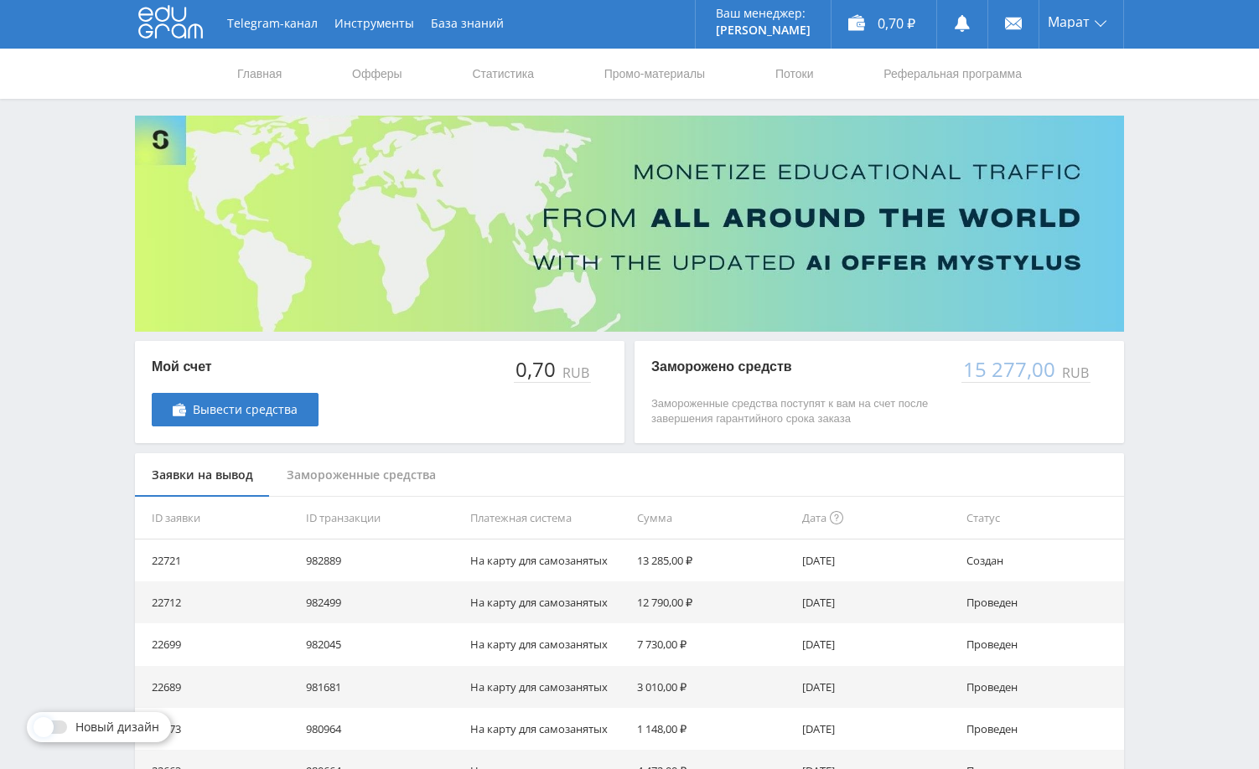
scroll to position [0, 0]
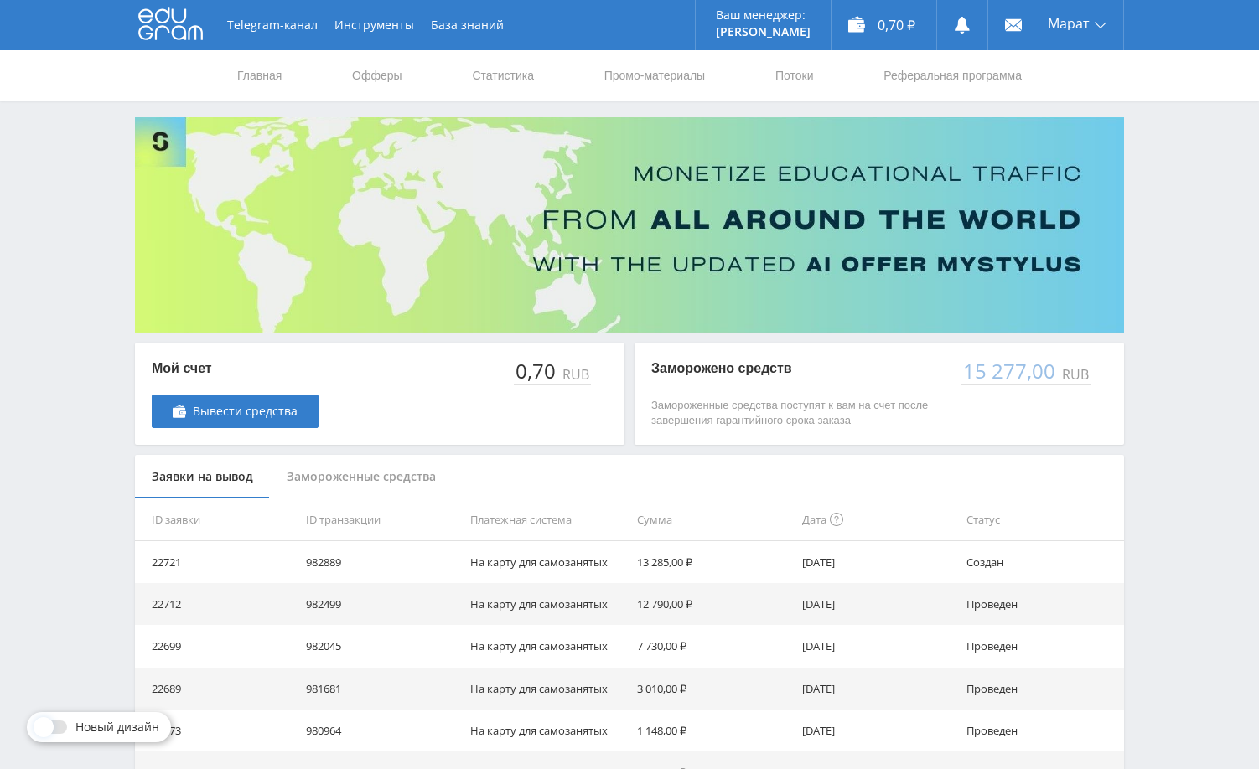
click at [1180, 287] on div "Telegram-канал Инструменты База знаний Ваш менеджер: [PERSON_NAME] Online @edug…" at bounding box center [629, 543] width 1259 height 1086
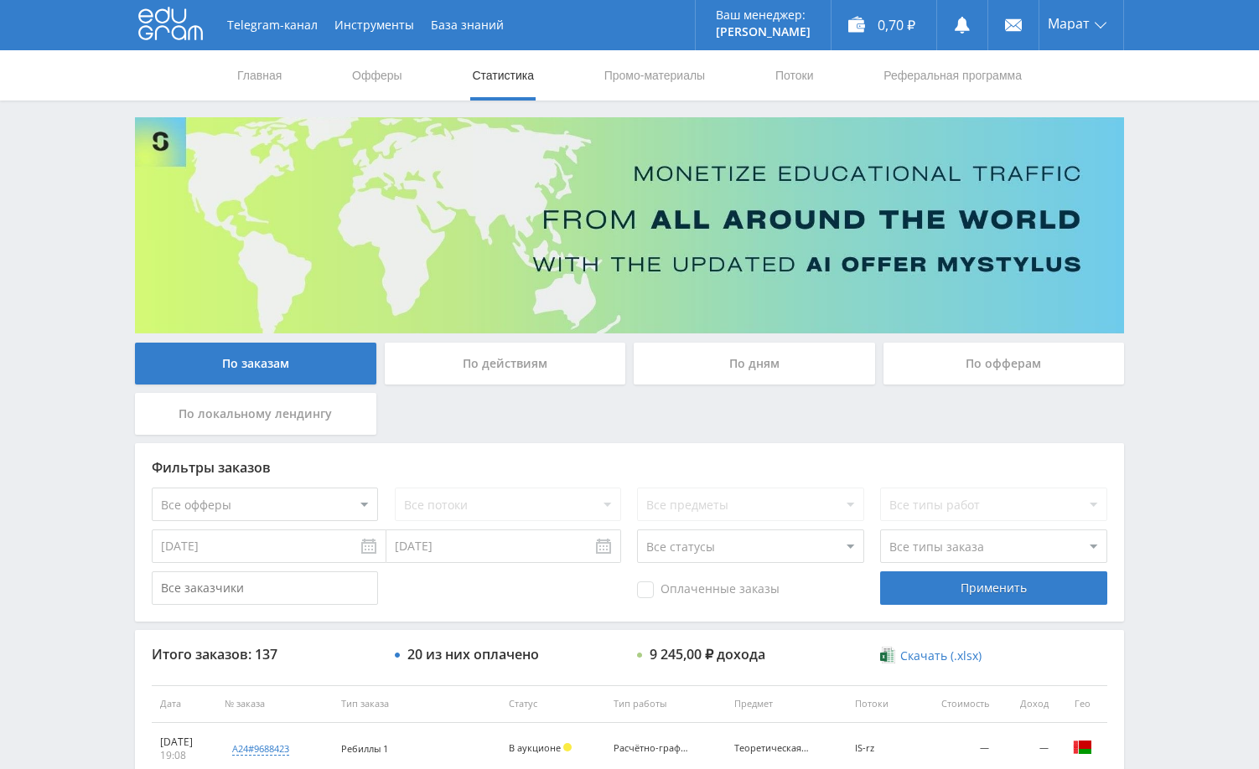
click at [1147, 253] on div "Telegram-канал Инструменты База знаний Ваш менеджер: [PERSON_NAME] Online @edug…" at bounding box center [629, 703] width 1259 height 1407
click at [1181, 270] on div "Telegram-канал Инструменты База знаний Ваш менеджер: [PERSON_NAME] Online @edug…" at bounding box center [629, 703] width 1259 height 1407
click at [1162, 268] on div "Telegram-канал Инструменты База знаний Ваш менеджер: [PERSON_NAME] Online @edug…" at bounding box center [629, 703] width 1259 height 1407
click at [1173, 278] on div "Telegram-канал Инструменты База знаний Ваш менеджер: [PERSON_NAME] Online @edug…" at bounding box center [629, 703] width 1259 height 1407
click at [1167, 273] on div "Telegram-канал Инструменты База знаний Ваш менеджер: [PERSON_NAME] Online @edug…" at bounding box center [629, 703] width 1259 height 1407
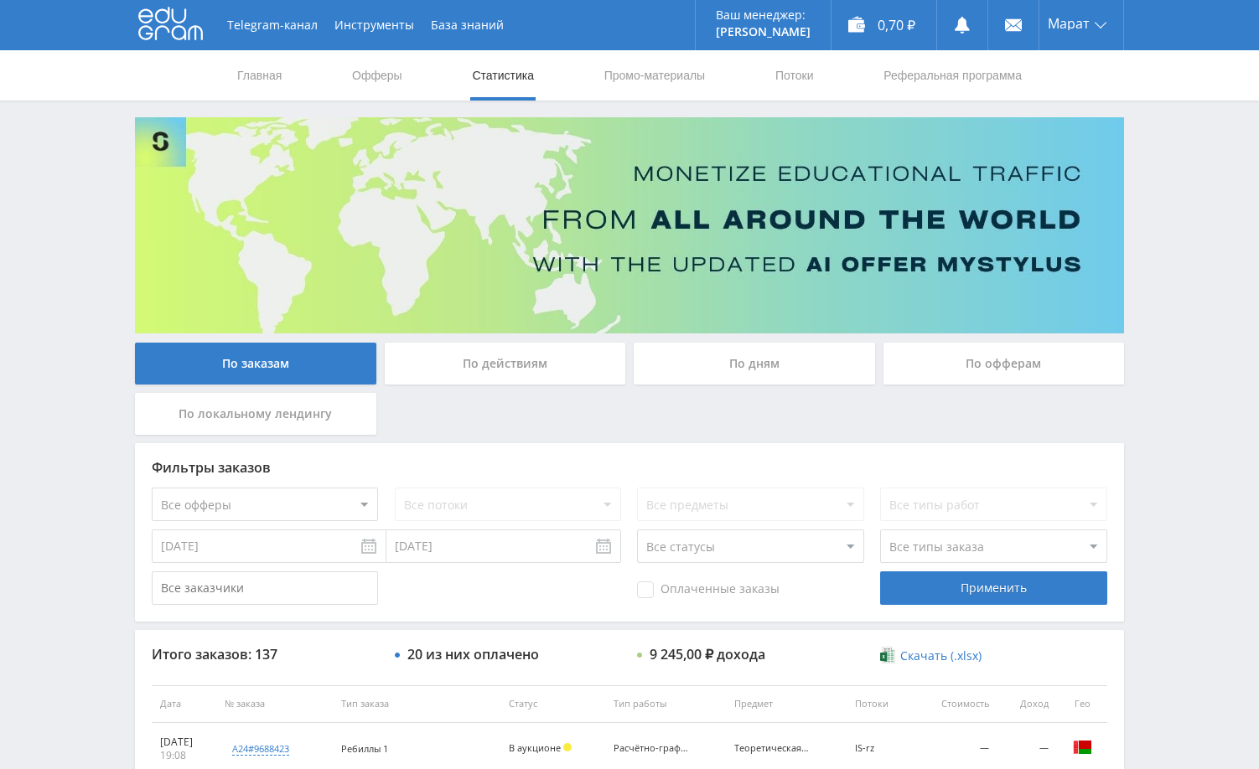
click at [1165, 272] on div "Telegram-канал Инструменты База знаний Ваш менеджер: [PERSON_NAME] Online @edug…" at bounding box center [629, 703] width 1259 height 1407
click at [1188, 281] on div "Telegram-канал Инструменты База знаний Ваш менеджер: [PERSON_NAME] Online @edug…" at bounding box center [629, 703] width 1259 height 1407
click at [1180, 277] on div "Telegram-канал Инструменты База знаний Ваш менеджер: [PERSON_NAME] Online @edug…" at bounding box center [629, 703] width 1259 height 1407
click at [1189, 348] on div "Telegram-канал Инструменты База знаний Ваш менеджер: [PERSON_NAME] Online @edug…" at bounding box center [629, 703] width 1259 height 1407
click at [1188, 350] on div "Telegram-канал Инструменты База знаний Ваш менеджер: [PERSON_NAME] Online @edug…" at bounding box center [629, 703] width 1259 height 1407
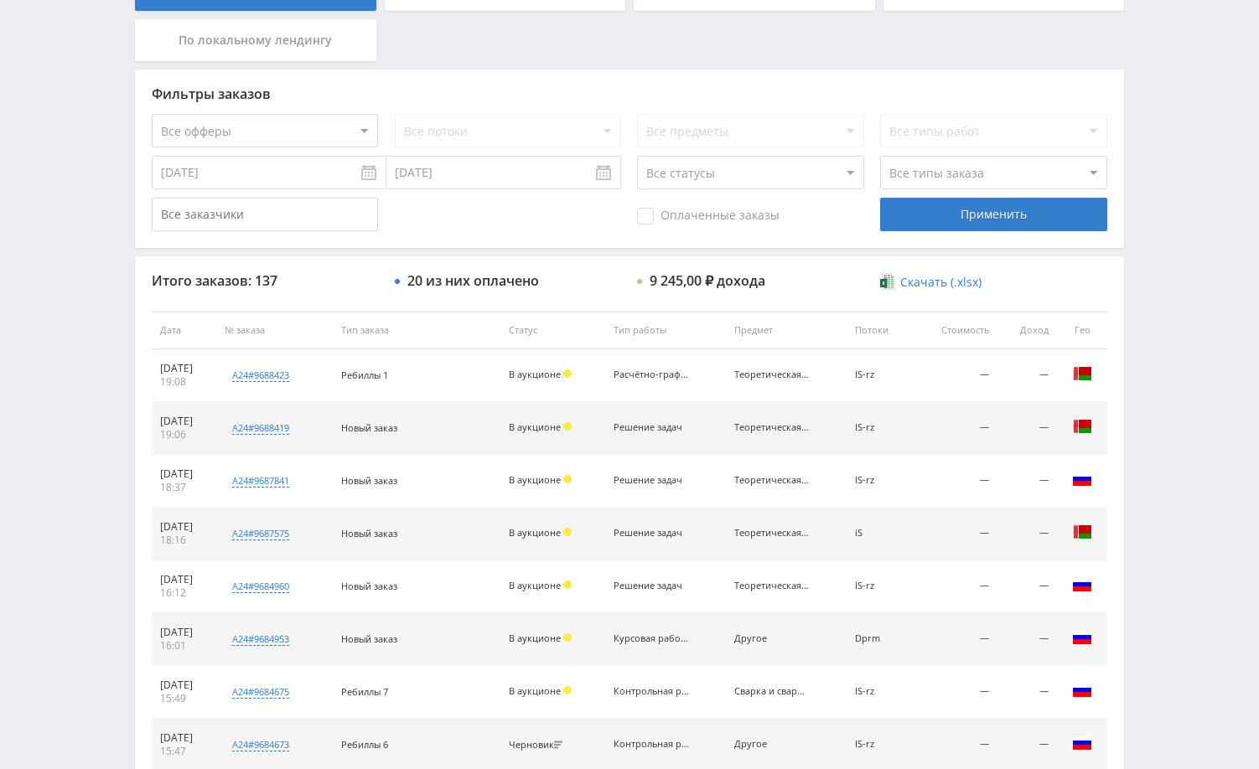
scroll to position [335, 0]
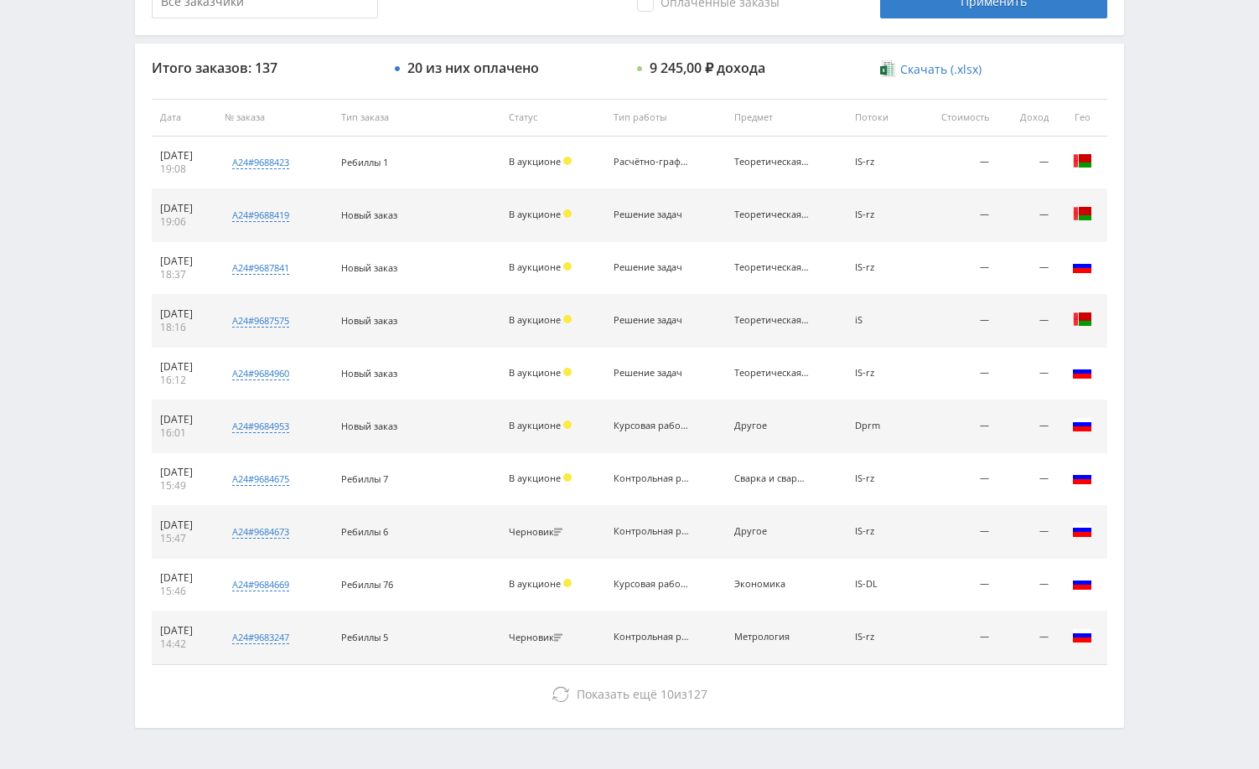
scroll to position [638, 0]
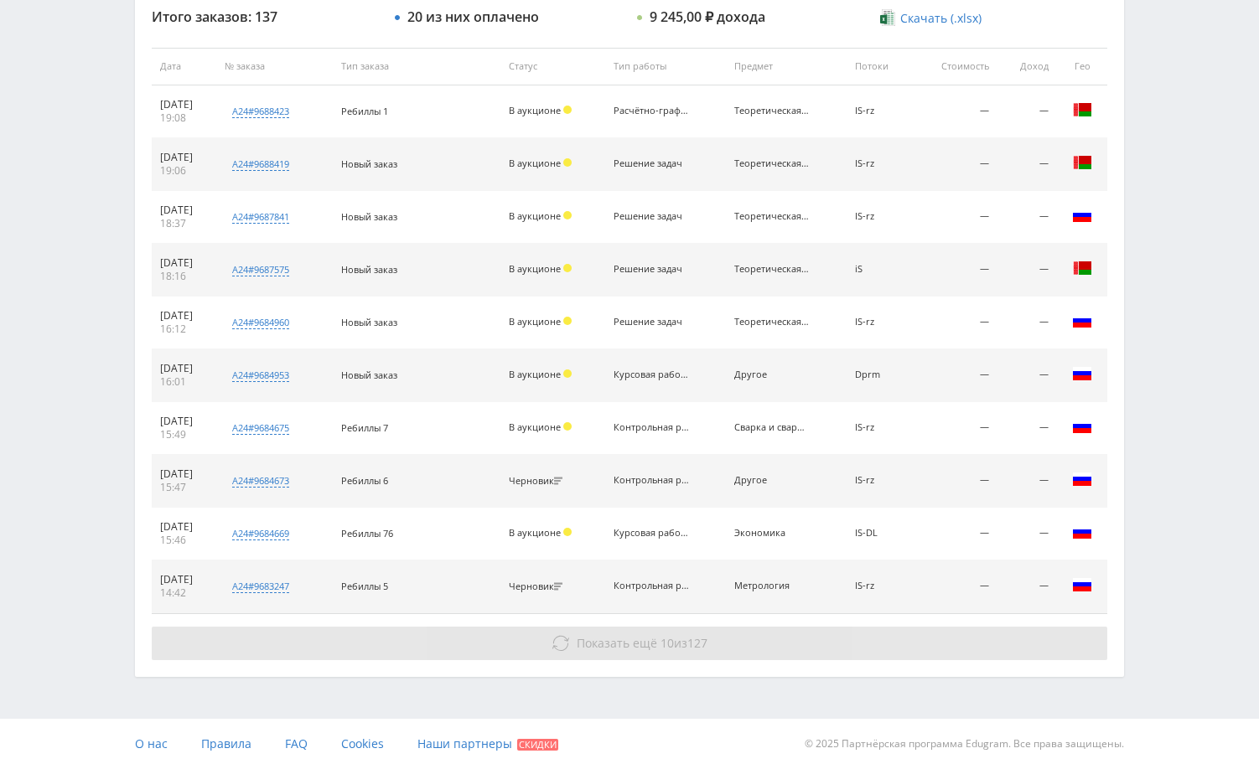
click at [990, 654] on button "Показать ещё 10 из 127" at bounding box center [629, 644] width 955 height 34
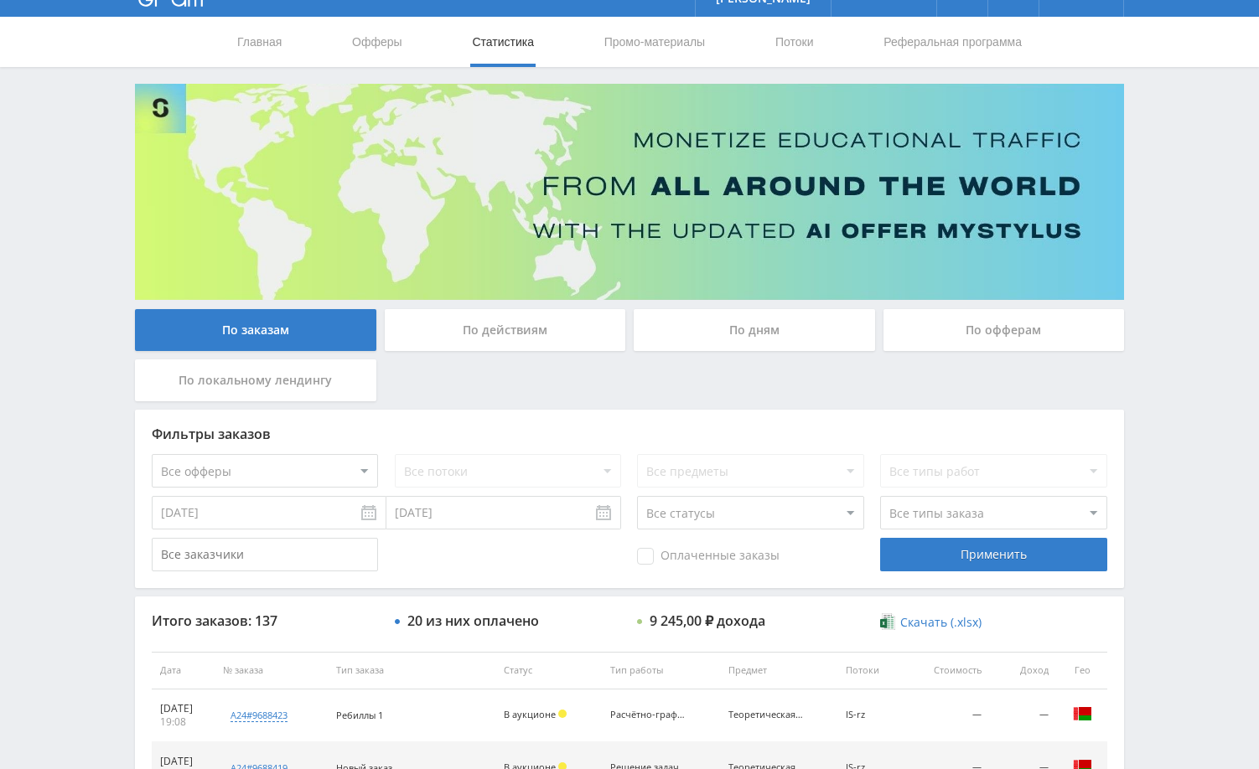
scroll to position [0, 0]
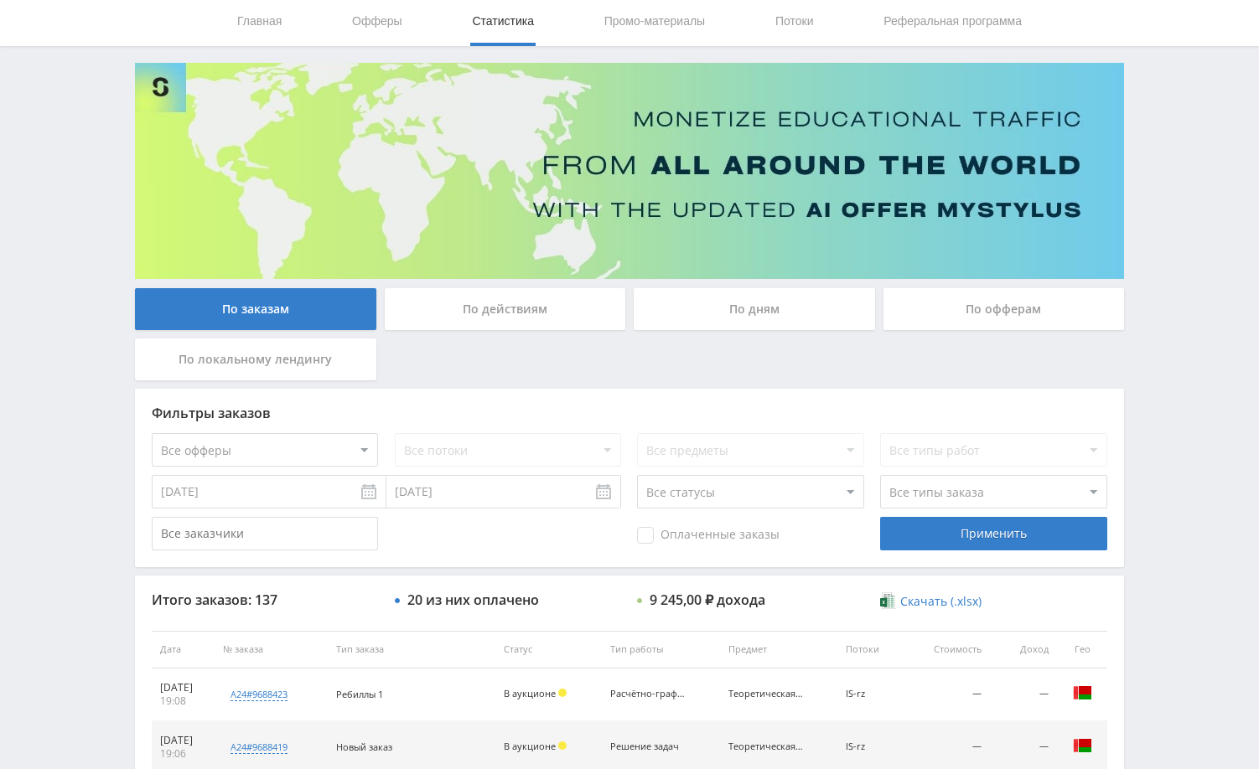
scroll to position [84, 0]
